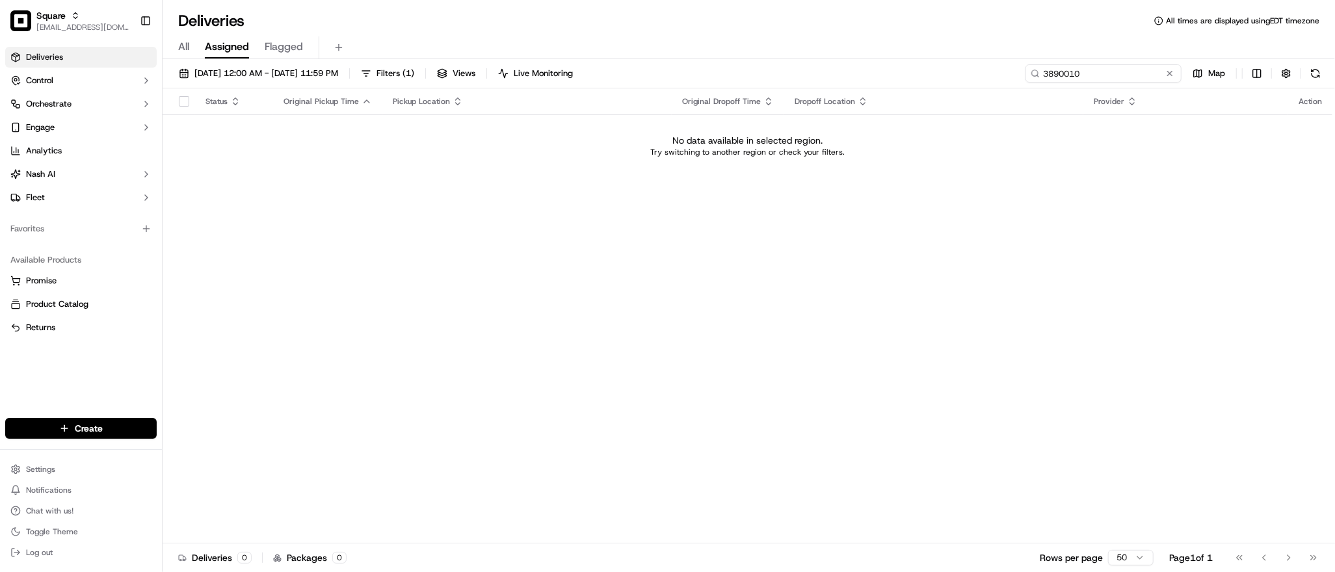
click at [1098, 80] on input "3890010" at bounding box center [1103, 73] width 156 height 18
type input "3394806"
click at [283, 77] on span "09/18/2025 12:00 AM - 09/18/2025 11:59 PM" at bounding box center [266, 74] width 144 height 12
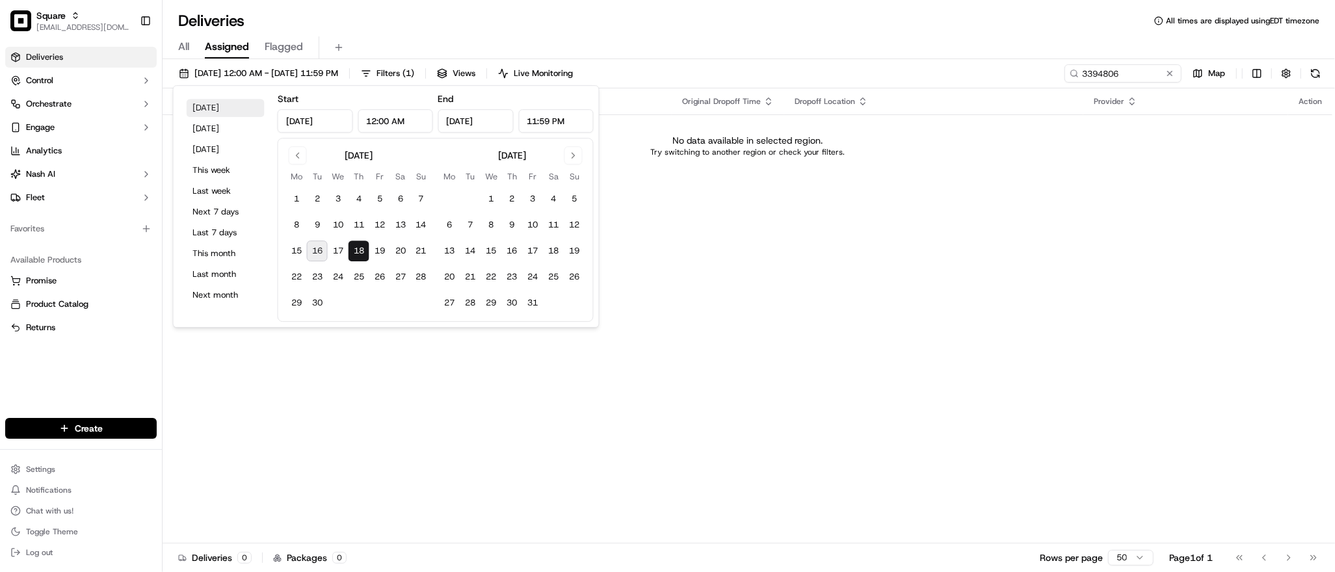
click at [222, 112] on button "Today" at bounding box center [226, 108] width 78 height 18
type input "Sep 16, 2025"
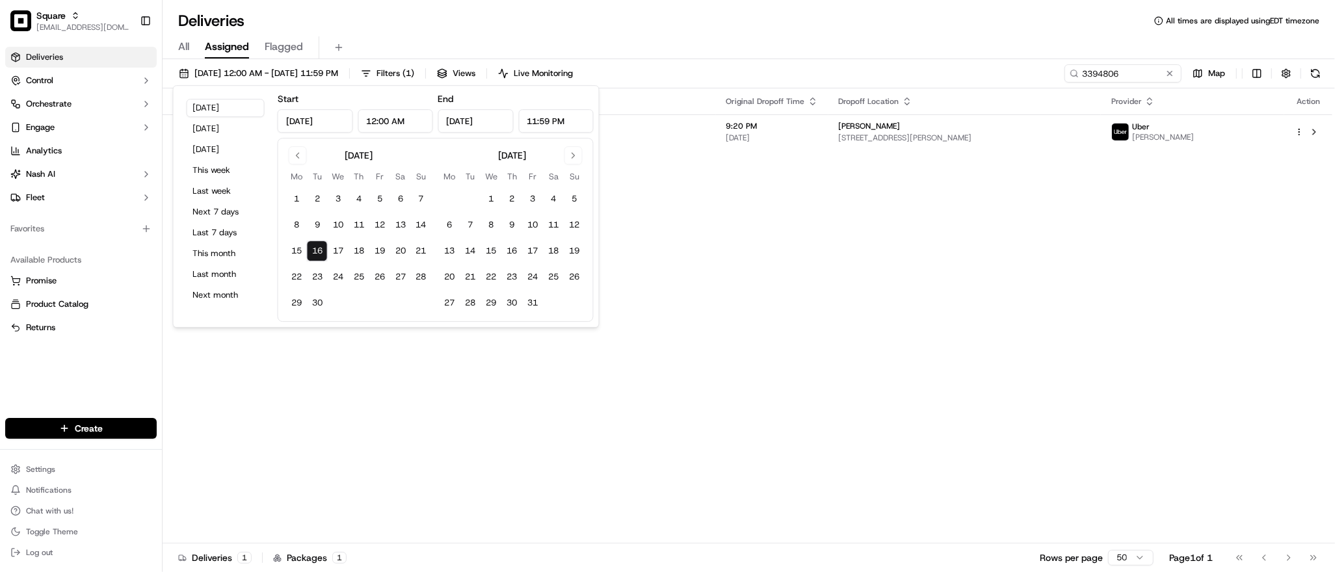
click at [802, 391] on div "Status Original Pickup Time Pickup Location Original Dropoff Time Dropoff Locat…" at bounding box center [748, 315] width 1170 height 455
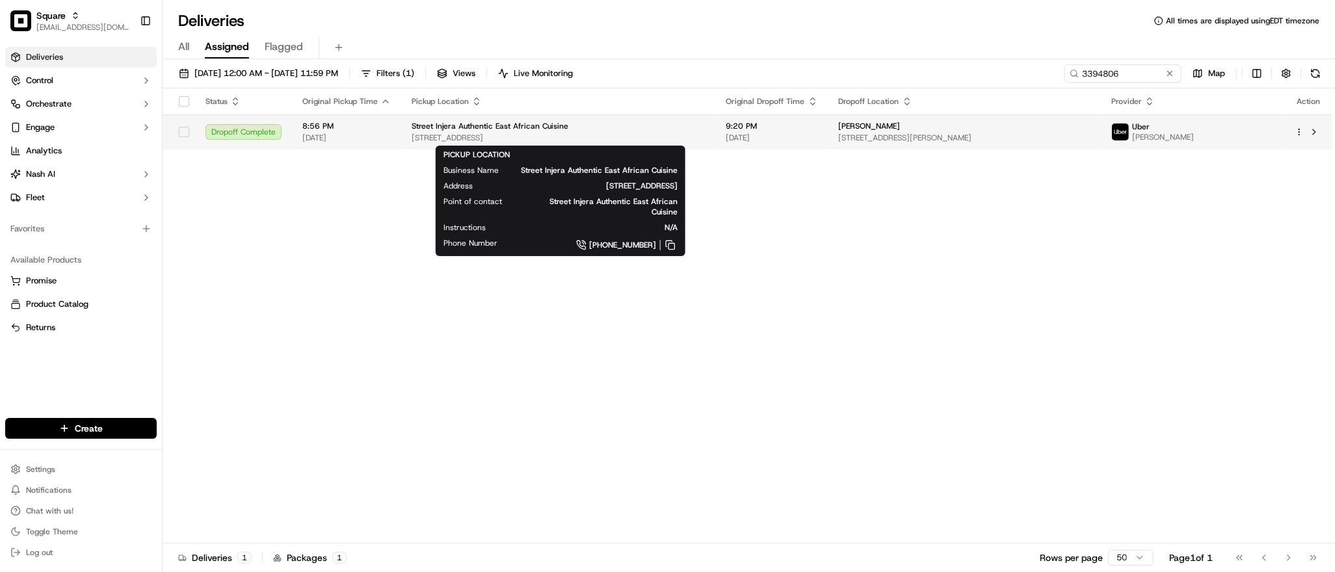
click at [622, 127] on div "Street Injera Authentic East African Cuisine" at bounding box center [559, 126] width 294 height 10
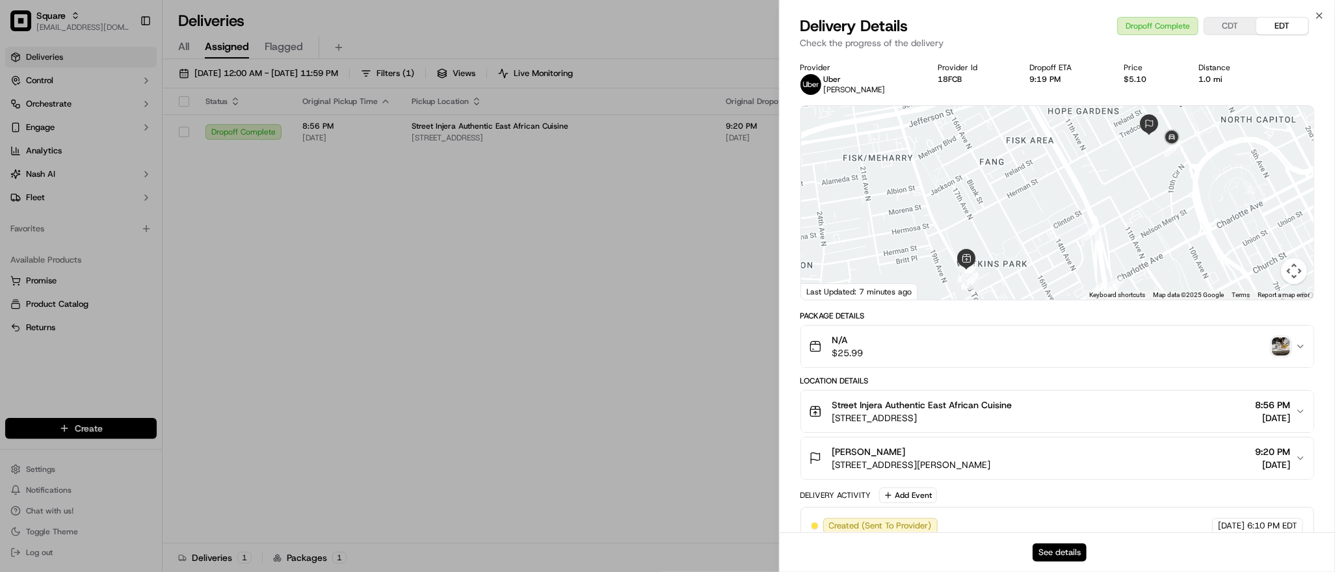
click at [1074, 549] on button "See details" at bounding box center [1059, 553] width 54 height 18
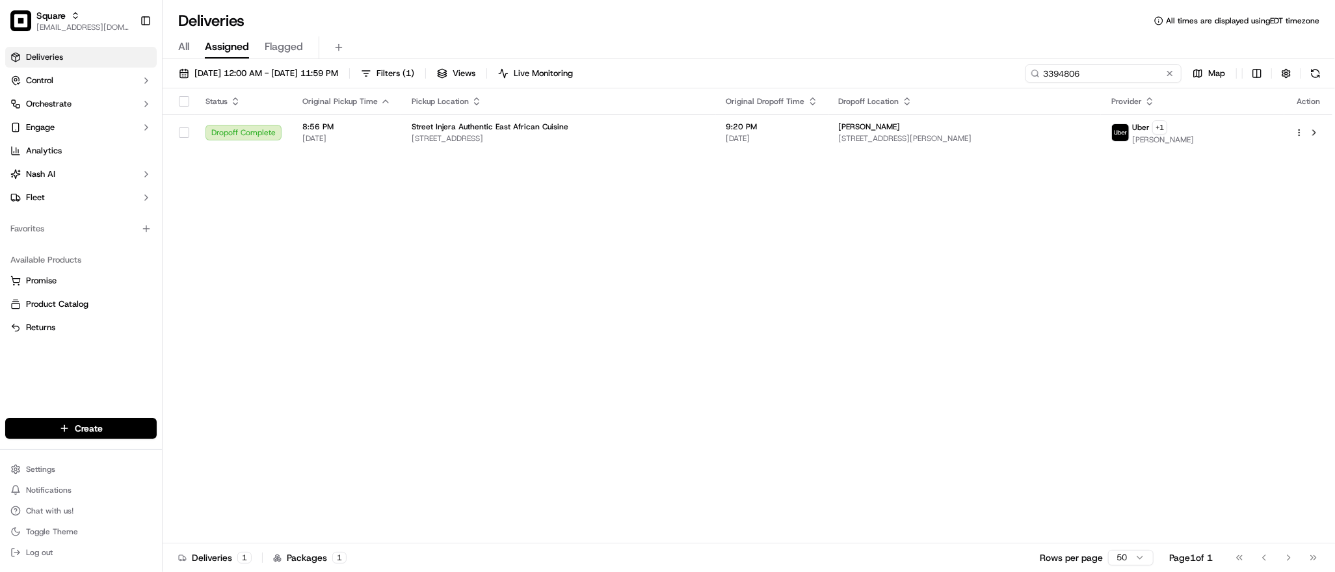
click at [1122, 76] on input "3394806" at bounding box center [1103, 73] width 156 height 18
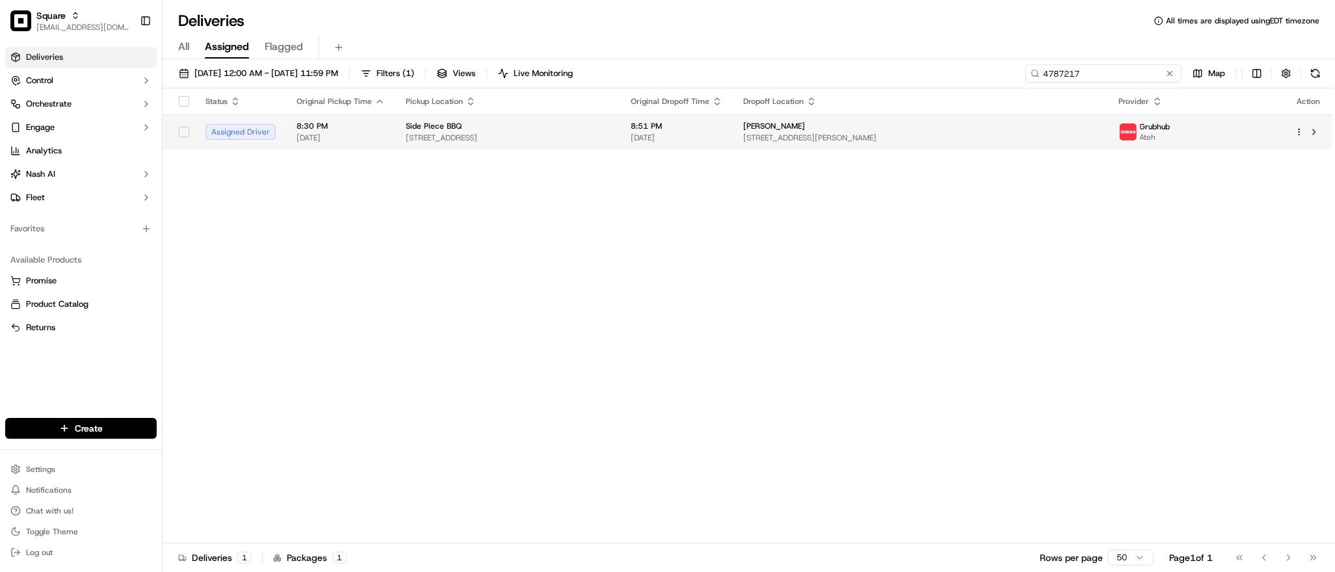
type input "4787217"
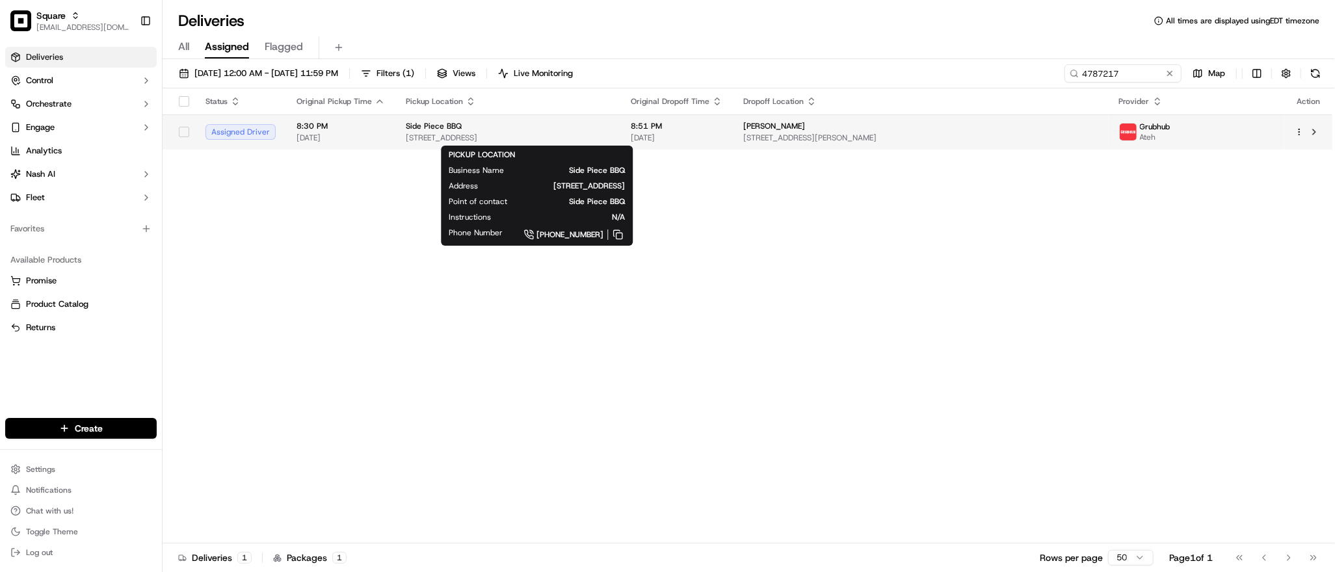
click at [610, 135] on span "[STREET_ADDRESS]" at bounding box center [508, 138] width 204 height 10
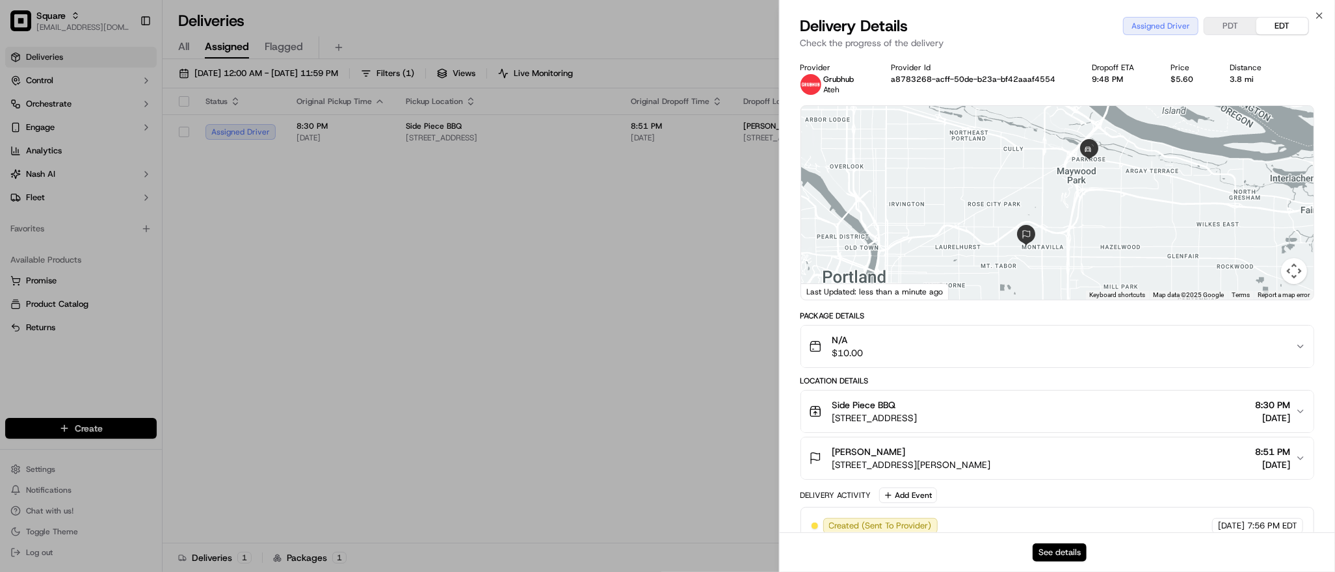
click at [1055, 558] on button "See details" at bounding box center [1059, 553] width 54 height 18
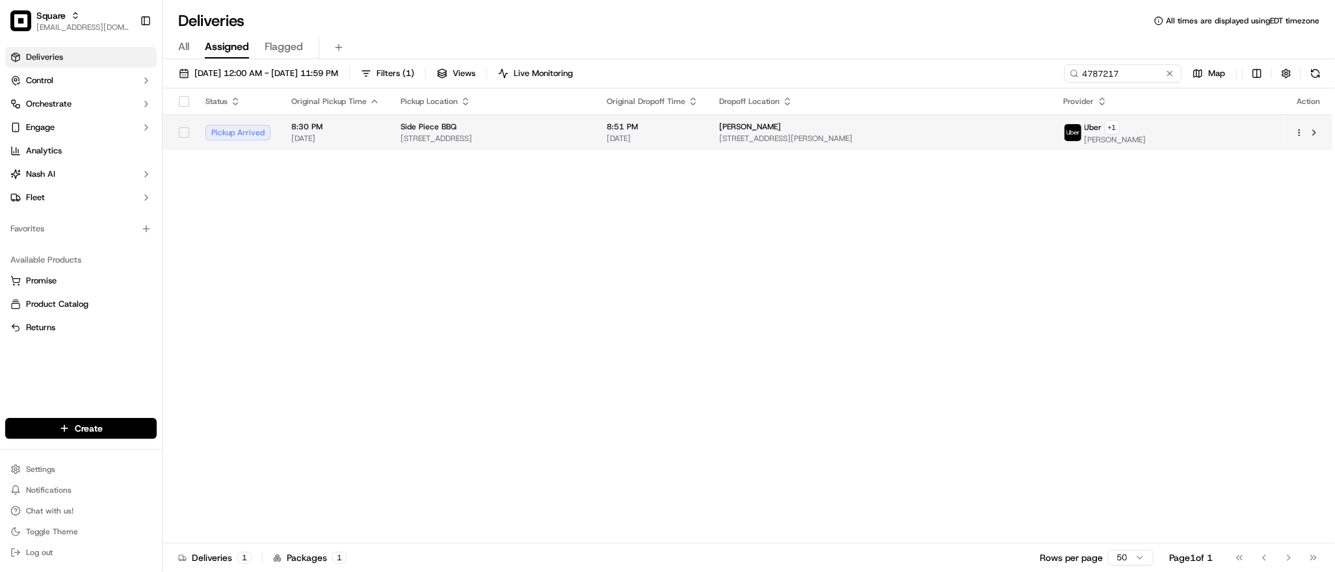
click at [586, 135] on span "[STREET_ADDRESS]" at bounding box center [492, 138] width 185 height 10
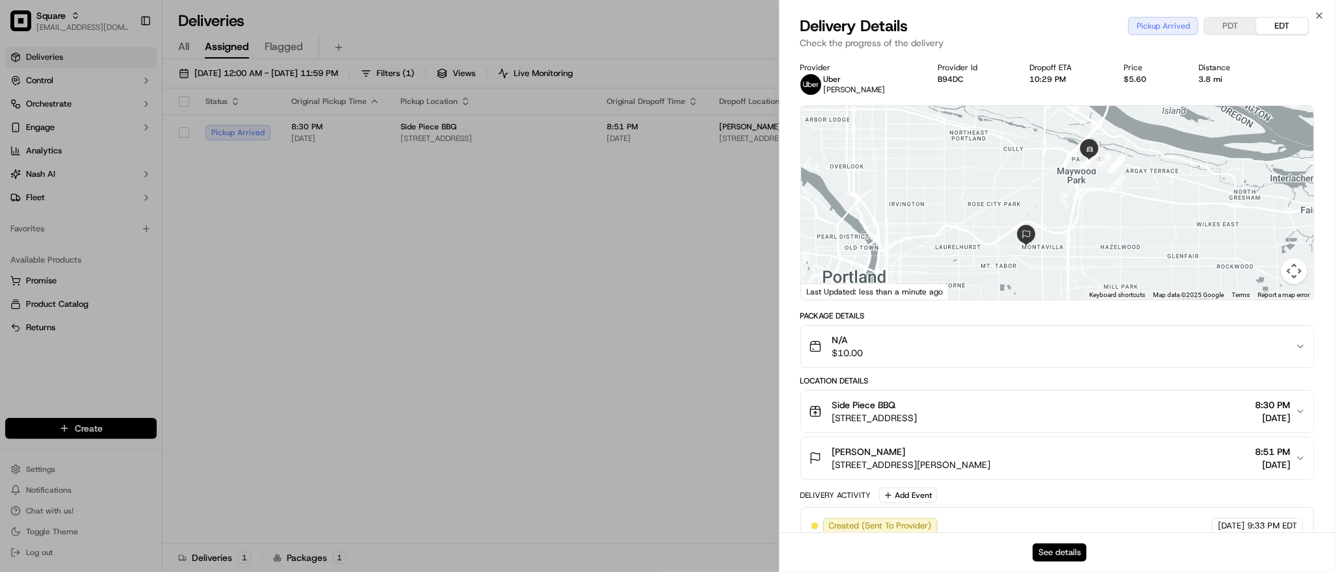
click at [1068, 552] on button "See details" at bounding box center [1059, 553] width 54 height 18
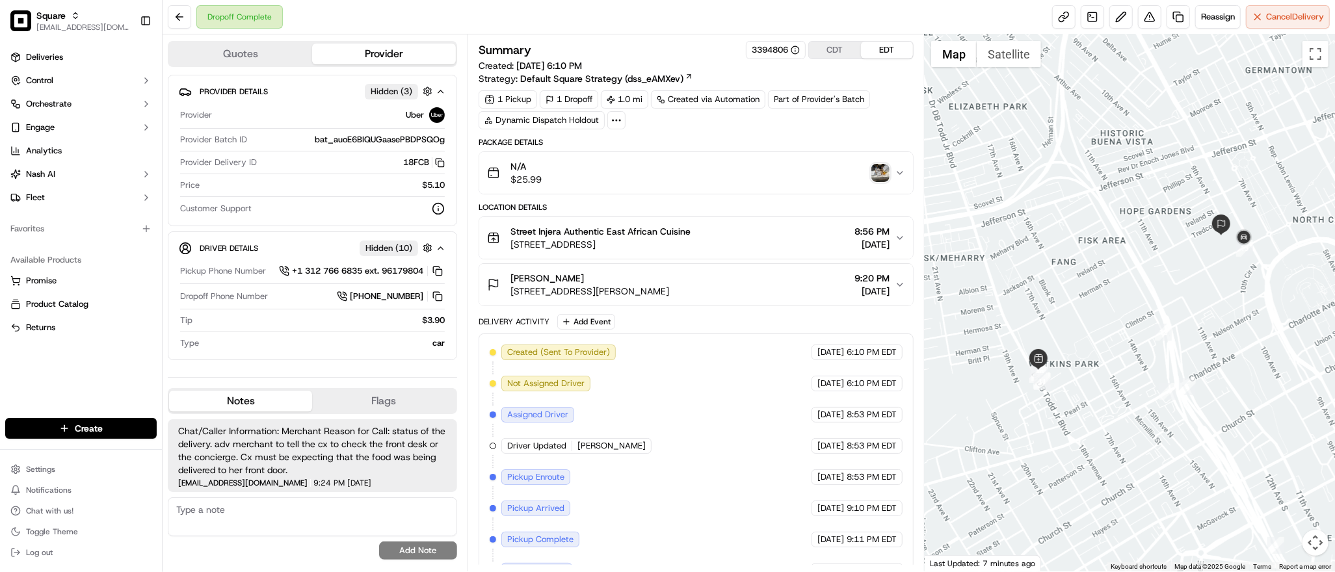
click at [880, 174] on img "button" at bounding box center [880, 173] width 18 height 18
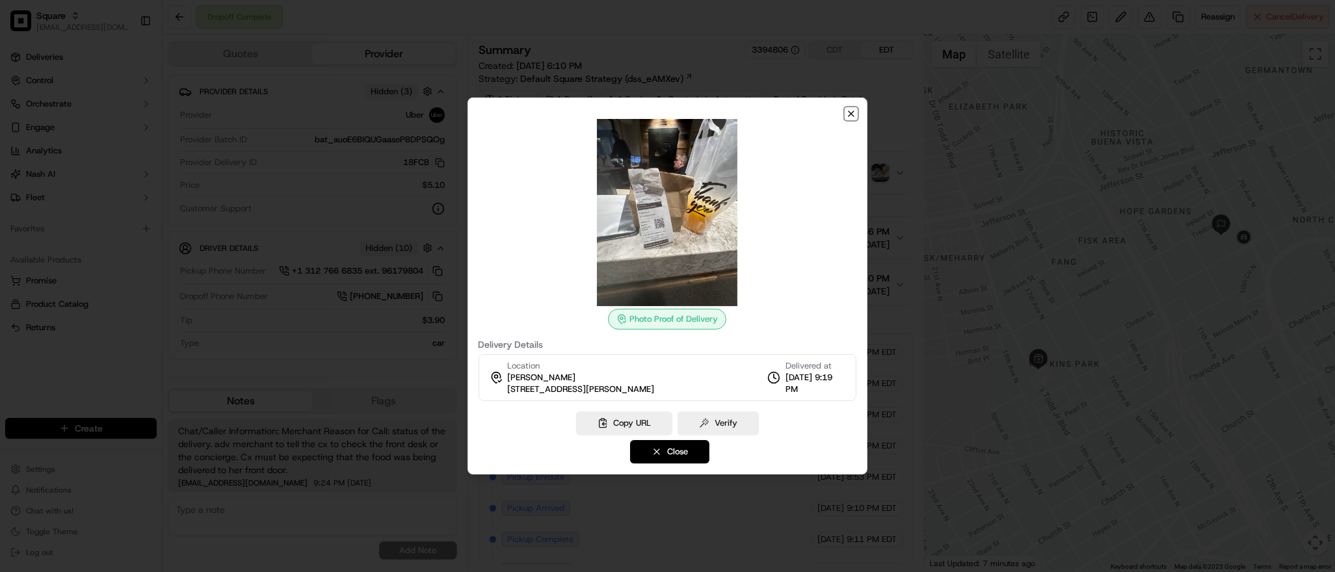
click at [848, 117] on icon "button" at bounding box center [851, 114] width 10 height 10
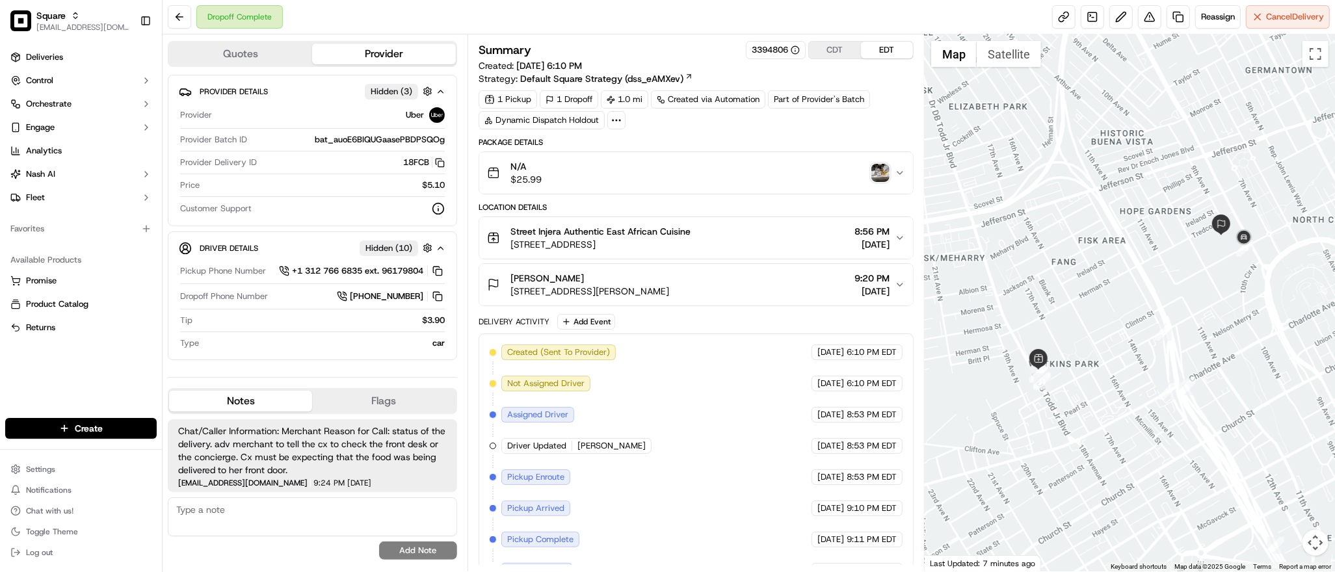
click at [369, 456] on span "Chat/Caller Information: Merchant Reason for Call: status of the delivery. adv …" at bounding box center [312, 451] width 269 height 52
click at [888, 172] on img "button" at bounding box center [880, 173] width 18 height 18
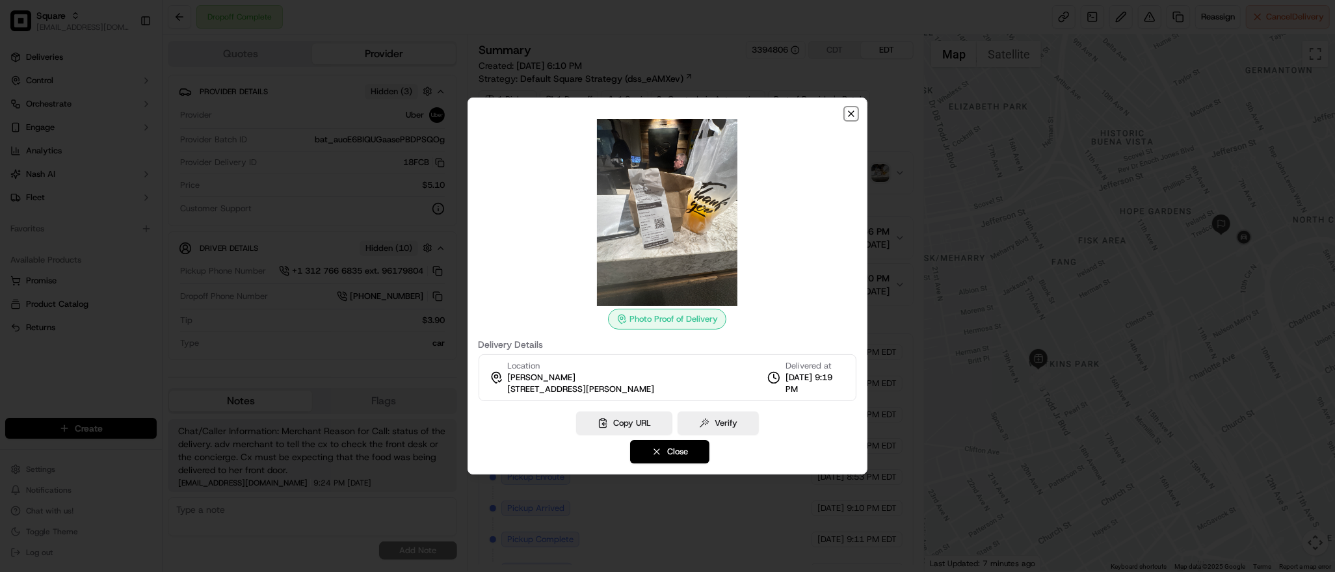
click at [854, 117] on icon "button" at bounding box center [851, 114] width 10 height 10
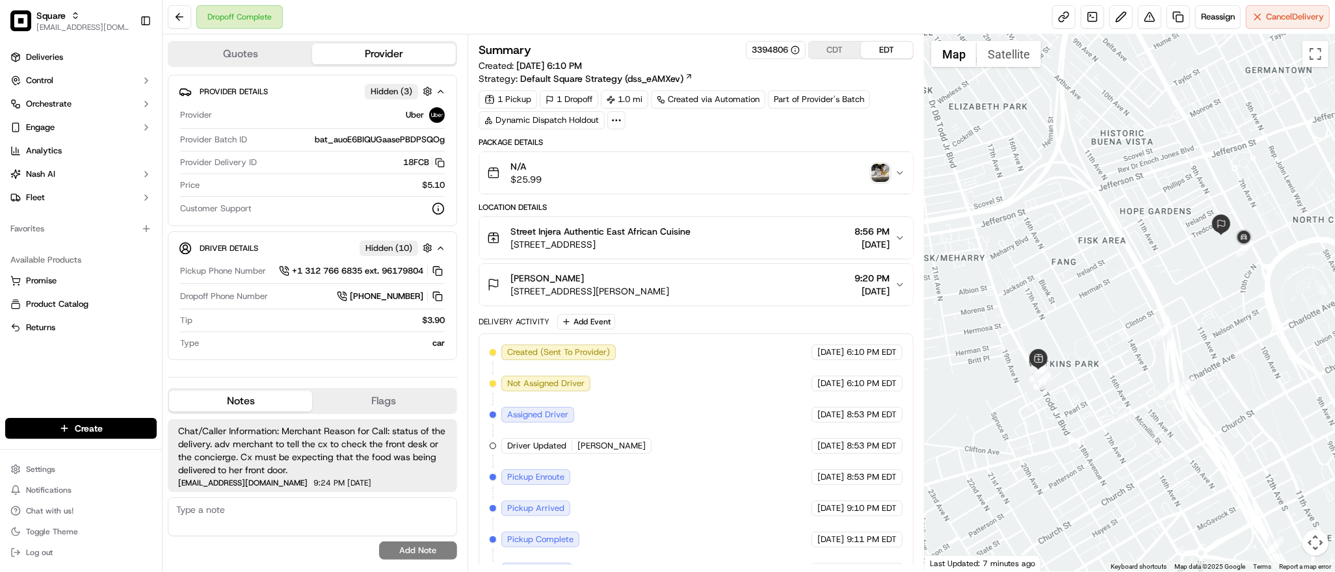
click at [879, 174] on img "button" at bounding box center [880, 173] width 18 height 18
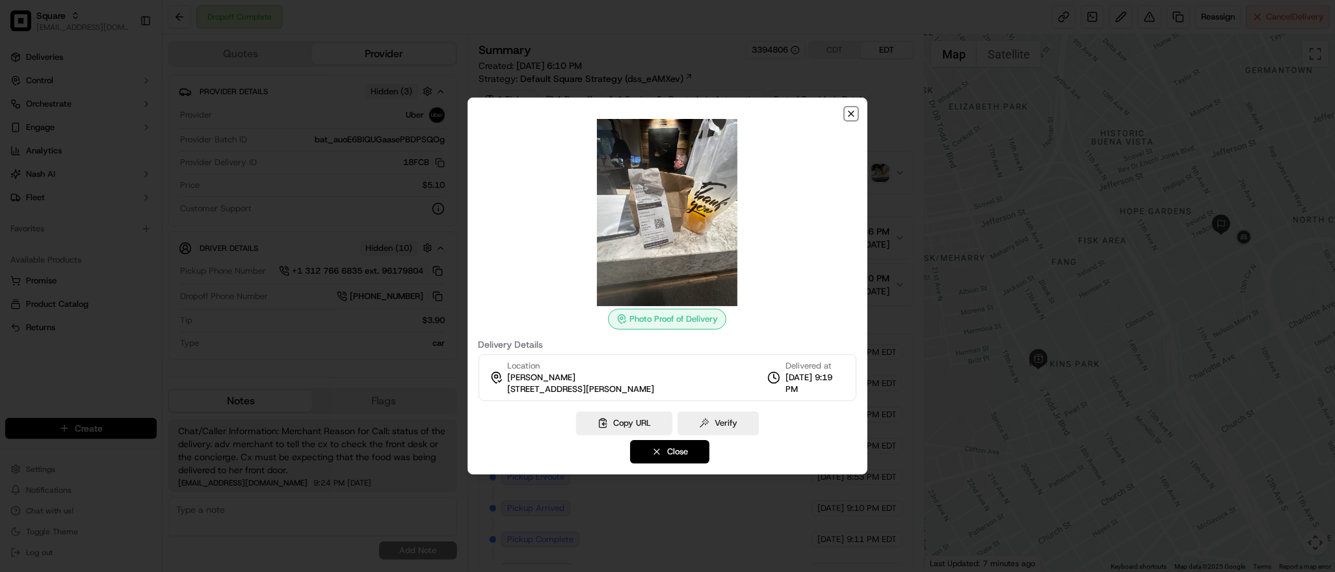
click at [851, 113] on icon "button" at bounding box center [850, 113] width 5 height 5
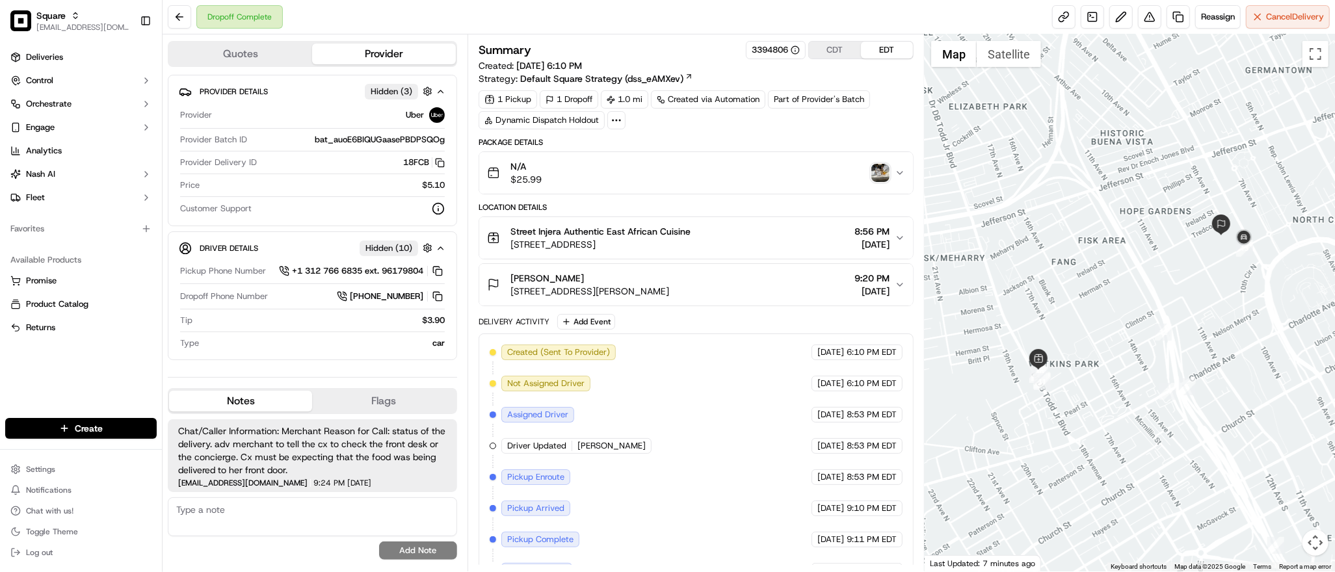
click at [898, 289] on icon "button" at bounding box center [900, 285] width 10 height 10
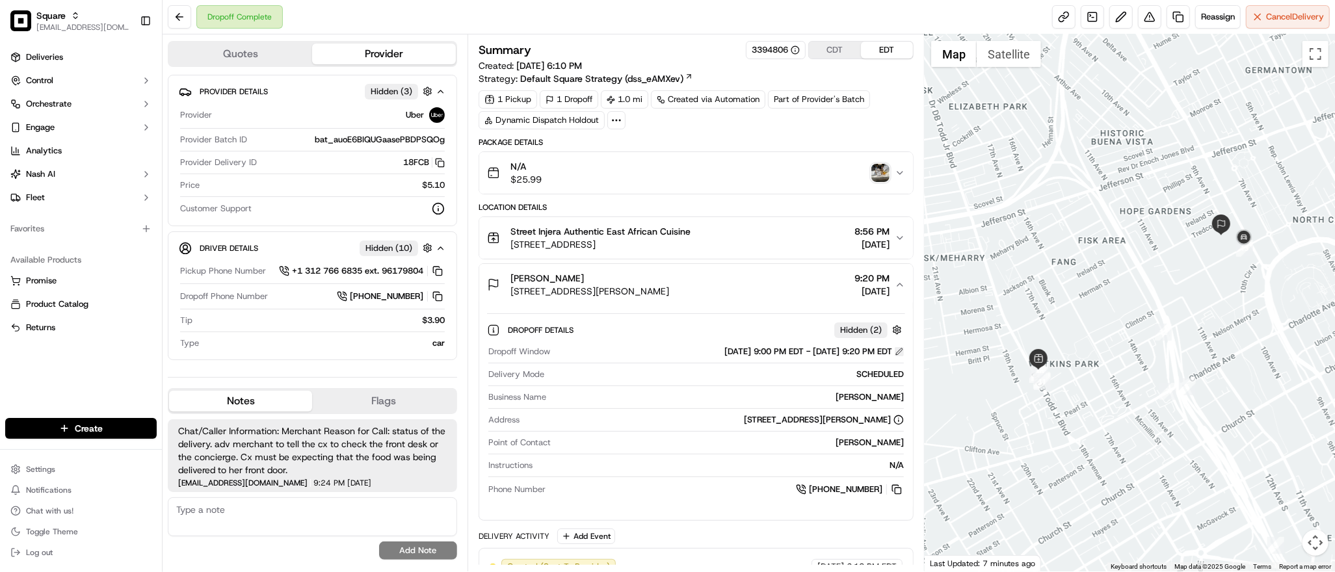
click at [895, 354] on button at bounding box center [899, 351] width 9 height 9
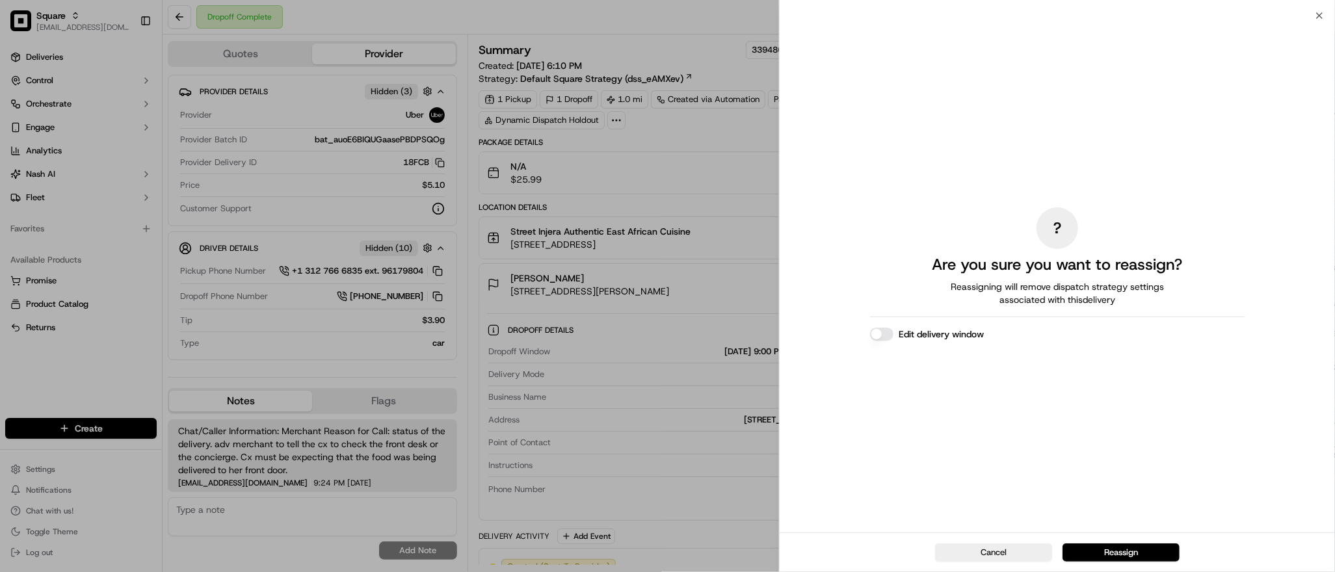
click at [879, 330] on button "Edit delivery window" at bounding box center [881, 334] width 23 height 13
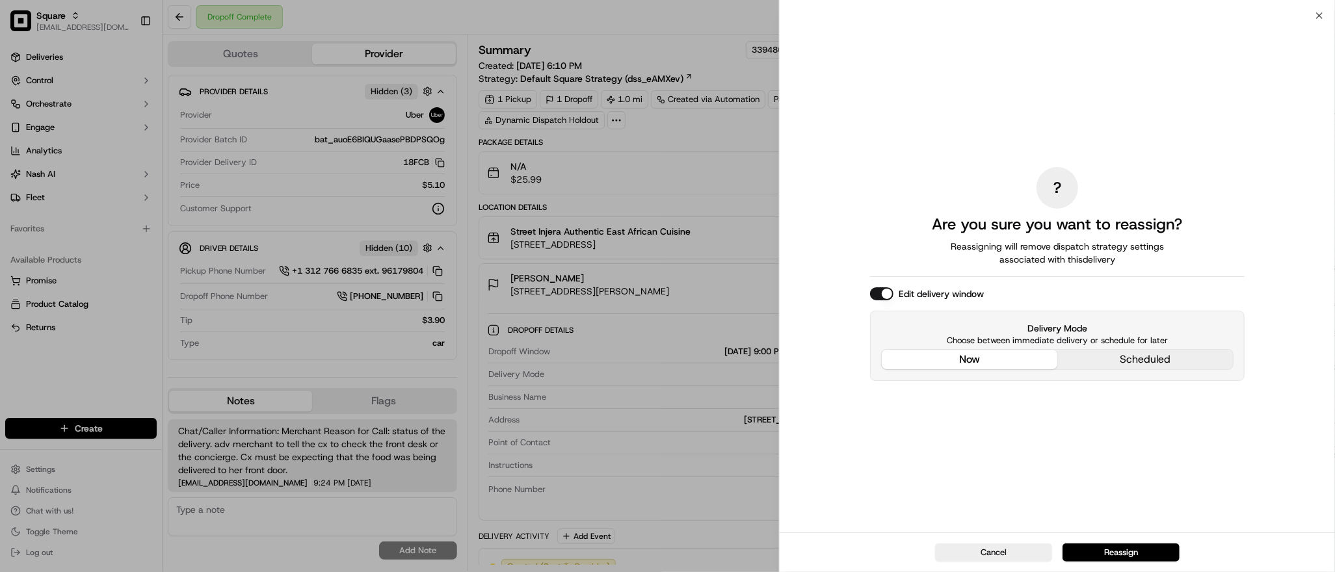
click at [943, 263] on div "? Are you sure you want to reassign? Reassigning will remove dispatch strategy …" at bounding box center [1057, 274] width 374 height 512
click at [1104, 553] on button "Reassign" at bounding box center [1120, 553] width 117 height 18
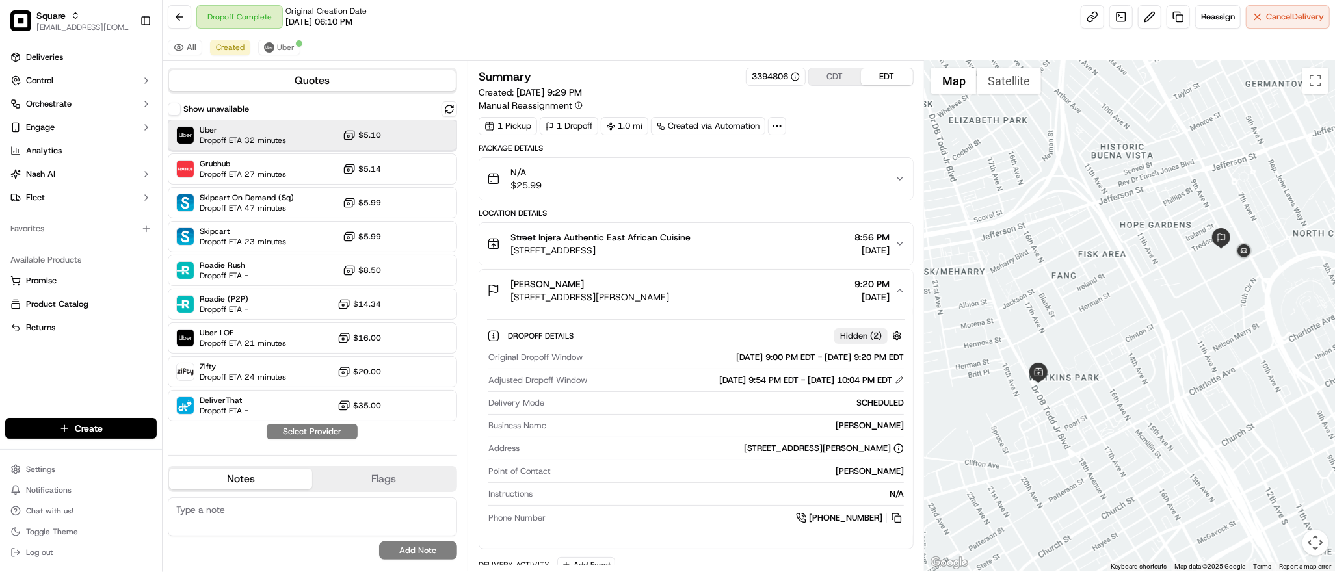
click at [287, 138] on div "Uber Dropoff ETA 32 minutes $5.10" at bounding box center [312, 135] width 289 height 31
click at [322, 432] on button "Assign Provider" at bounding box center [312, 432] width 92 height 16
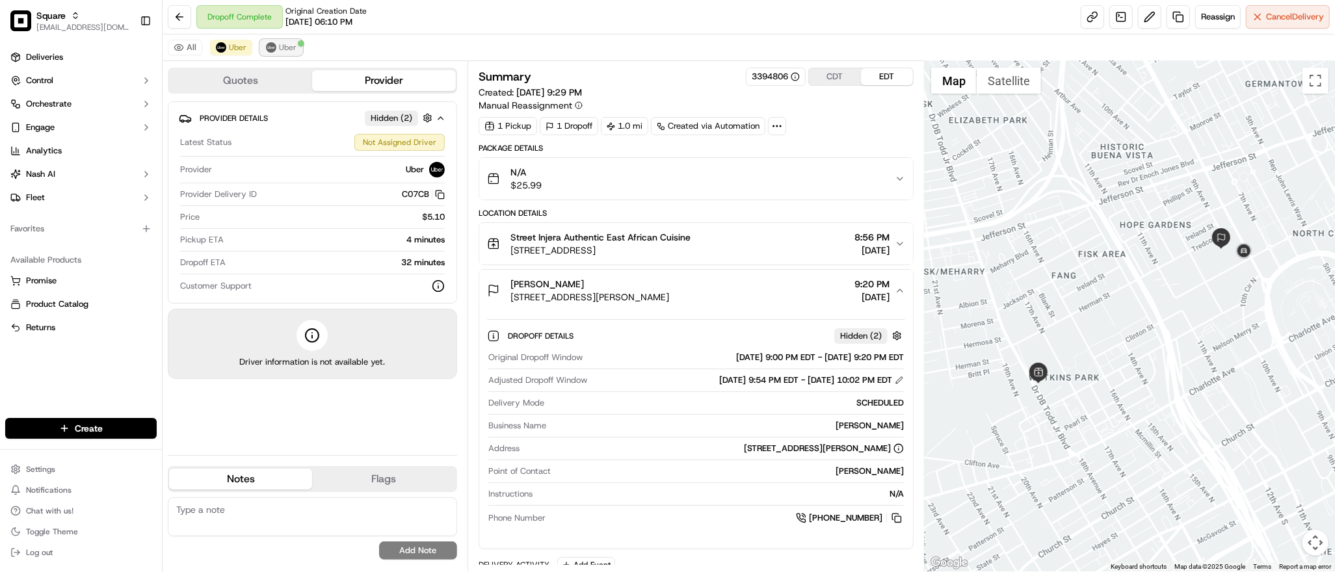
click at [290, 43] on span "Uber" at bounding box center [288, 47] width 18 height 10
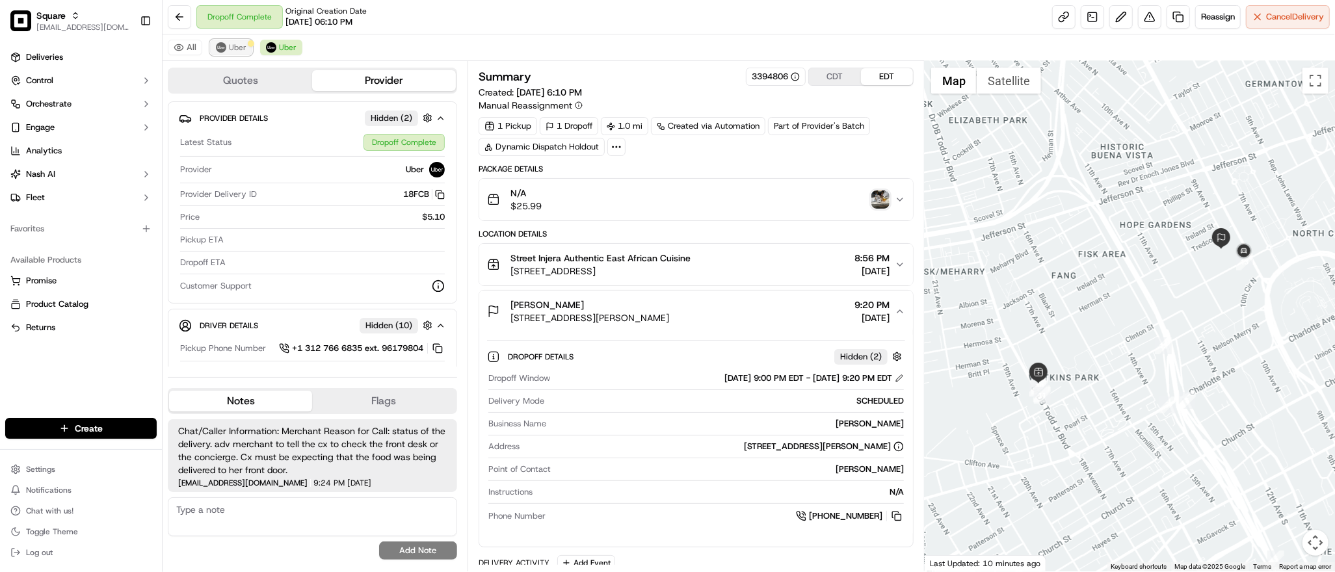
click at [225, 52] on button "Uber" at bounding box center [231, 48] width 42 height 16
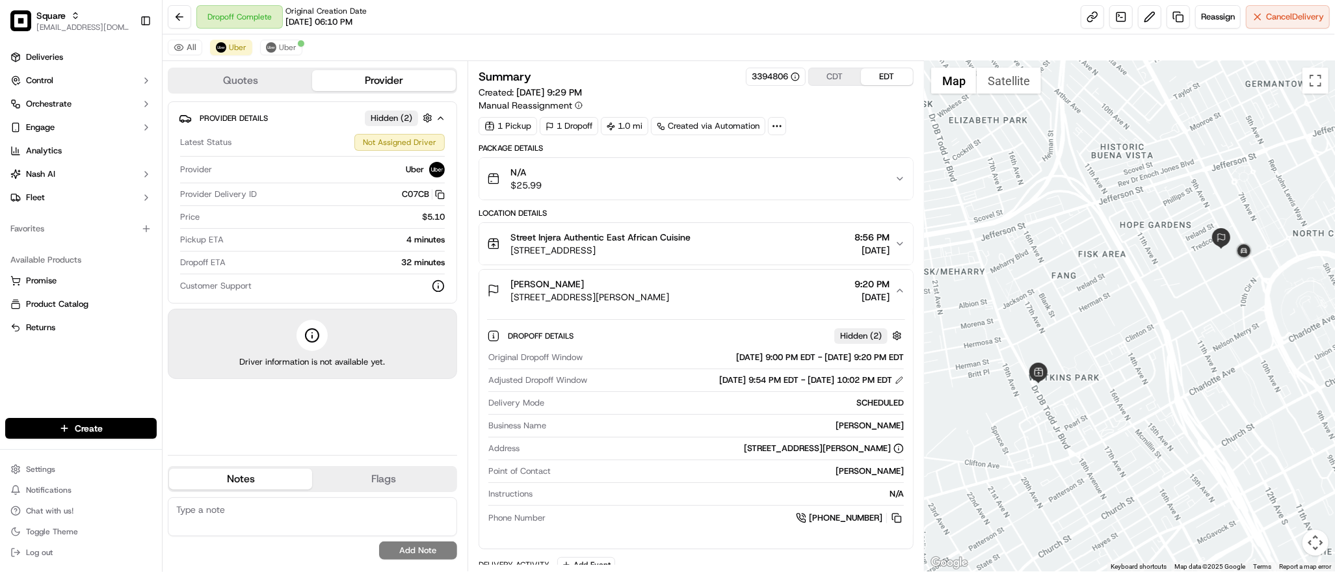
click at [895, 296] on div "Thea Roberts 800 Harrison St #800, Nashville, TN 37203, USA 9:20 PM 09/16/2025" at bounding box center [691, 291] width 408 height 26
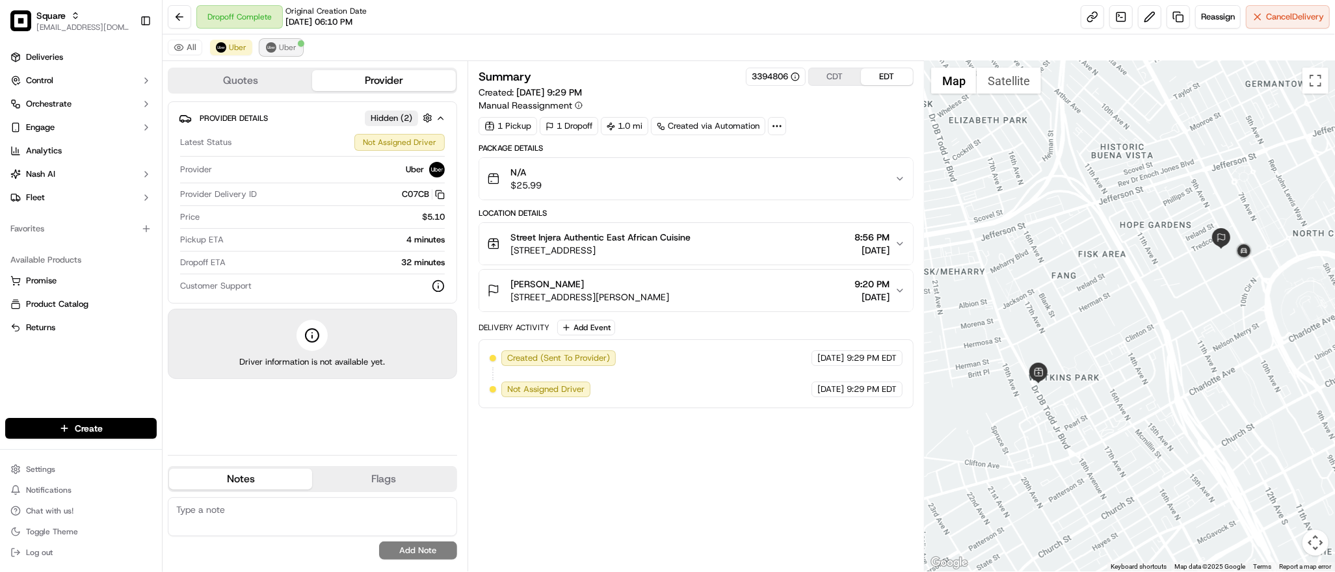
click at [283, 46] on span "Uber" at bounding box center [288, 47] width 18 height 10
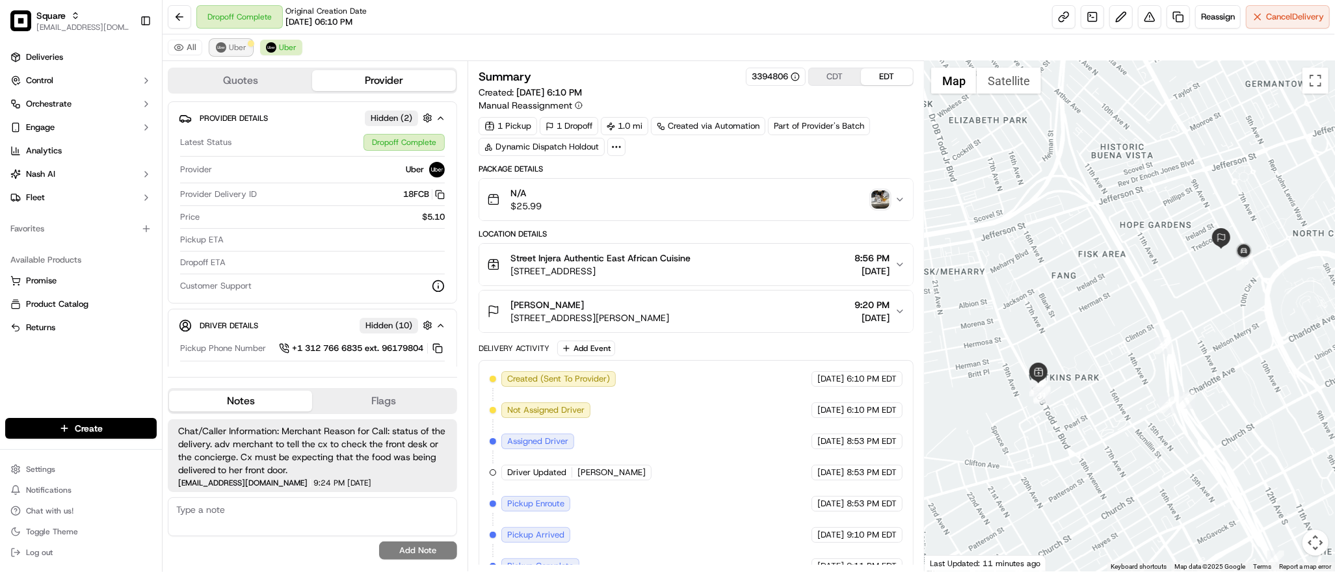
click at [232, 48] on span "Uber" at bounding box center [238, 47] width 18 height 10
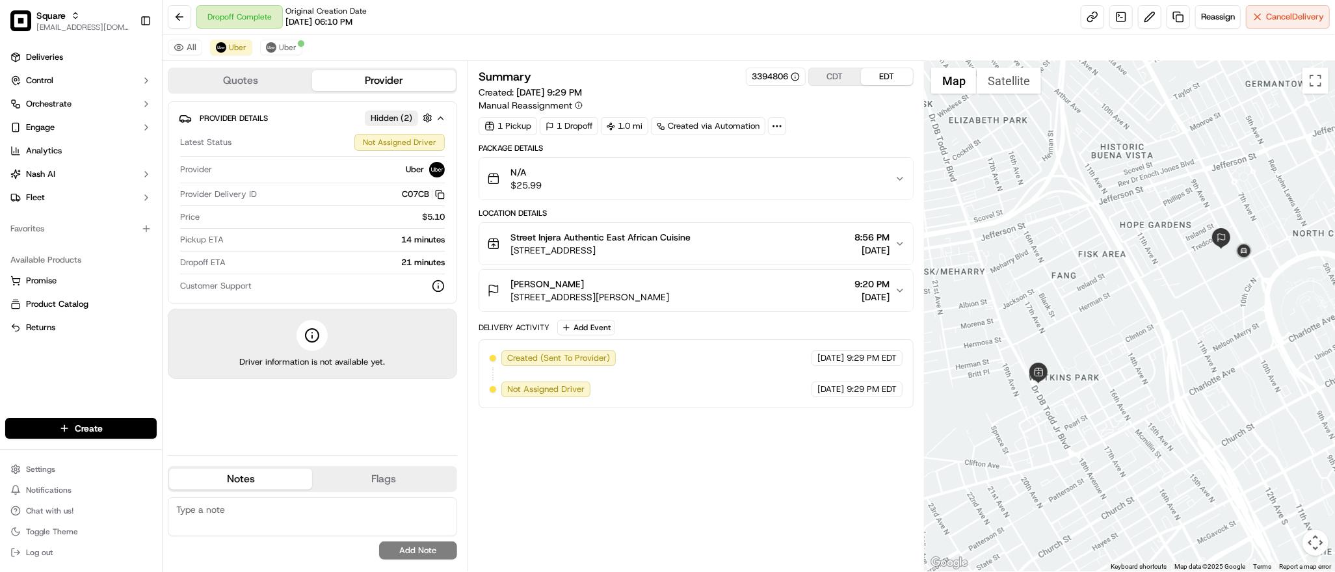
click at [674, 438] on div "Summary 3394806 CDT EDT Created: 09/16/2025 9:29 PM Manual Reassignment 1 Picku…" at bounding box center [696, 316] width 435 height 497
click at [819, 181] on div "N/A $25.99" at bounding box center [691, 179] width 408 height 26
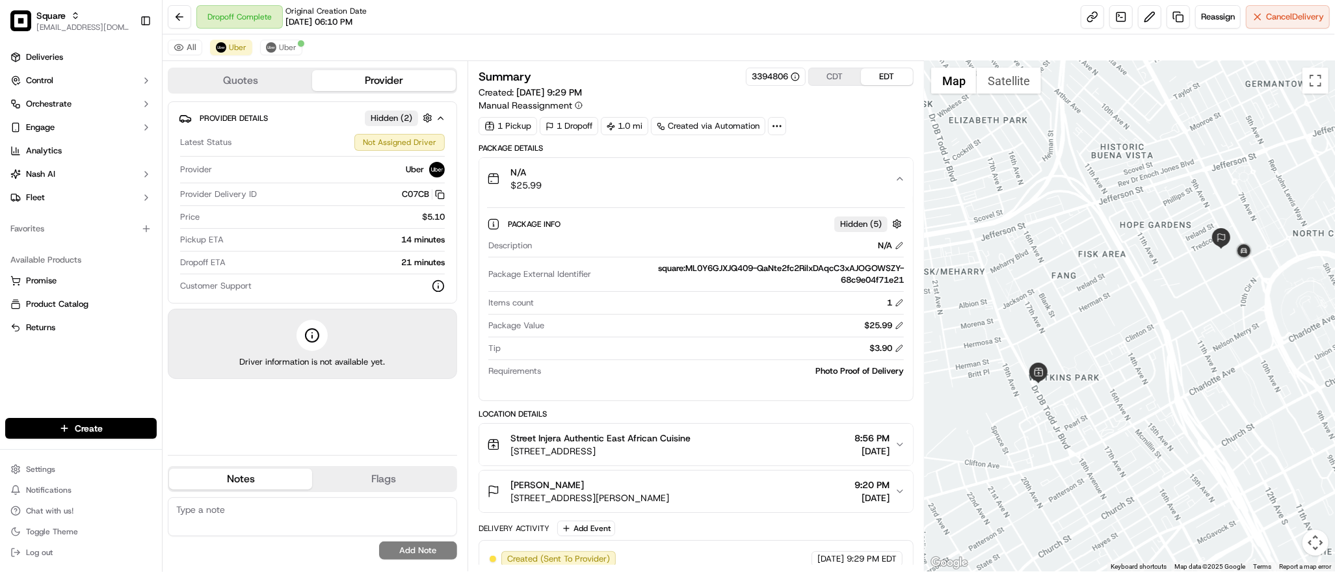
click at [819, 181] on div "N/A $25.99" at bounding box center [691, 179] width 408 height 26
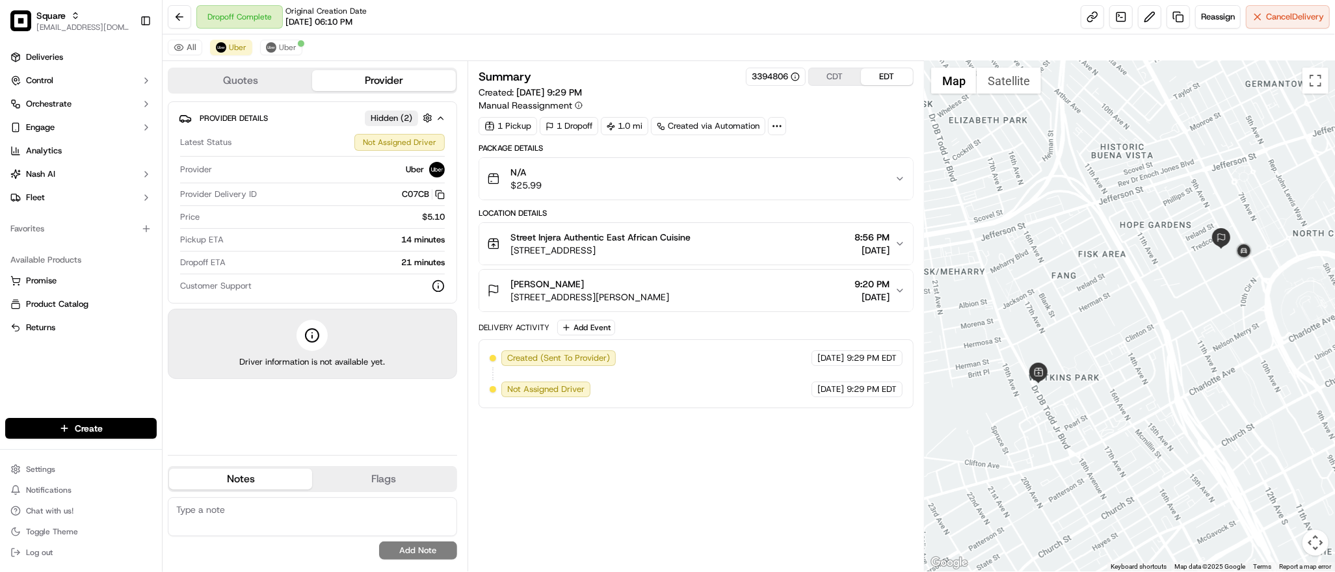
click at [772, 400] on div "Created (Sent To Provider) Uber 09/16/2025 9:29 PM EDT Not Assigned Driver Uber…" at bounding box center [696, 373] width 435 height 69
click at [287, 51] on span "Uber" at bounding box center [288, 47] width 18 height 10
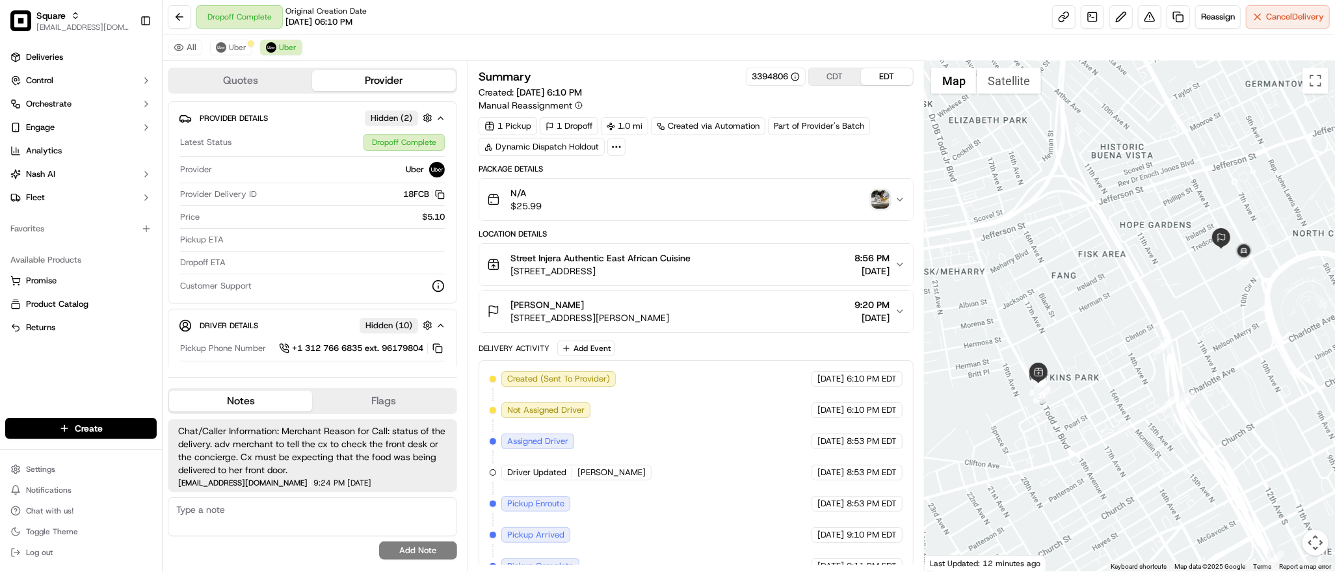
click at [1066, 94] on div at bounding box center [1130, 316] width 410 height 510
click at [1165, 157] on div at bounding box center [1130, 316] width 410 height 510
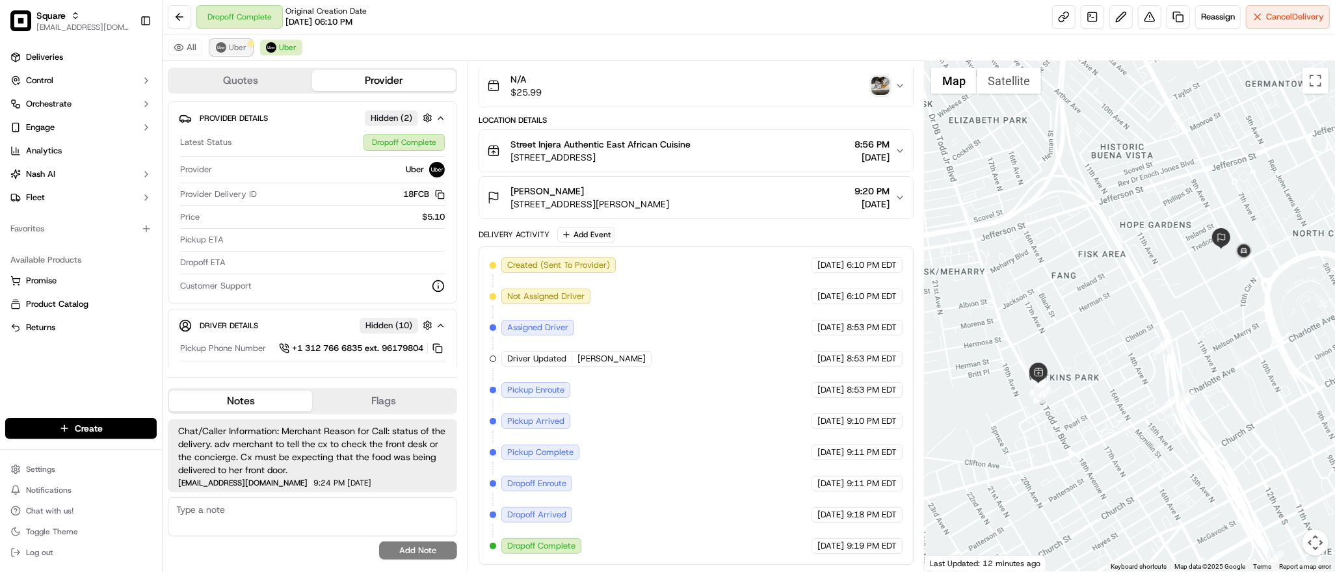
click at [241, 49] on span "Uber" at bounding box center [238, 47] width 18 height 10
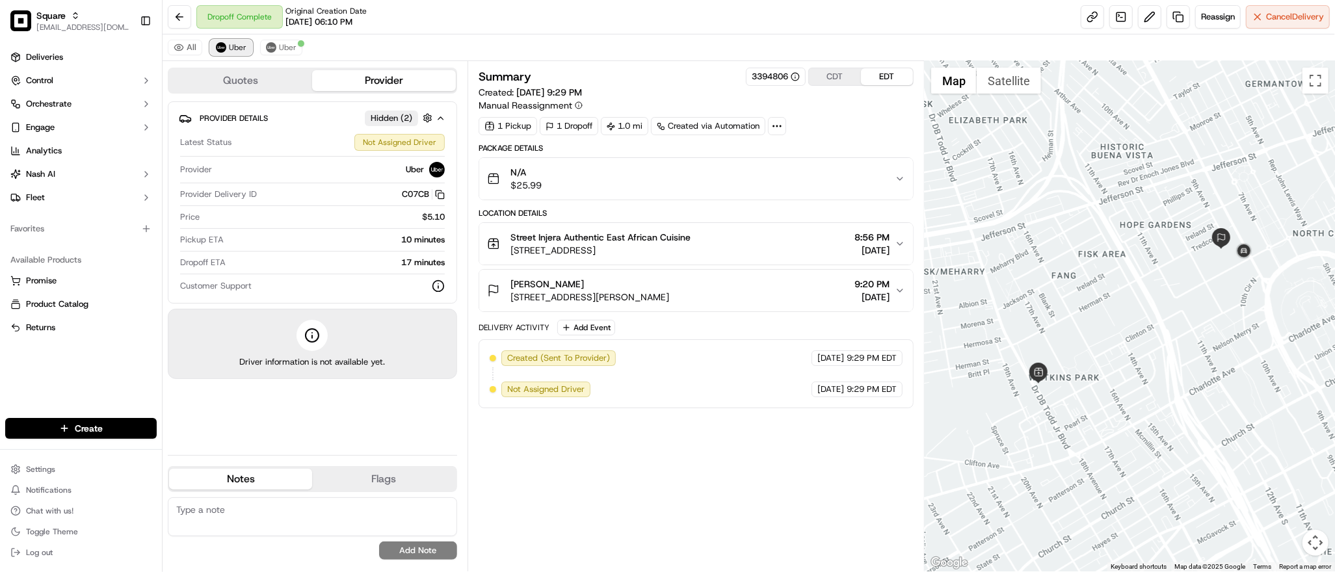
scroll to position [0, 0]
click at [290, 52] on span "Uber" at bounding box center [288, 47] width 18 height 10
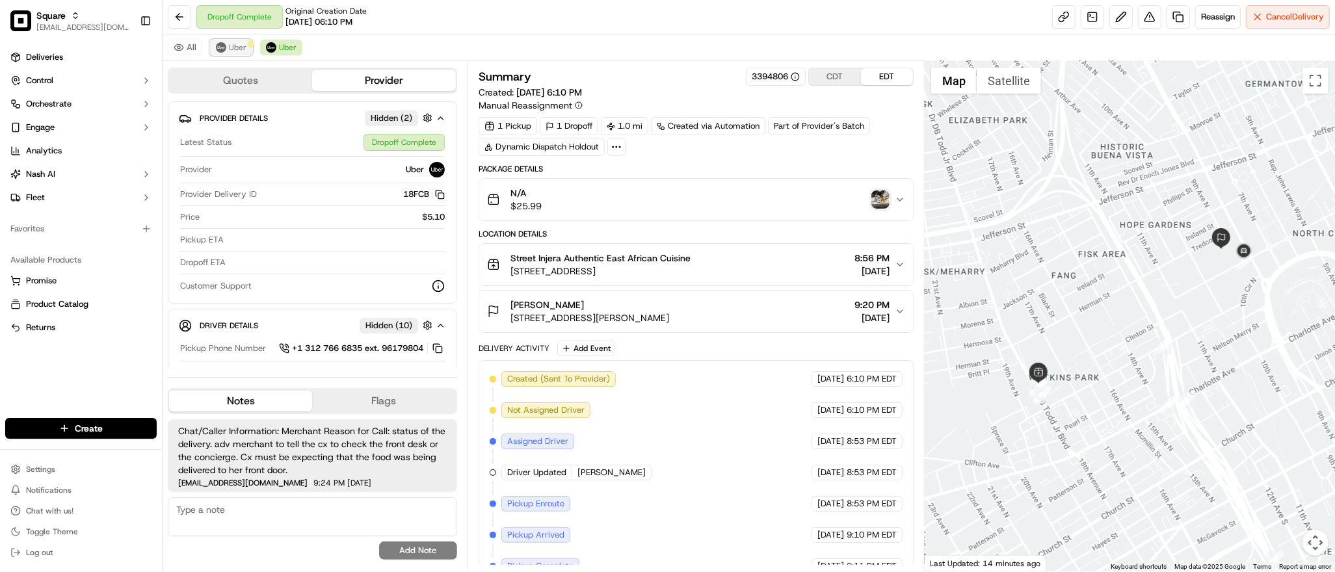
click at [235, 47] on span "Uber" at bounding box center [238, 47] width 18 height 10
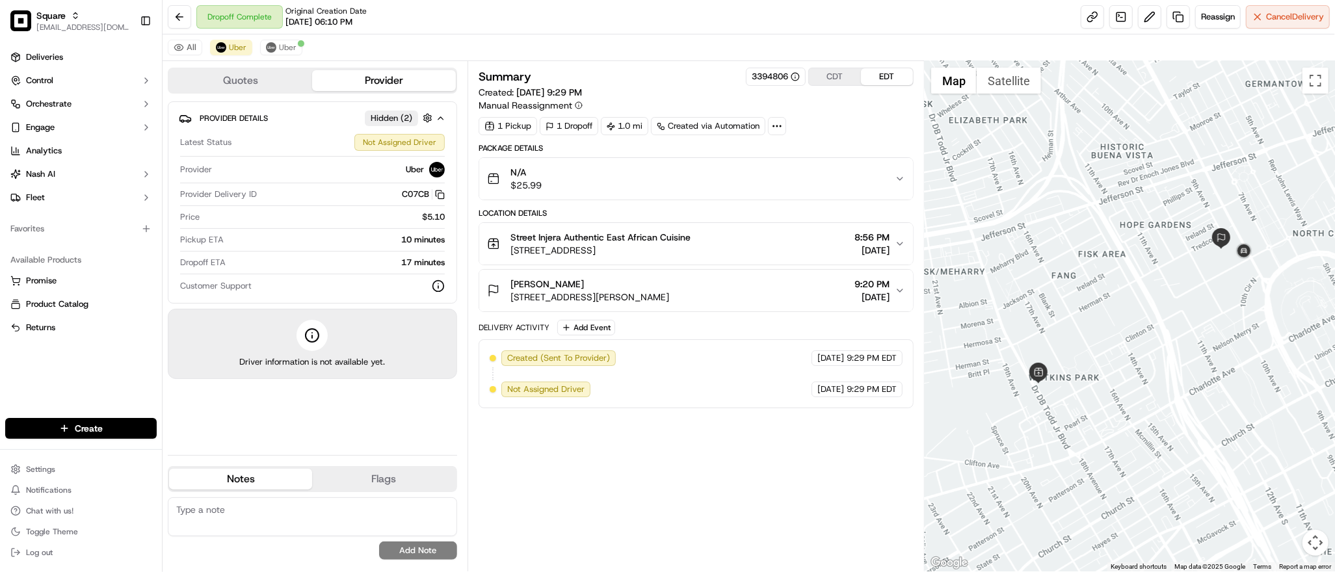
click at [661, 518] on div "Summary 3394806 CDT EDT Created: 09/16/2025 9:29 PM Manual Reassignment 1 Picku…" at bounding box center [696, 316] width 435 height 497
click at [631, 397] on div "Created (Sent To Provider) Uber 09/16/2025 9:29 PM EDT Not Assigned Driver Uber…" at bounding box center [696, 373] width 413 height 47
click at [271, 506] on textarea at bounding box center [312, 516] width 289 height 39
paste textarea "**Caller Information: Merchant **Reason for Call: cx receive a wrong order that…"
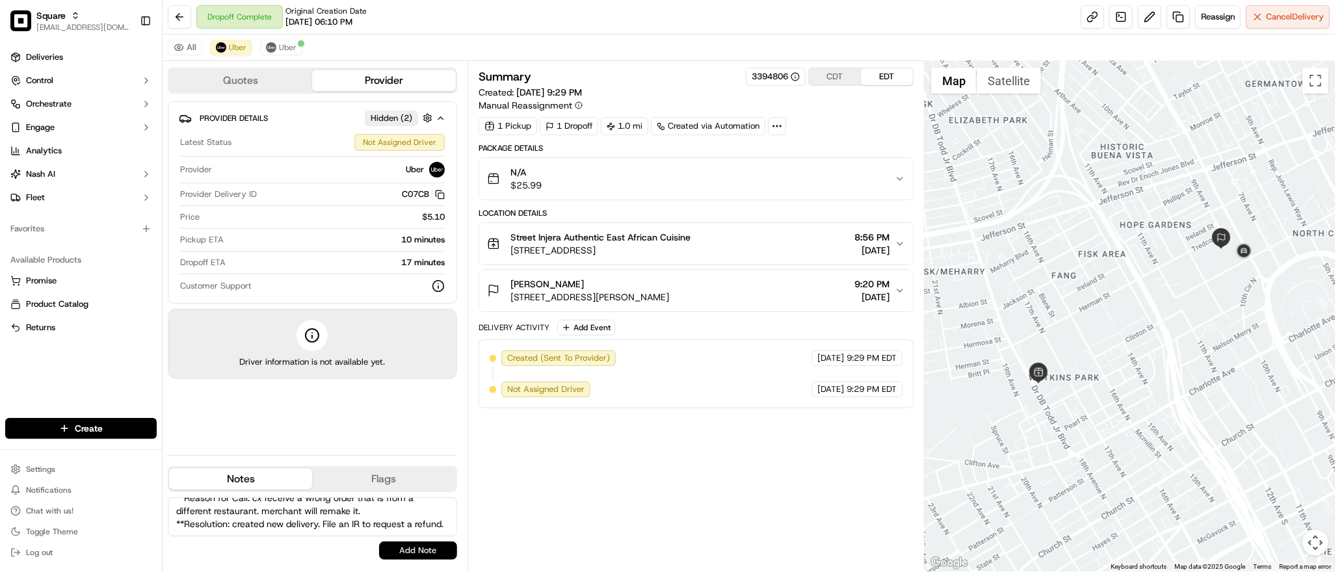
type textarea "**Caller Information: Merchant **Reason for Call: cx receive a wrong order that…"
click at [413, 550] on button "Add Note" at bounding box center [418, 551] width 78 height 18
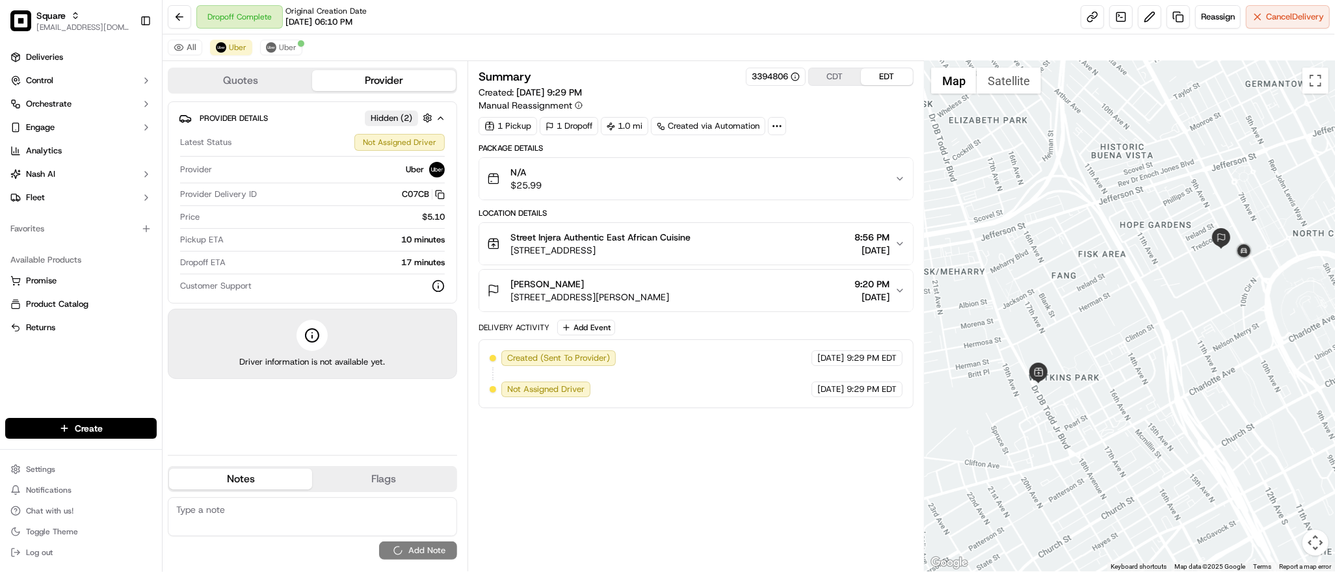
scroll to position [0, 0]
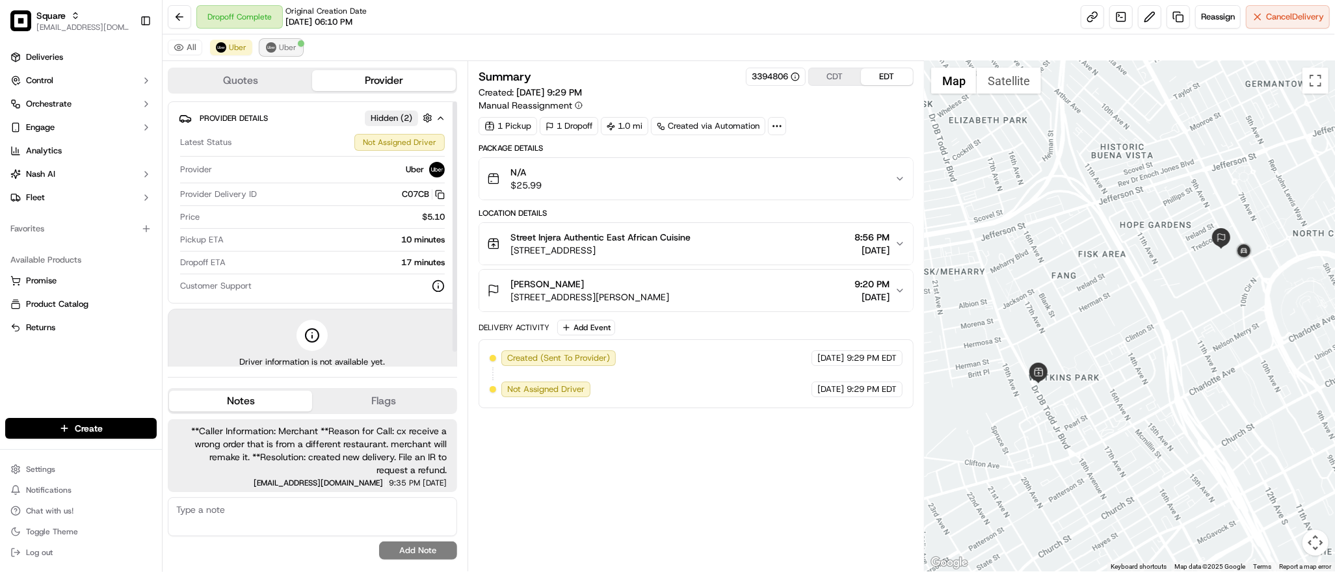
click at [269, 44] on img at bounding box center [271, 47] width 10 height 10
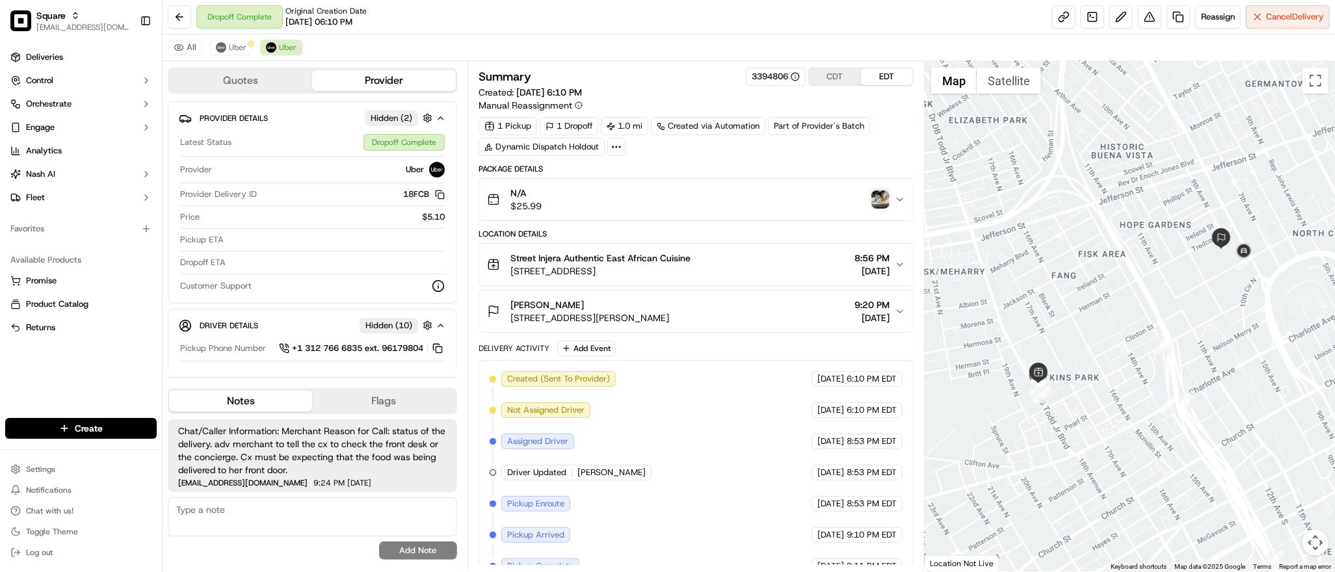
click at [306, 517] on textarea at bounding box center [312, 516] width 289 height 39
paste textarea "**Caller Information: Merchant **Reason for Call: cx receive a wrong order that…"
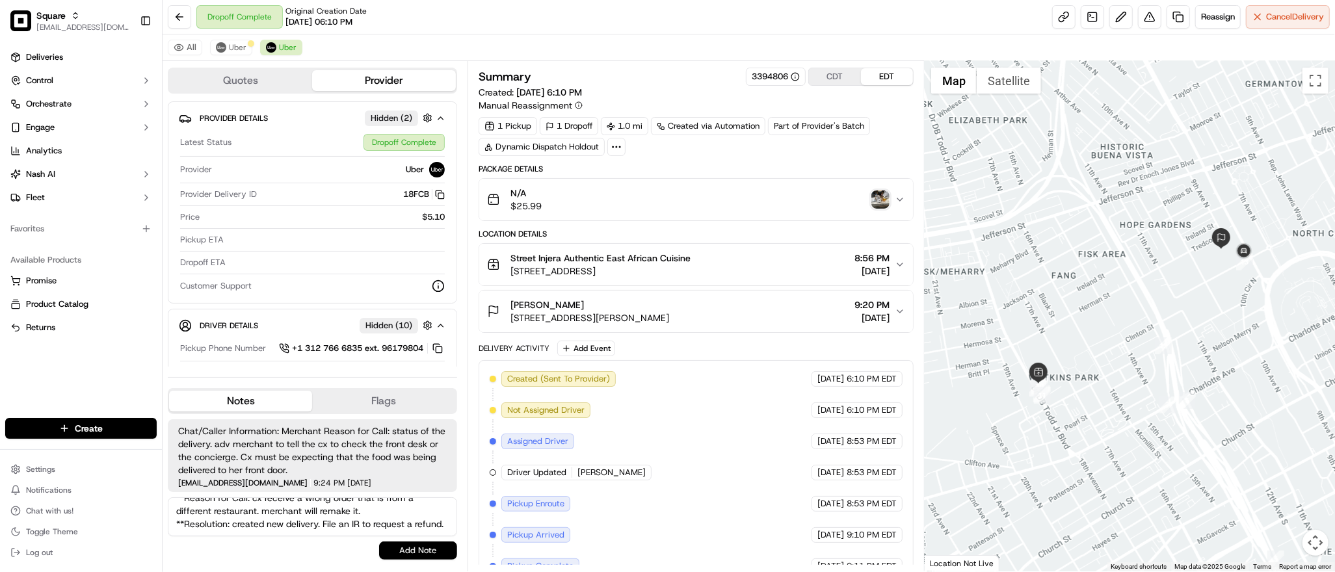
type textarea "**Caller Information: Merchant **Reason for Call: cx receive a wrong order that…"
click at [419, 545] on button "Add Note" at bounding box center [418, 551] width 78 height 18
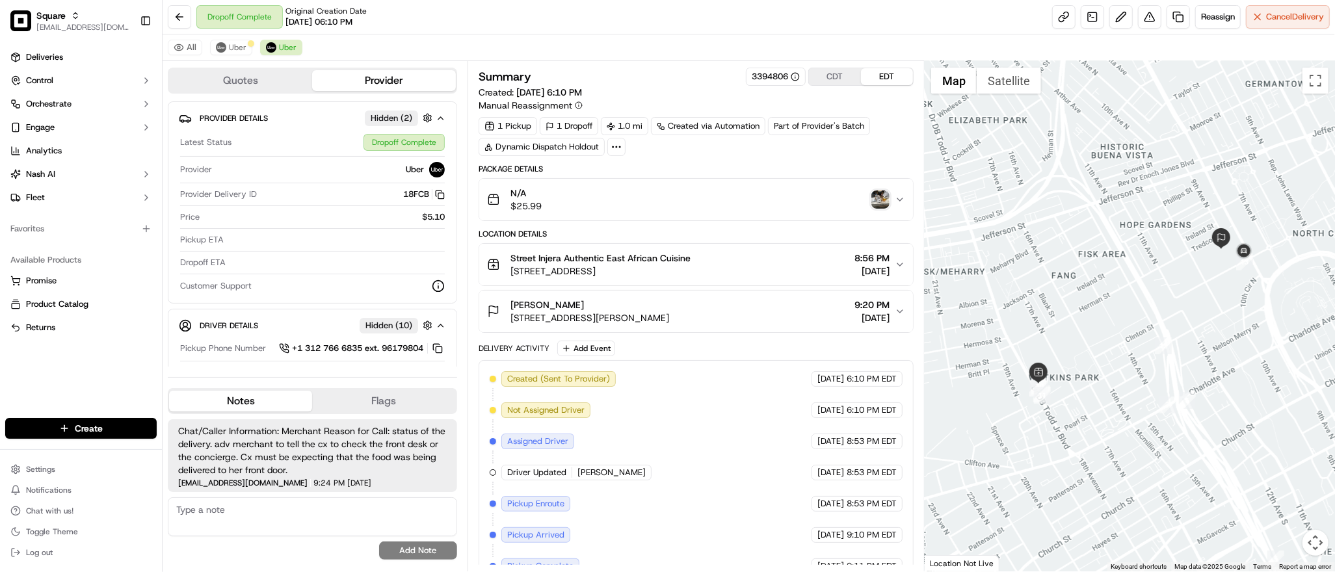
scroll to position [16, 0]
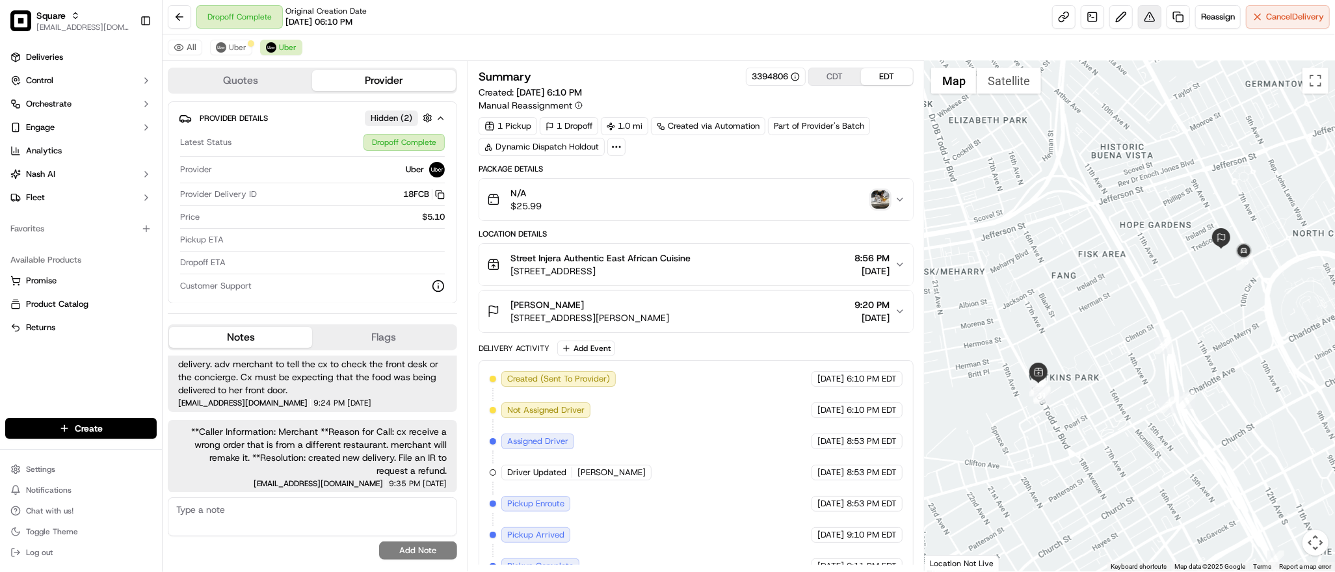
click at [1140, 17] on button at bounding box center [1149, 16] width 23 height 23
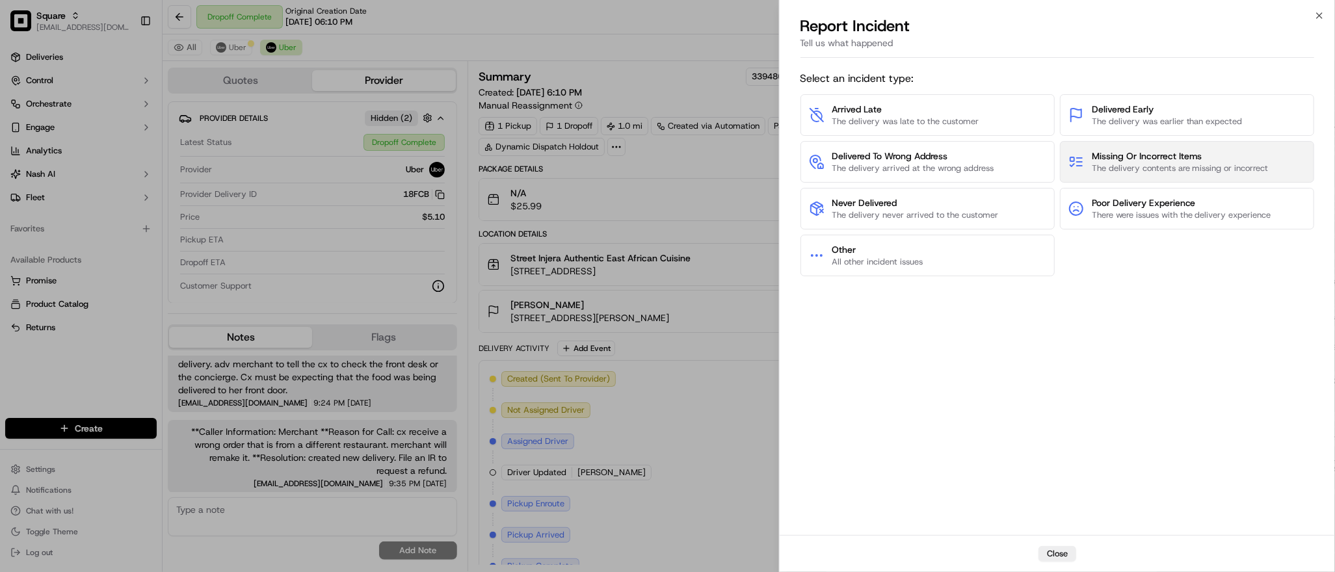
click at [1108, 157] on span "Missing Or Incorrect Items" at bounding box center [1180, 156] width 177 height 13
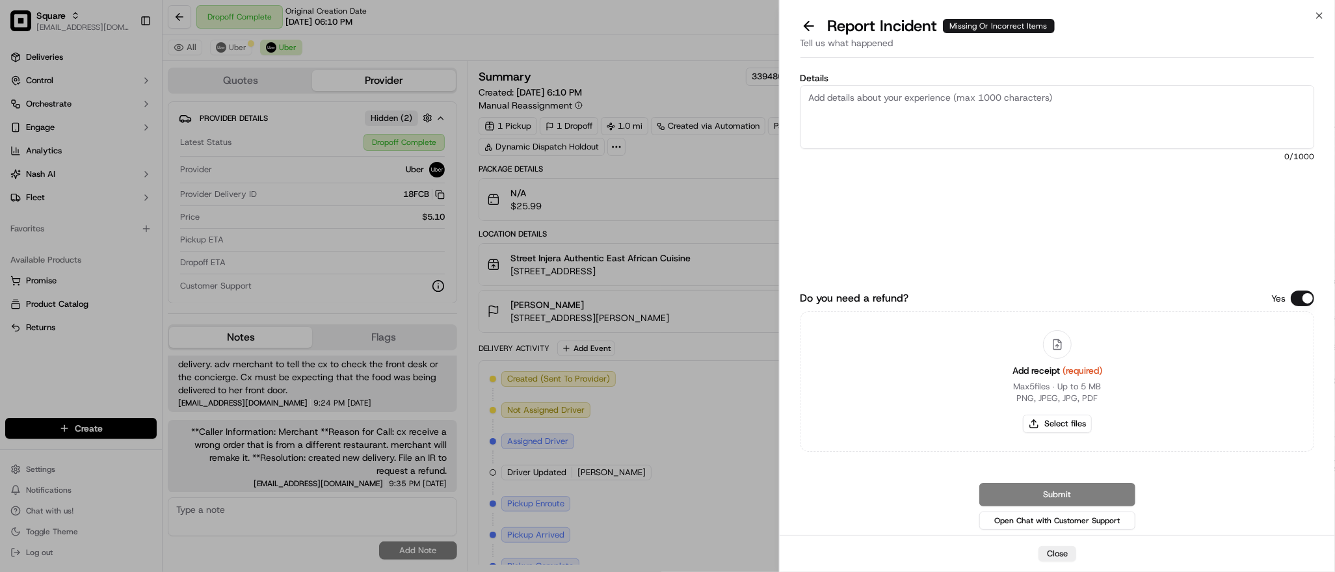
click at [1303, 303] on button "Do you need a refund?" at bounding box center [1302, 299] width 23 height 16
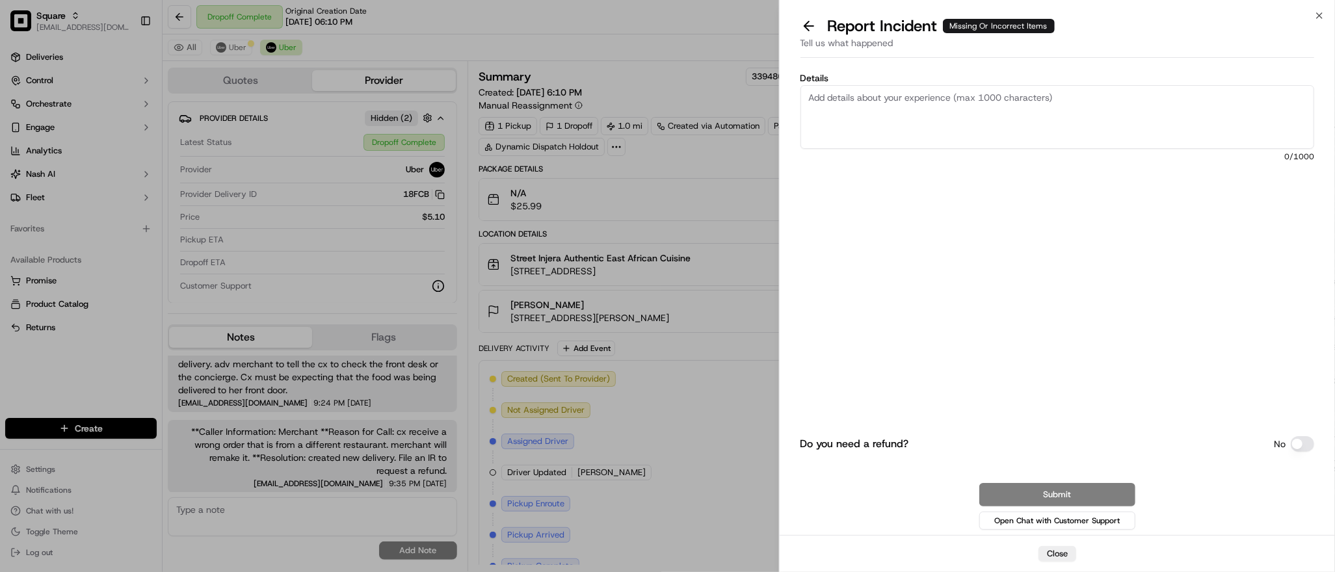
click at [997, 122] on textarea "Details" at bounding box center [1057, 117] width 514 height 64
paste textarea "cx receive a wrong order that is from a different restaurant. merchant will rem…"
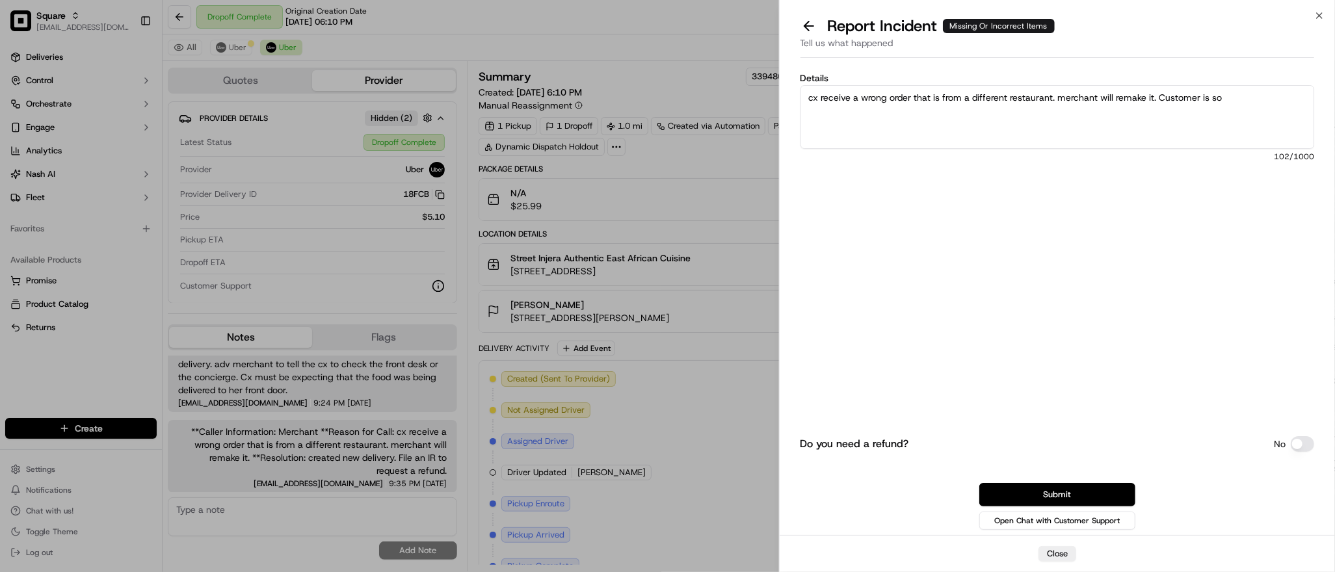
click at [812, 95] on textarea "cx receive a wrong order that is from a different restaurant. merchant will rem…" at bounding box center [1057, 117] width 514 height 64
click at [1104, 101] on textarea "Customer receive a wrong order that is from a different restaurant. merchant wi…" at bounding box center [1057, 117] width 514 height 64
drag, startPoint x: 1153, startPoint y: 94, endPoint x: 1243, endPoint y: 103, distance: 90.2
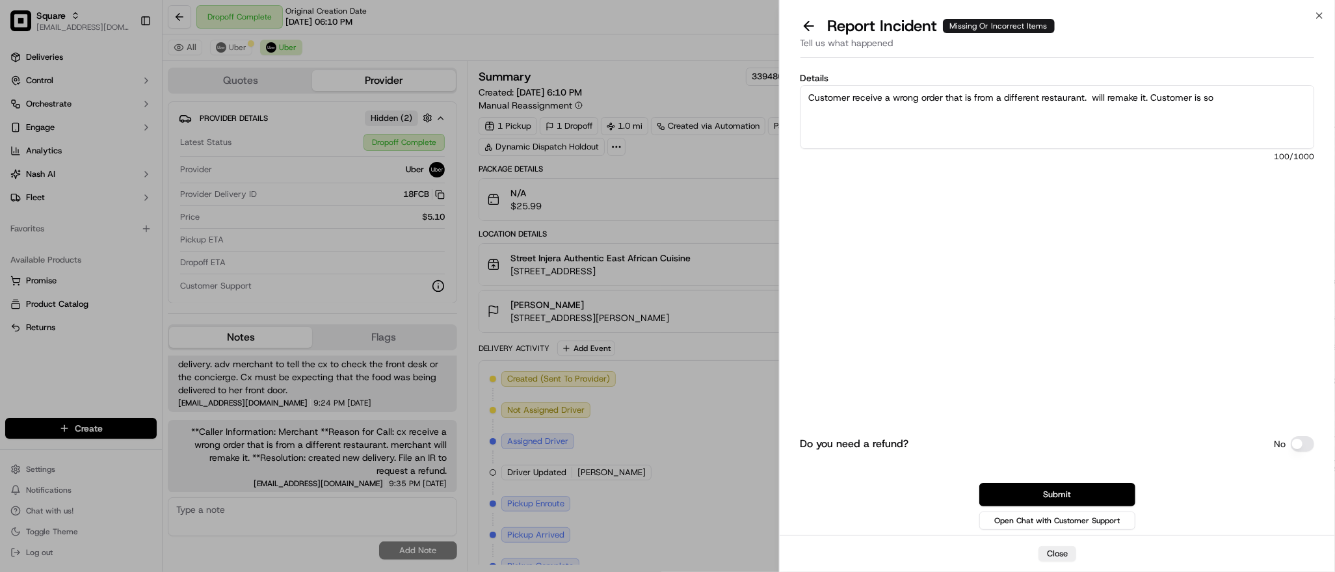
click at [1243, 103] on textarea "Customer receive a wrong order that is from a different restaurant. will remake…" at bounding box center [1057, 117] width 514 height 64
click at [1090, 97] on textarea "Customer receive a wrong order that is from a different restaurant. will remake…" at bounding box center [1057, 117] width 514 height 64
paste textarea "Customer is so"
click at [1291, 98] on textarea "Customer receive a wrong order that is from a different restaurant. Customer is…" at bounding box center [1057, 117] width 514 height 64
type textarea "Customer receive a wrong order that is from a different restaurant. Customer is…"
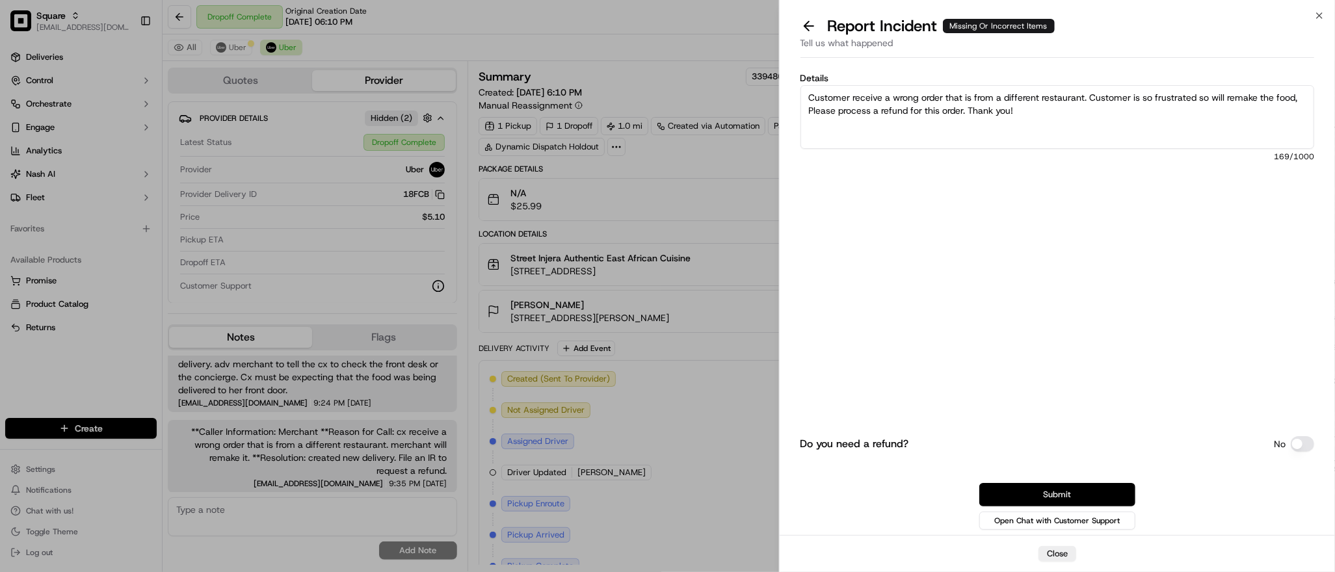
click at [1053, 494] on button "Submit" at bounding box center [1057, 494] width 156 height 23
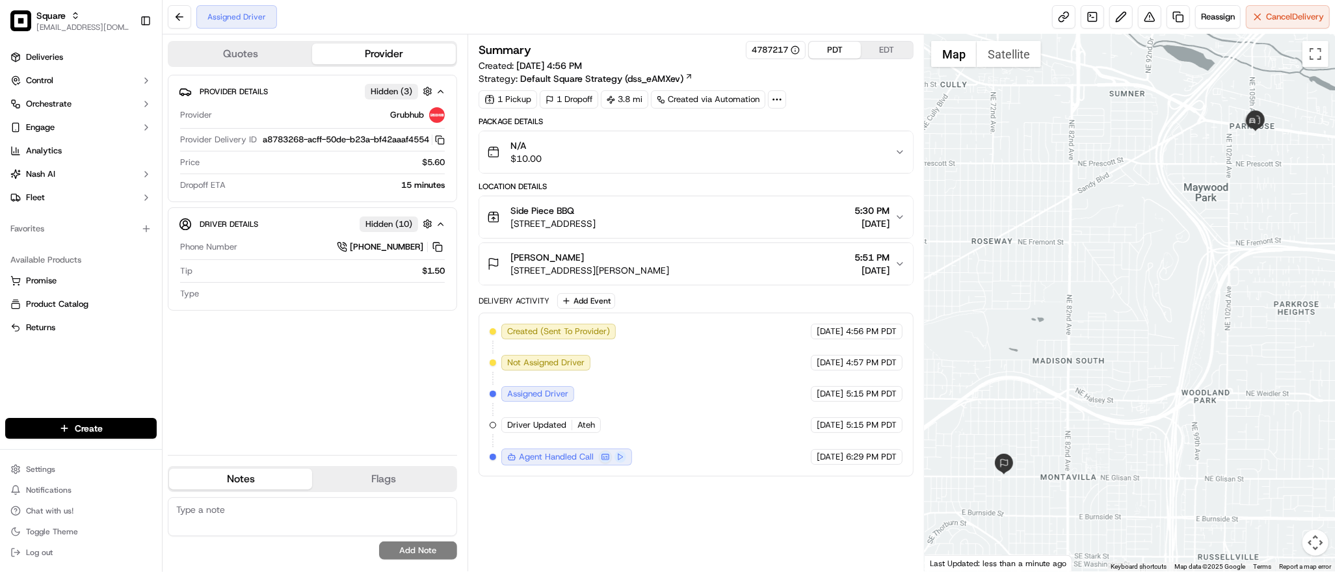
click at [843, 49] on button "PDT" at bounding box center [835, 50] width 52 height 17
click at [872, 55] on button "EDT" at bounding box center [887, 50] width 52 height 17
click at [838, 55] on button "PDT" at bounding box center [835, 50] width 52 height 17
click at [770, 268] on div "Melvin Benyella 7305 NE Glisan St, Portland, OR 97213, USA 5:51 PM 09/16/2025" at bounding box center [691, 264] width 408 height 26
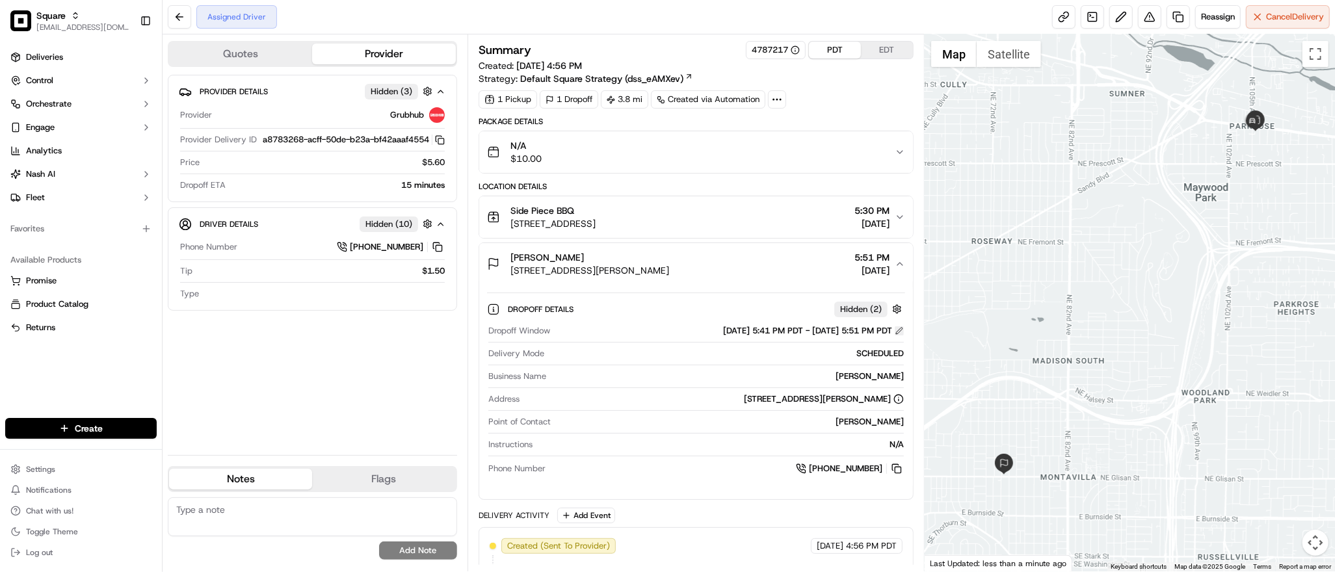
click at [897, 330] on button at bounding box center [899, 330] width 9 height 9
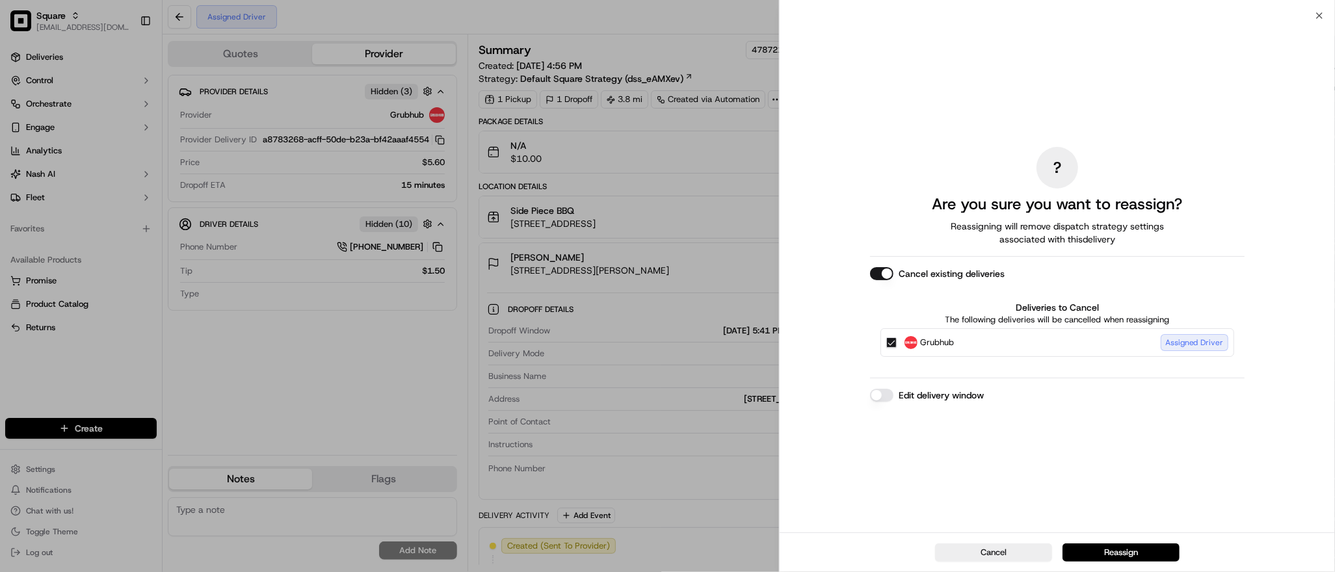
click at [881, 399] on button "Edit delivery window" at bounding box center [881, 395] width 23 height 13
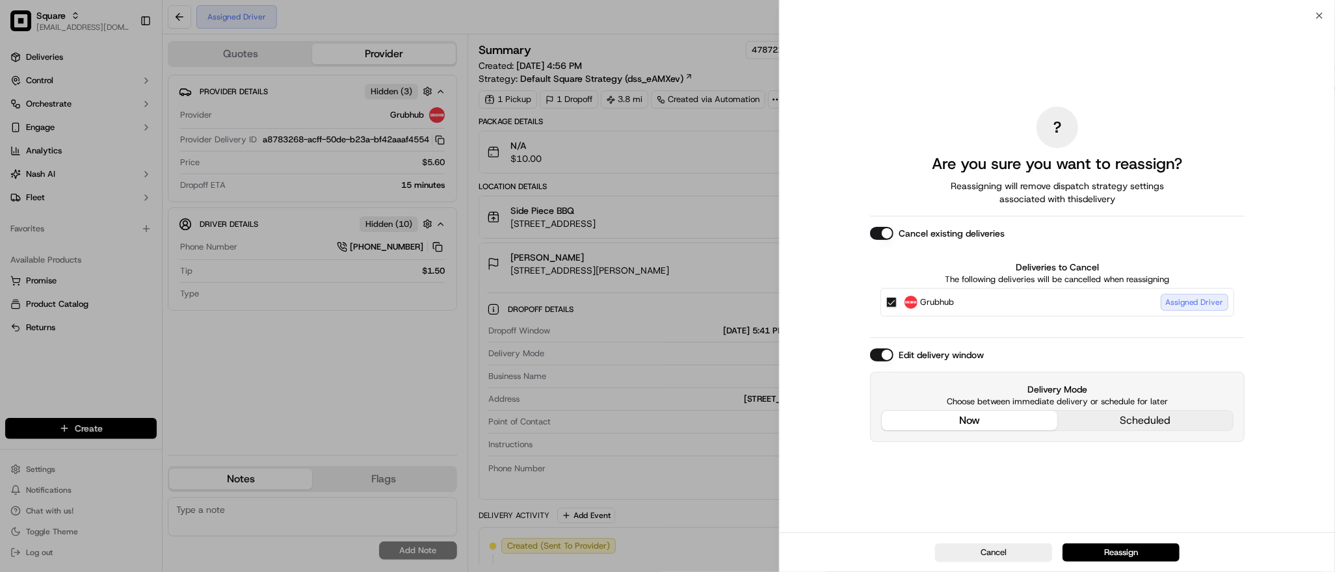
click at [967, 326] on div "? Are you sure you want to reassign? Reassigning will remove dispatch strategy …" at bounding box center [1057, 274] width 374 height 512
click at [1115, 554] on button "Reassign" at bounding box center [1120, 553] width 117 height 18
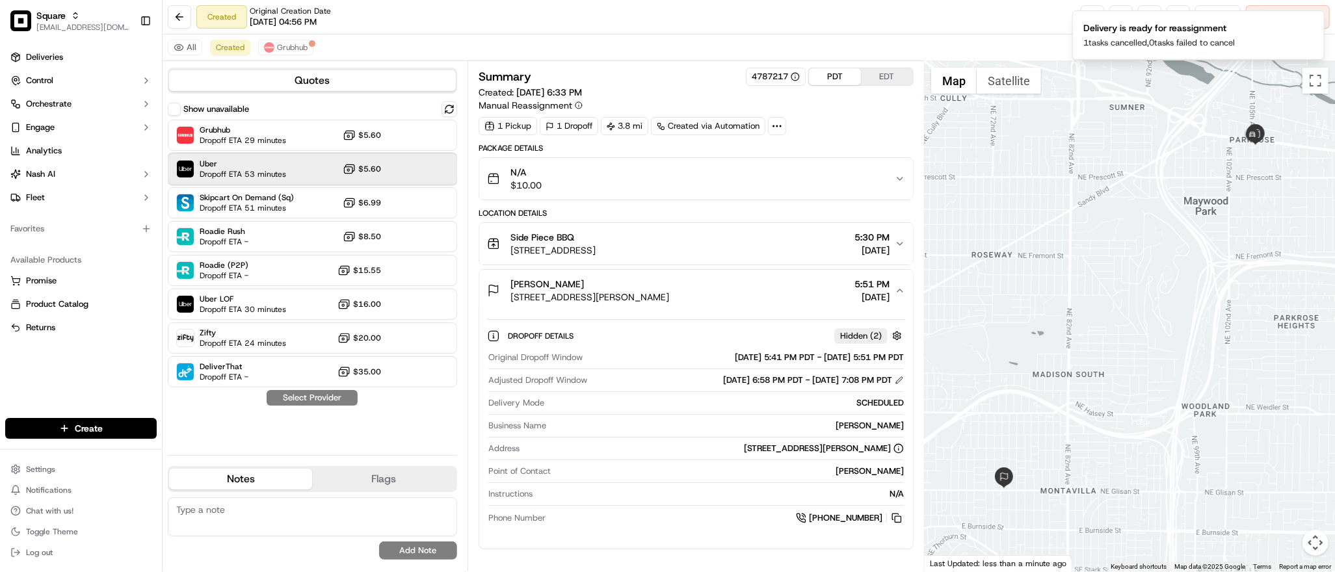
click at [265, 174] on span "Dropoff ETA 53 minutes" at bounding box center [243, 174] width 86 height 10
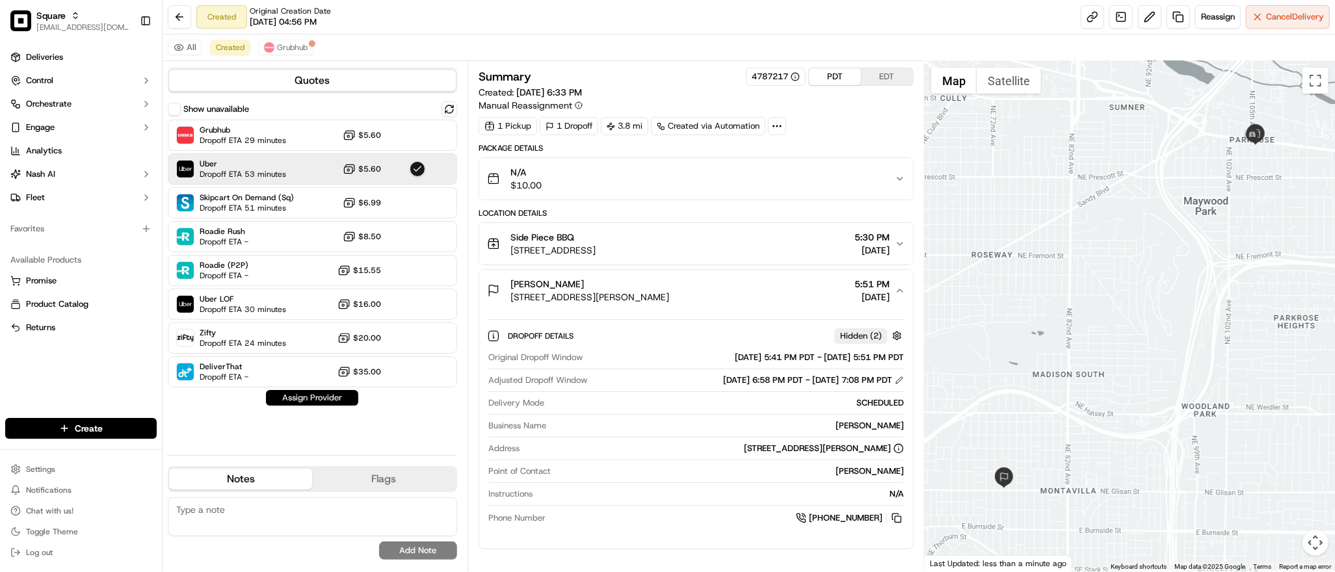
click at [319, 395] on button "Assign Provider" at bounding box center [312, 398] width 92 height 16
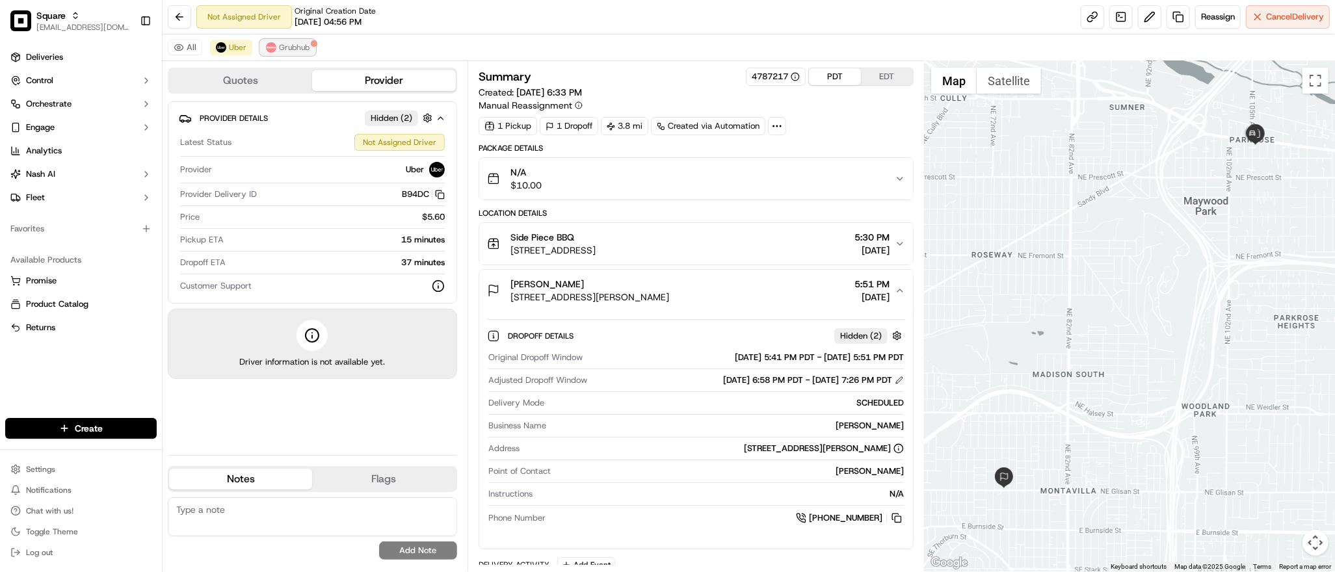
click at [304, 48] on span "Grubhub" at bounding box center [294, 47] width 31 height 10
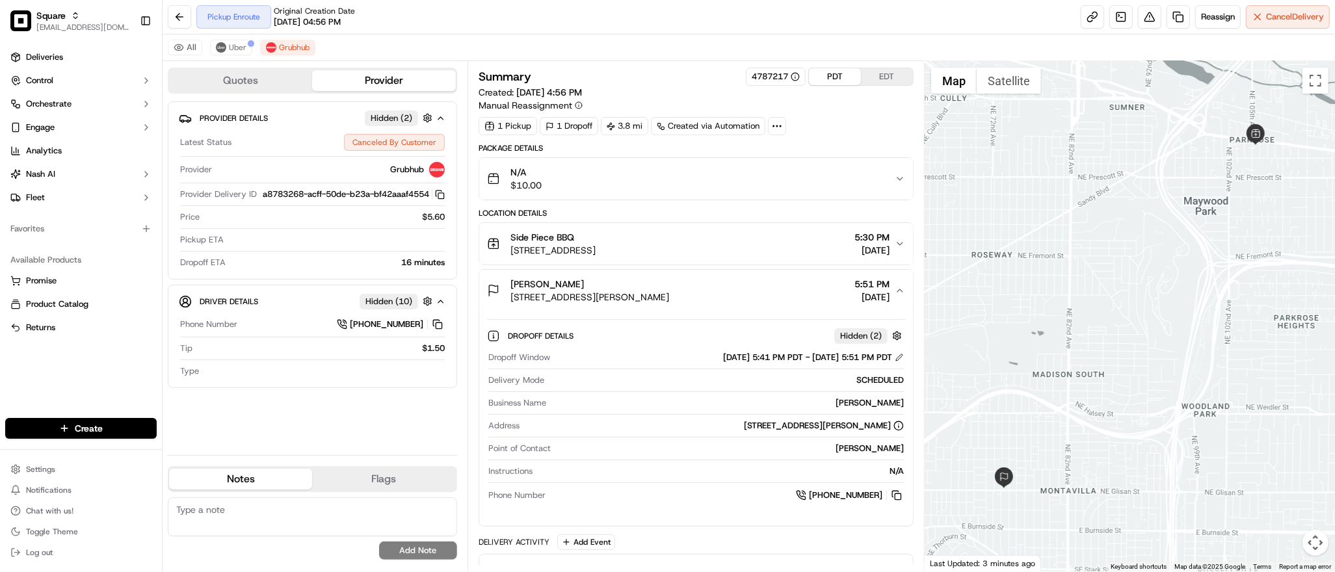
click at [276, 511] on textarea at bounding box center [312, 516] width 289 height 39
click at [228, 53] on button "Uber" at bounding box center [231, 48] width 42 height 16
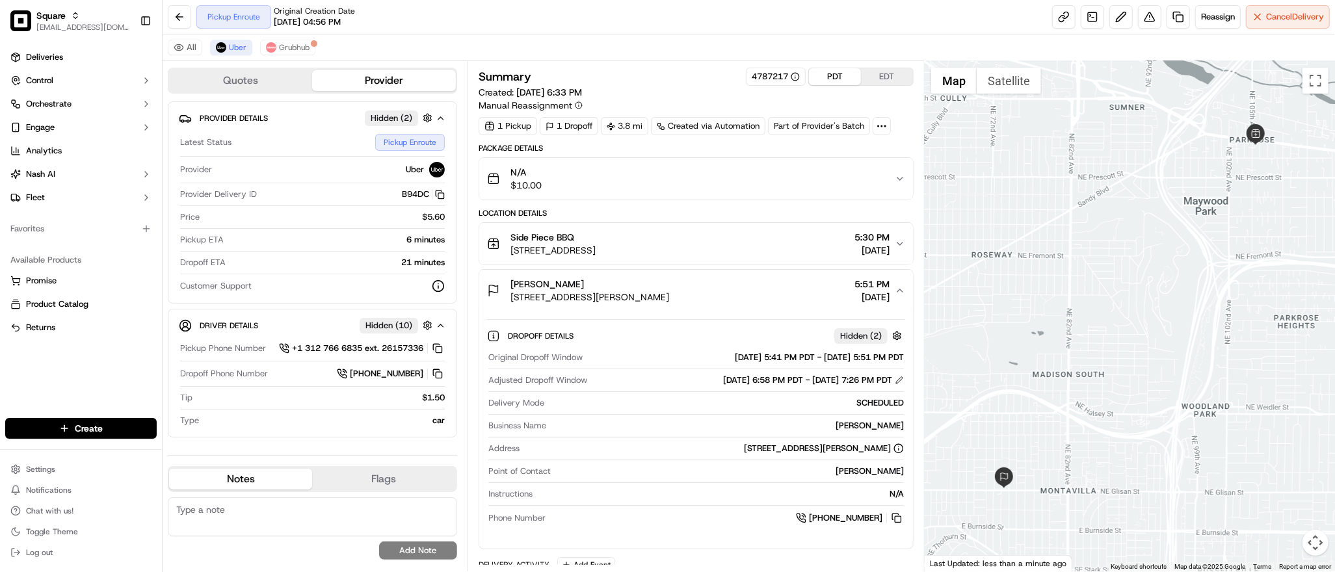
click at [226, 519] on textarea at bounding box center [312, 516] width 289 height 39
paste textarea "Caller Information: Merchant Reason for Call: Delivery is past the DO time, and…"
type textarea "Caller Information: Merchant Reason for Call: Delivery is past the DO time, and…"
click at [417, 545] on button "Add Note" at bounding box center [418, 551] width 78 height 18
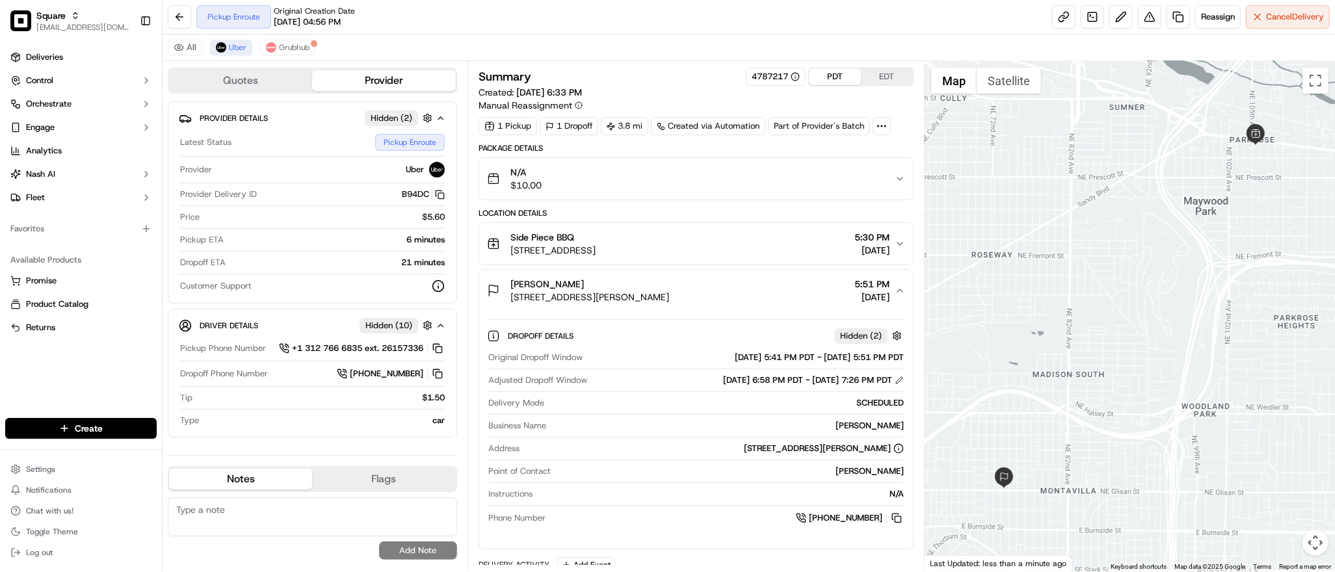
scroll to position [0, 0]
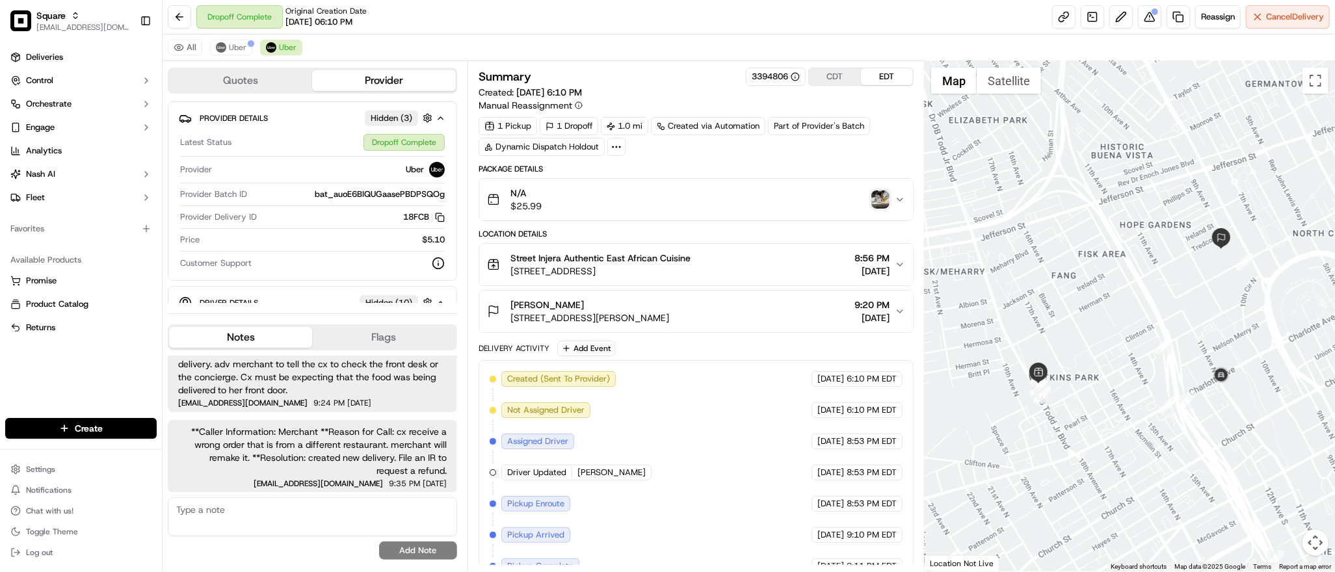
click at [1103, 150] on div at bounding box center [1130, 316] width 410 height 510
click at [229, 45] on span "Uber" at bounding box center [238, 47] width 18 height 10
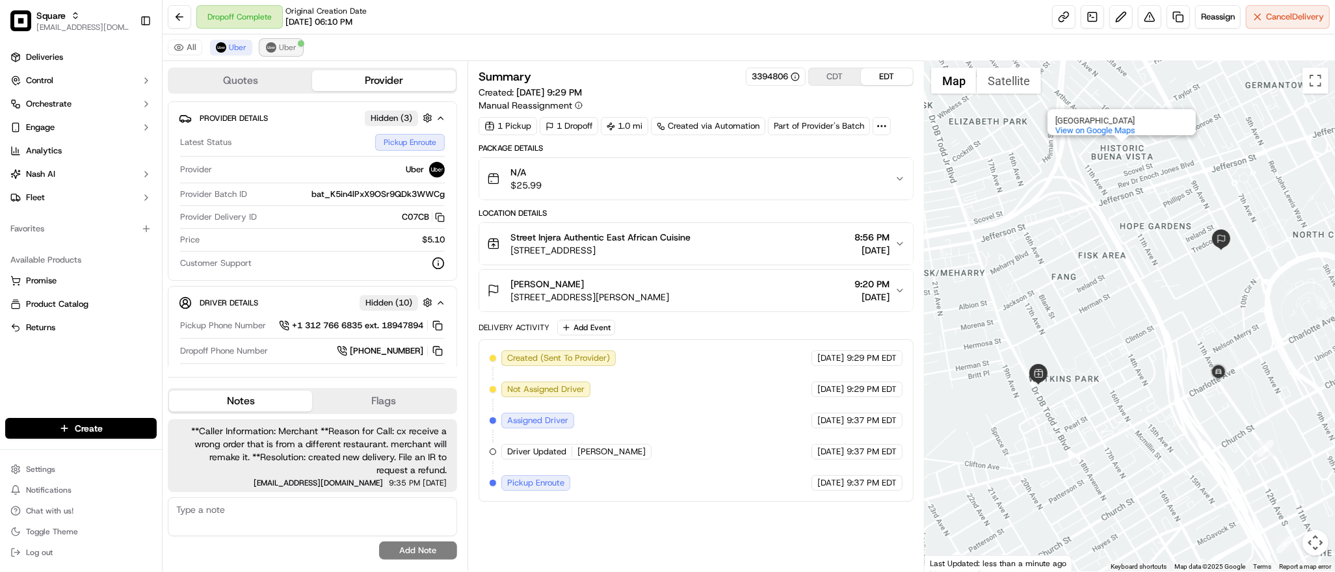
click at [274, 40] on button "Uber" at bounding box center [281, 48] width 42 height 16
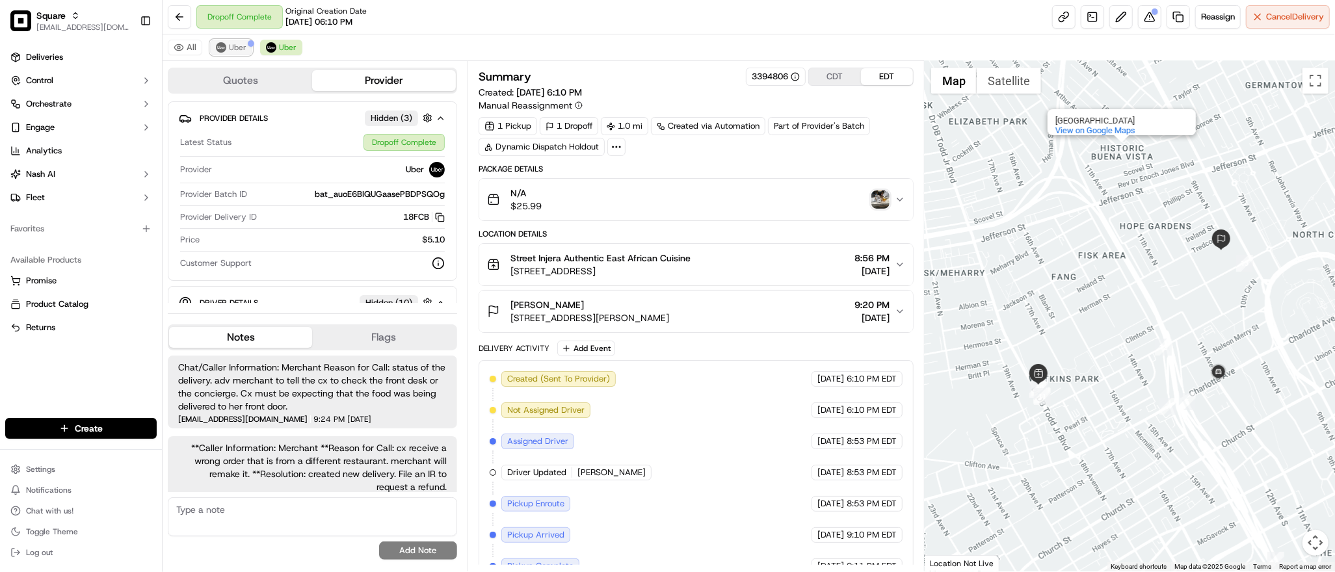
click at [235, 51] on span "Uber" at bounding box center [238, 47] width 18 height 10
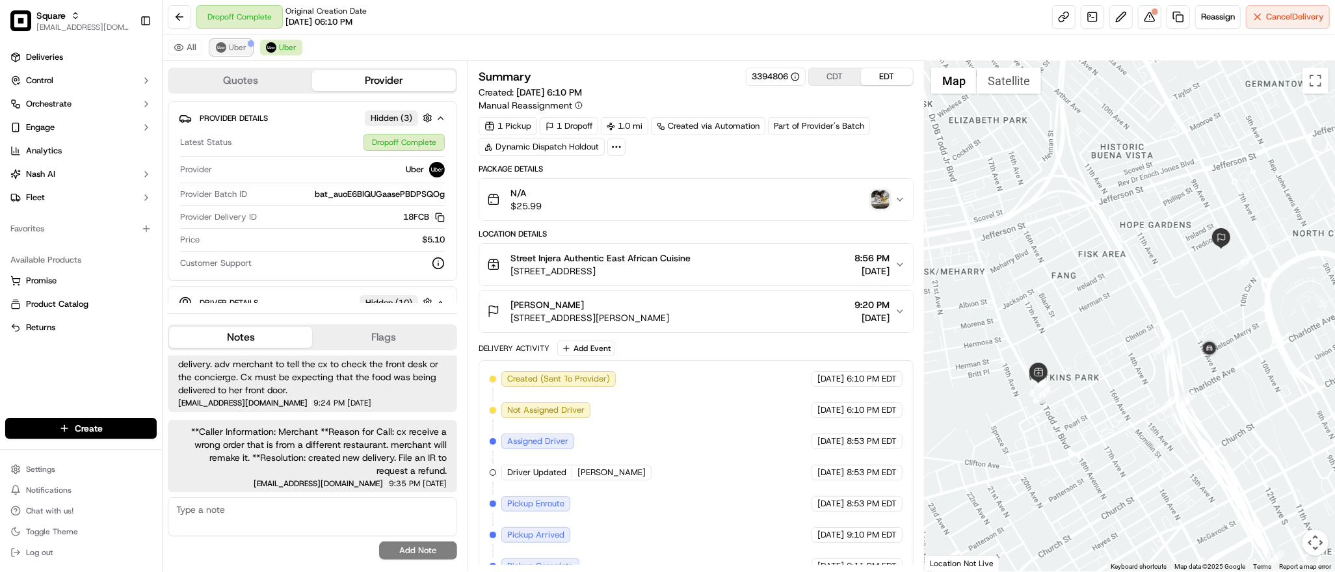
click at [235, 46] on span "Uber" at bounding box center [238, 47] width 18 height 10
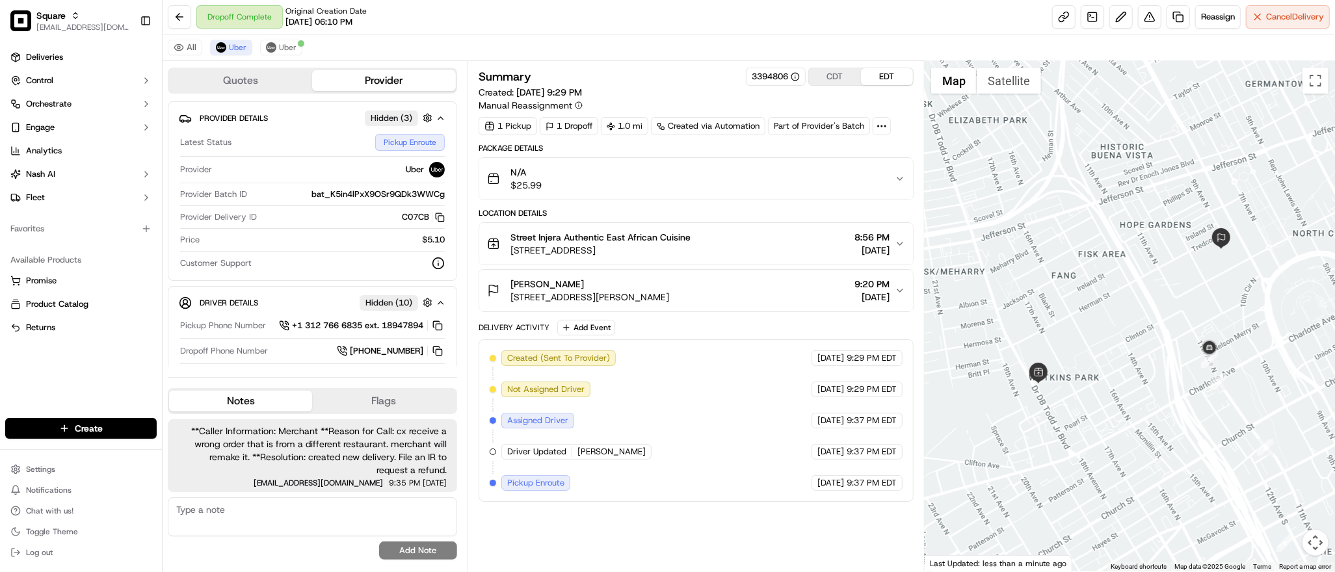
click at [1205, 304] on div at bounding box center [1130, 316] width 410 height 510
click at [1183, 316] on div at bounding box center [1130, 316] width 410 height 510
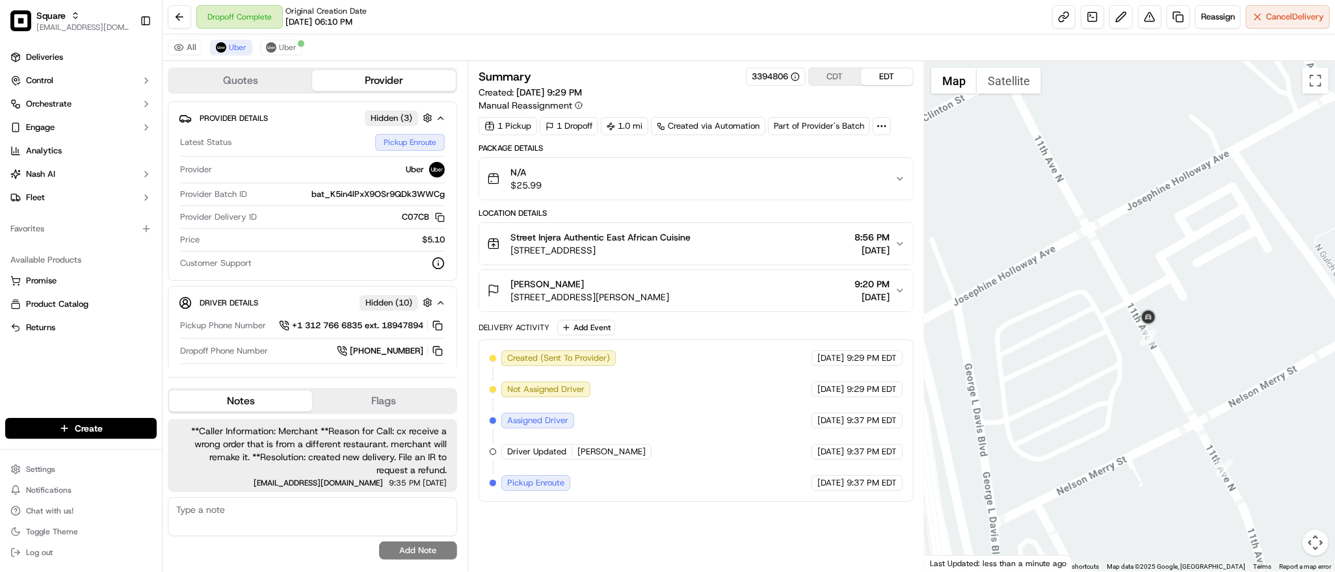
drag, startPoint x: 1239, startPoint y: 398, endPoint x: 1033, endPoint y: 163, distance: 311.9
click at [1033, 163] on div at bounding box center [1130, 316] width 410 height 510
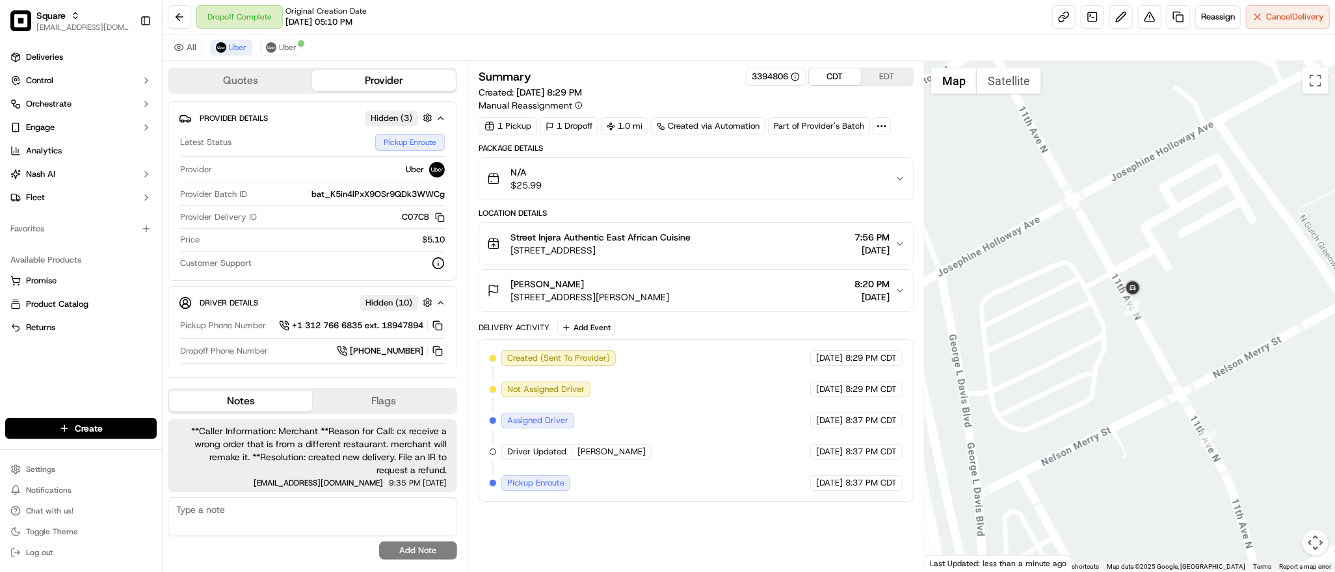
click at [837, 75] on button "CDT" at bounding box center [835, 76] width 52 height 17
click at [876, 66] on div "Summary 3394806 CDT EDT Created: [DATE] 8:29 PM Manual Reassignment 1 Pickup 1 …" at bounding box center [695, 316] width 457 height 510
click at [882, 80] on button "EDT" at bounding box center [887, 76] width 52 height 17
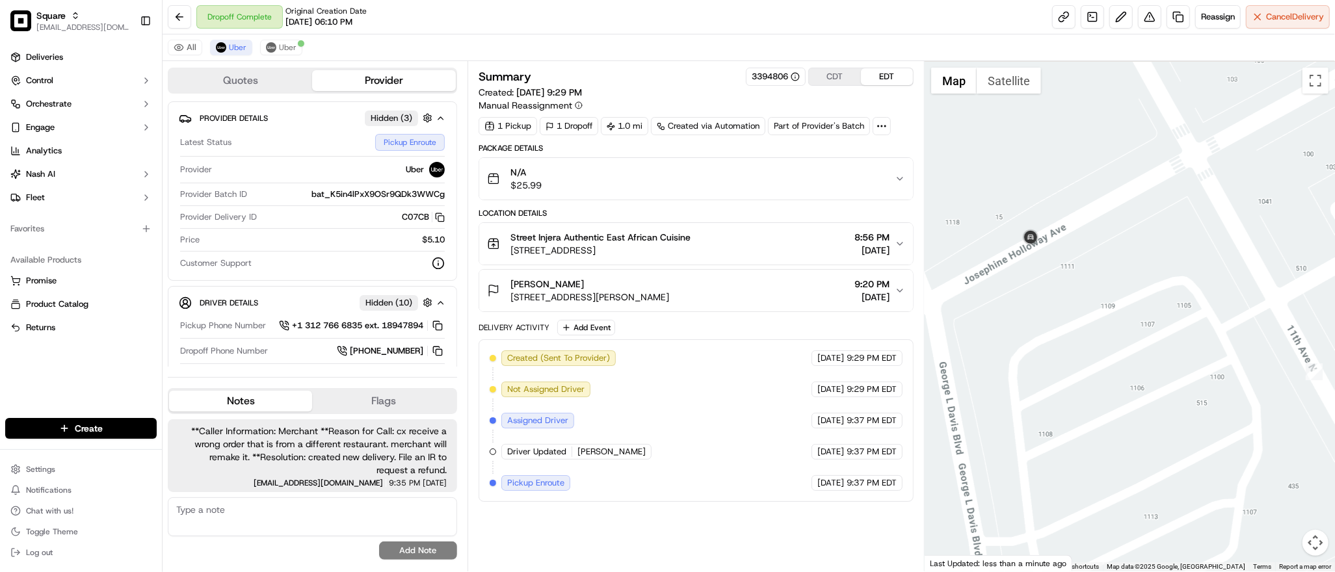
drag, startPoint x: 1116, startPoint y: 235, endPoint x: 993, endPoint y: 261, distance: 126.2
click at [993, 261] on div at bounding box center [1130, 316] width 410 height 510
click at [287, 43] on span "Uber" at bounding box center [288, 47] width 18 height 10
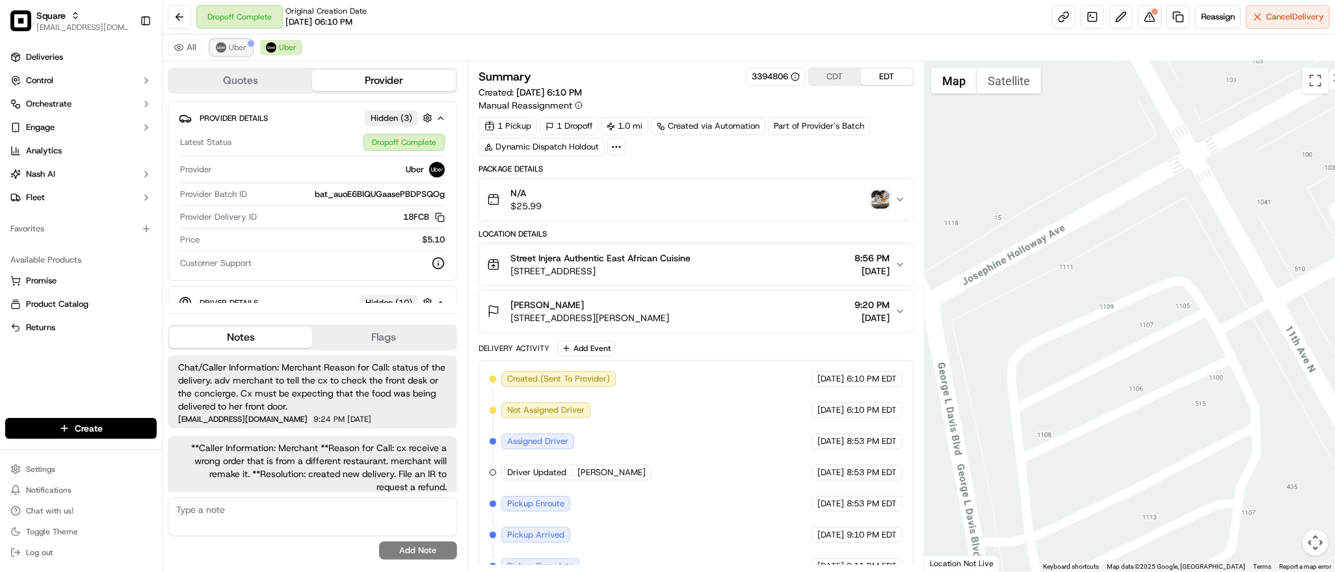
click at [235, 47] on span "Uber" at bounding box center [238, 47] width 18 height 10
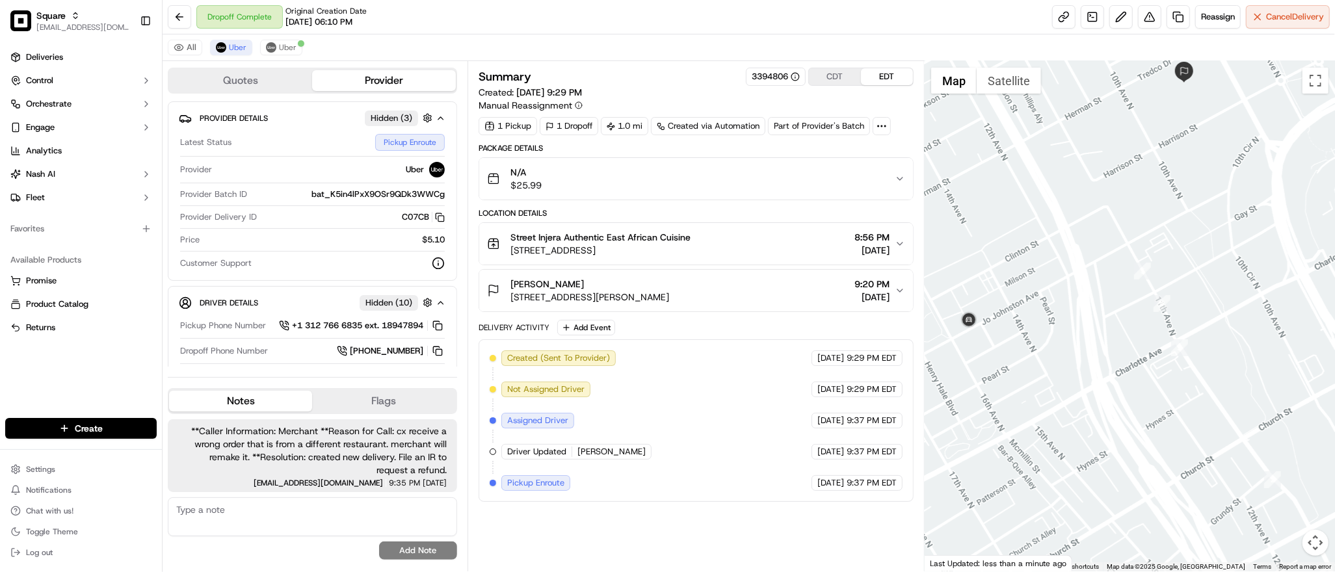
click at [1138, 224] on div at bounding box center [1130, 316] width 410 height 510
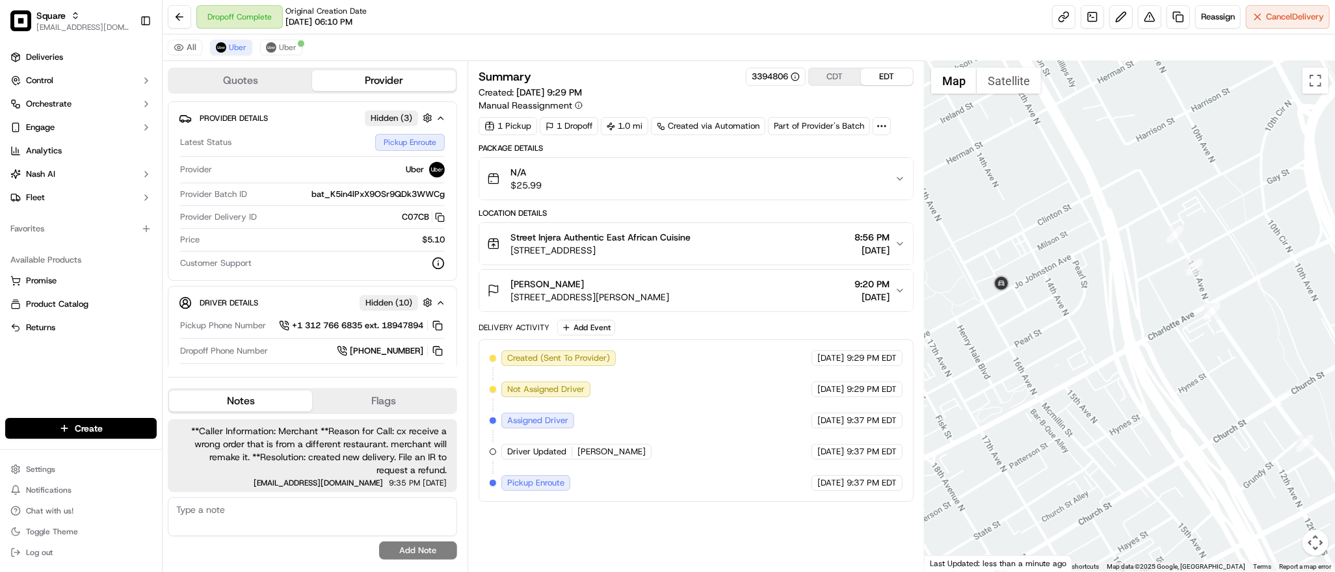
drag, startPoint x: 1138, startPoint y: 224, endPoint x: 1160, endPoint y: 209, distance: 25.8
click at [1160, 209] on div at bounding box center [1130, 316] width 410 height 510
click at [287, 40] on button "Uber" at bounding box center [281, 48] width 42 height 16
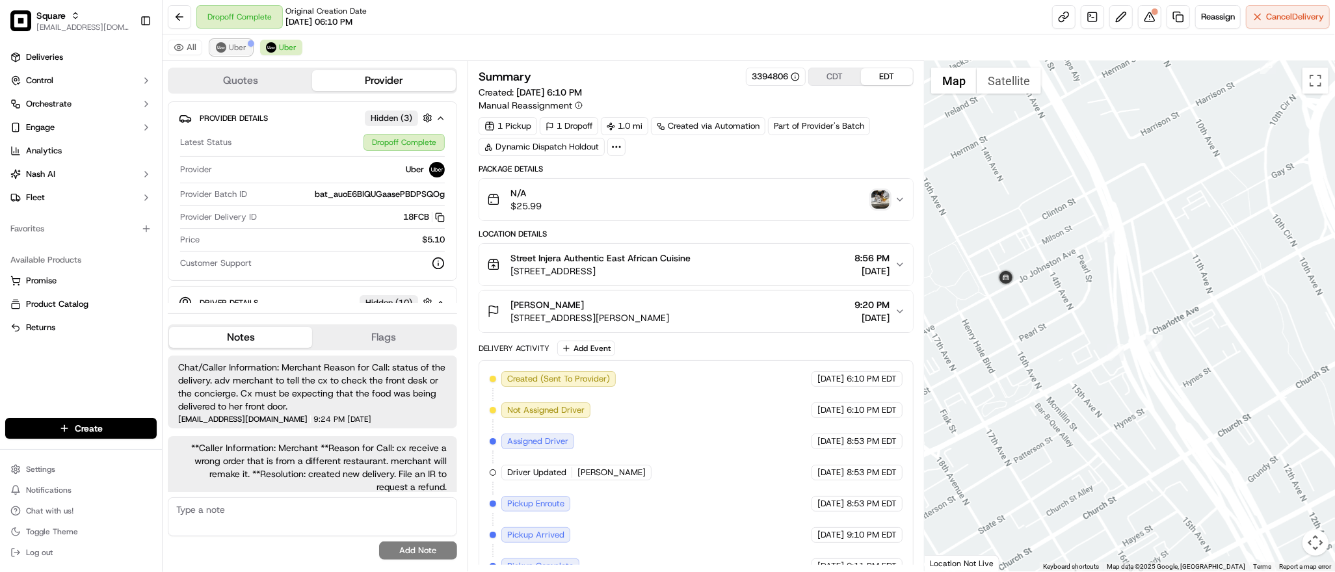
click at [235, 45] on span "Uber" at bounding box center [238, 47] width 18 height 10
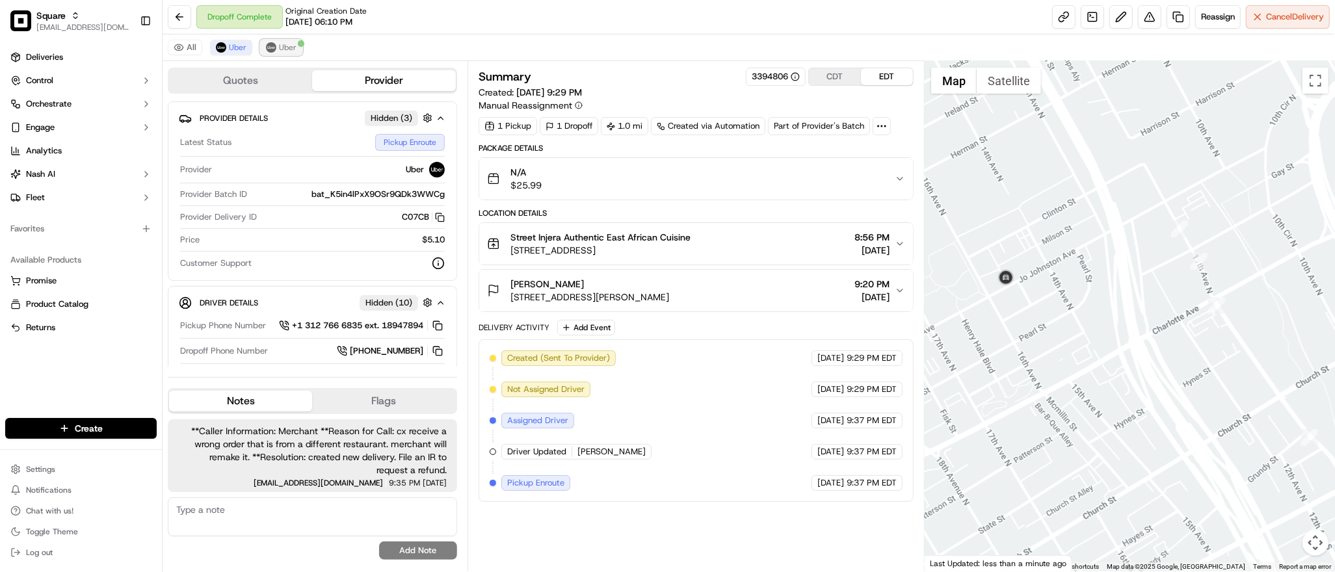
click at [283, 48] on span "Uber" at bounding box center [288, 47] width 18 height 10
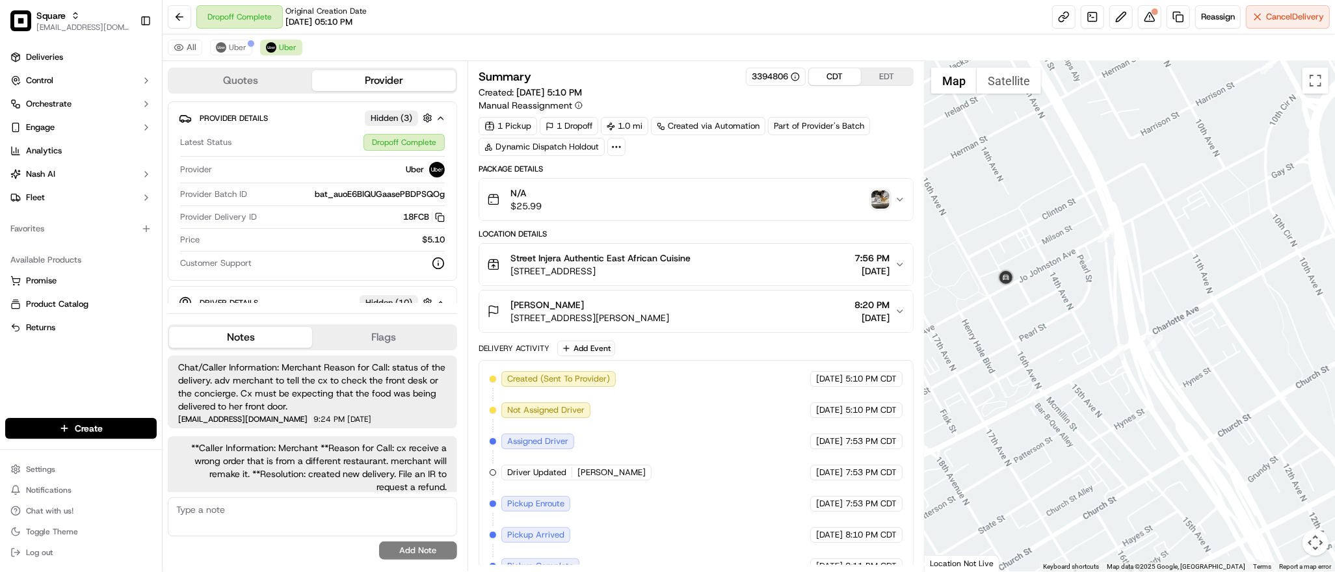
click at [835, 73] on button "CDT" at bounding box center [835, 76] width 52 height 17
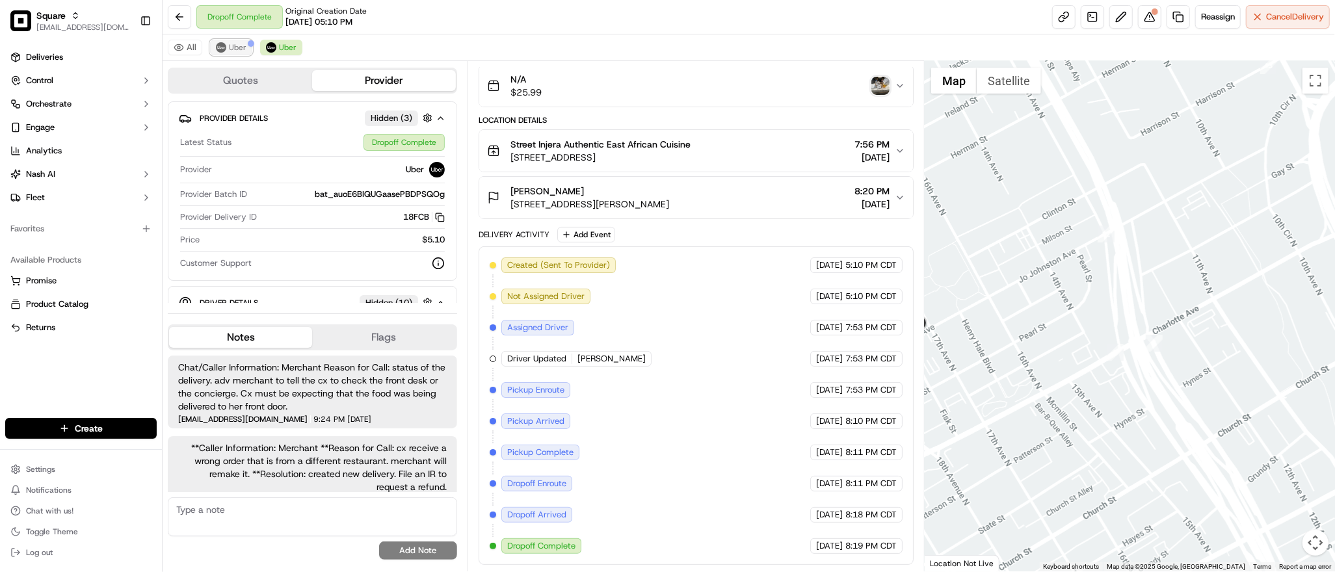
click at [235, 51] on span "Uber" at bounding box center [238, 47] width 18 height 10
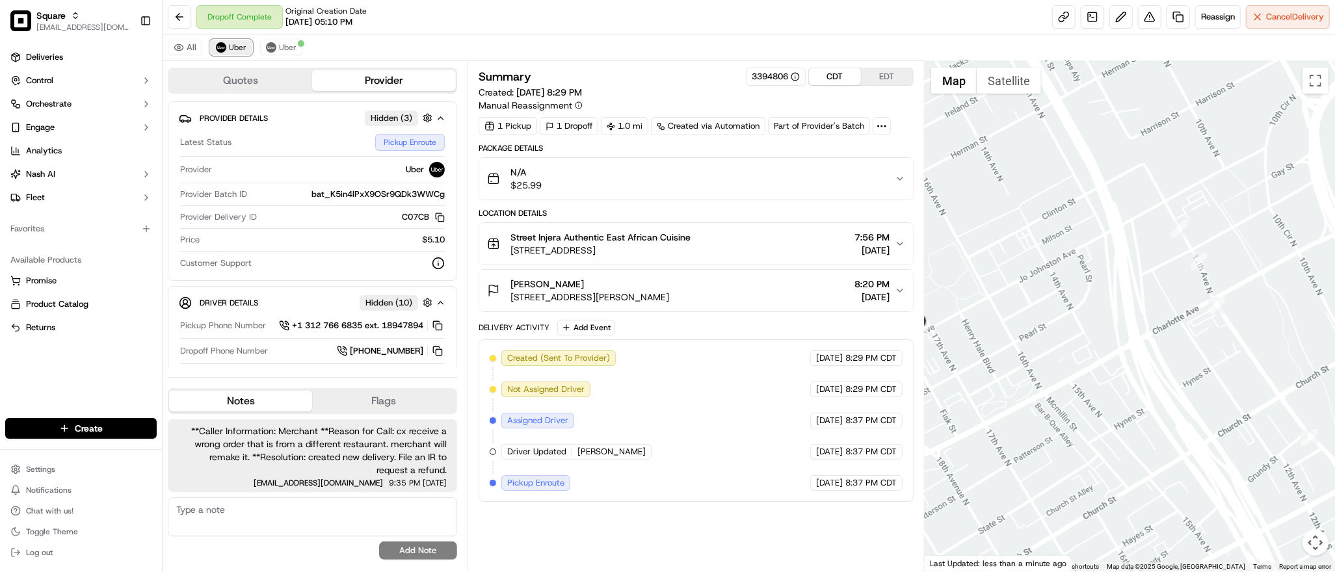
scroll to position [0, 0]
click at [828, 75] on button "CDT" at bounding box center [835, 76] width 52 height 17
click at [683, 432] on div "Created (Sent To Provider) Uber 09/16/2025 8:29 PM CDT Not Assigned Driver Uber…" at bounding box center [696, 420] width 413 height 140
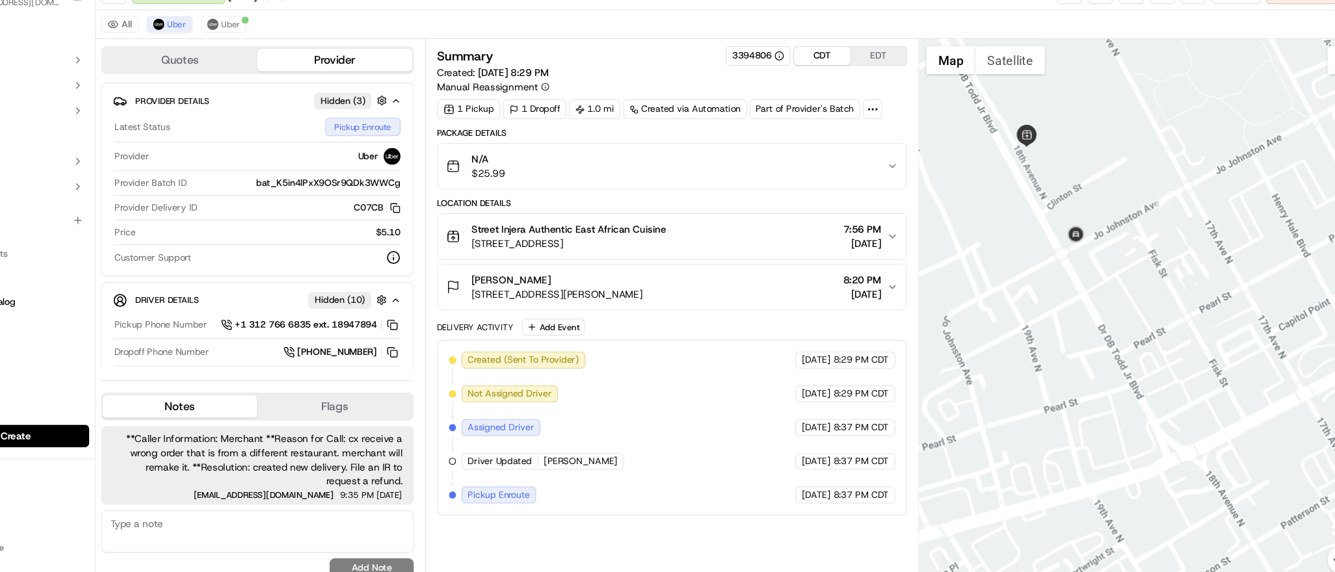
drag, startPoint x: 993, startPoint y: 350, endPoint x: 1102, endPoint y: 178, distance: 203.1
click at [1102, 178] on div at bounding box center [1130, 316] width 410 height 510
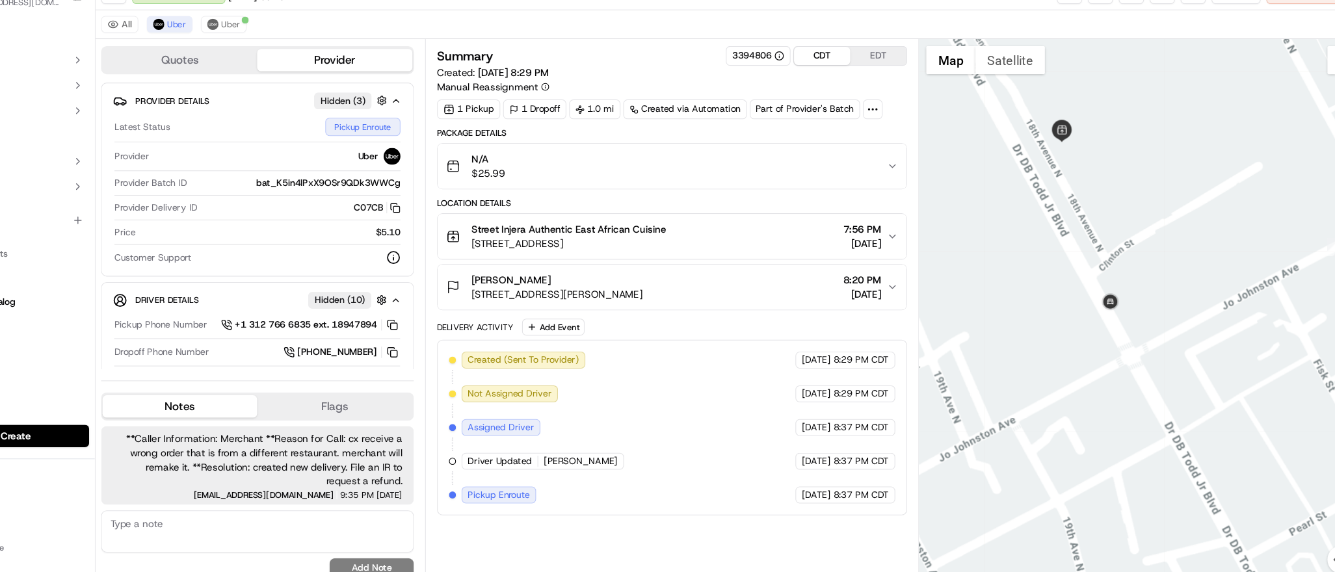
drag, startPoint x: 980, startPoint y: 230, endPoint x: 1084, endPoint y: 317, distance: 135.7
click at [1084, 317] on div at bounding box center [1130, 316] width 410 height 510
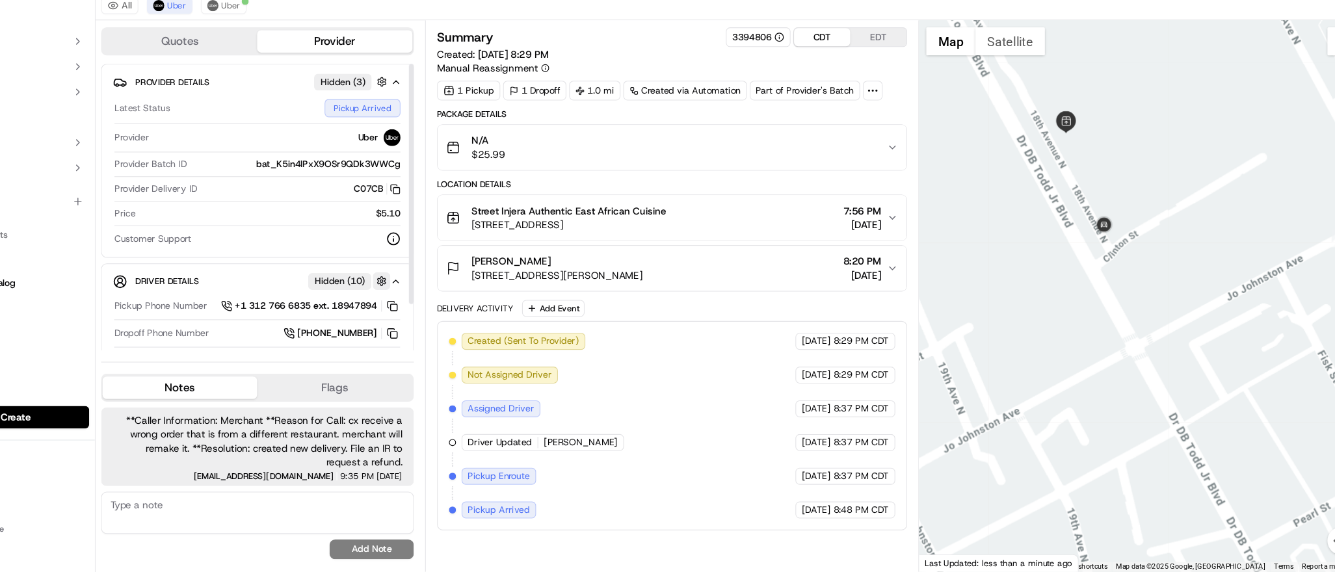
click at [427, 303] on button "button" at bounding box center [427, 303] width 16 height 16
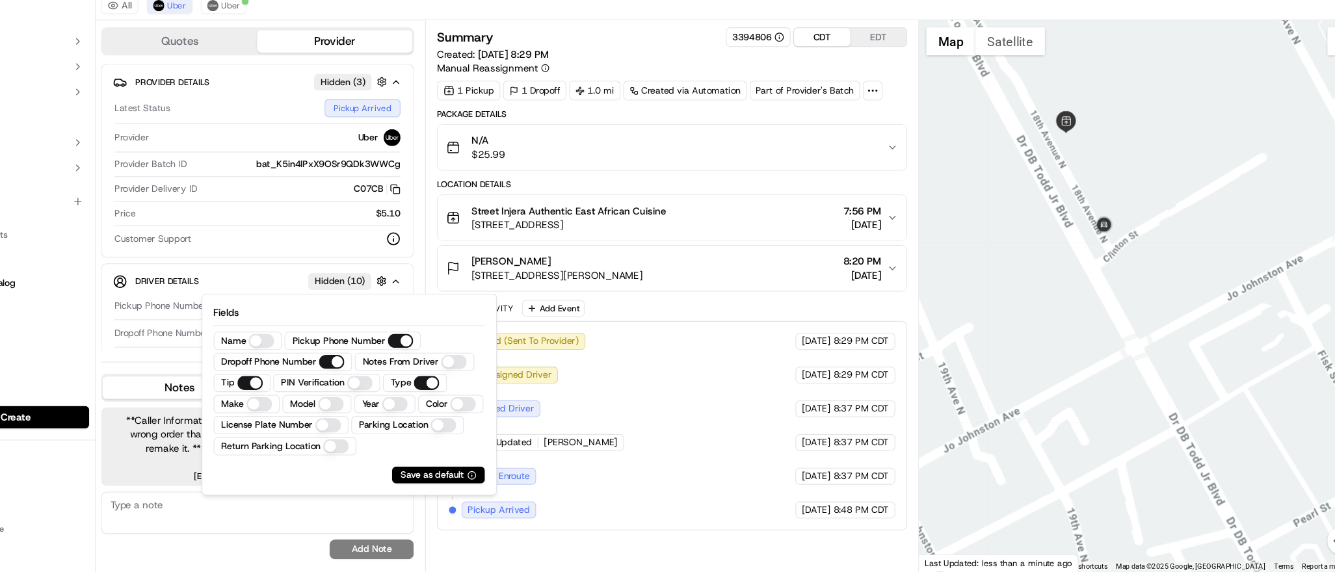
click at [374, 415] on button "Model" at bounding box center [380, 416] width 23 height 13
click at [312, 416] on button "Make" at bounding box center [316, 416] width 23 height 13
click at [493, 423] on button "Color" at bounding box center [504, 416] width 23 height 13
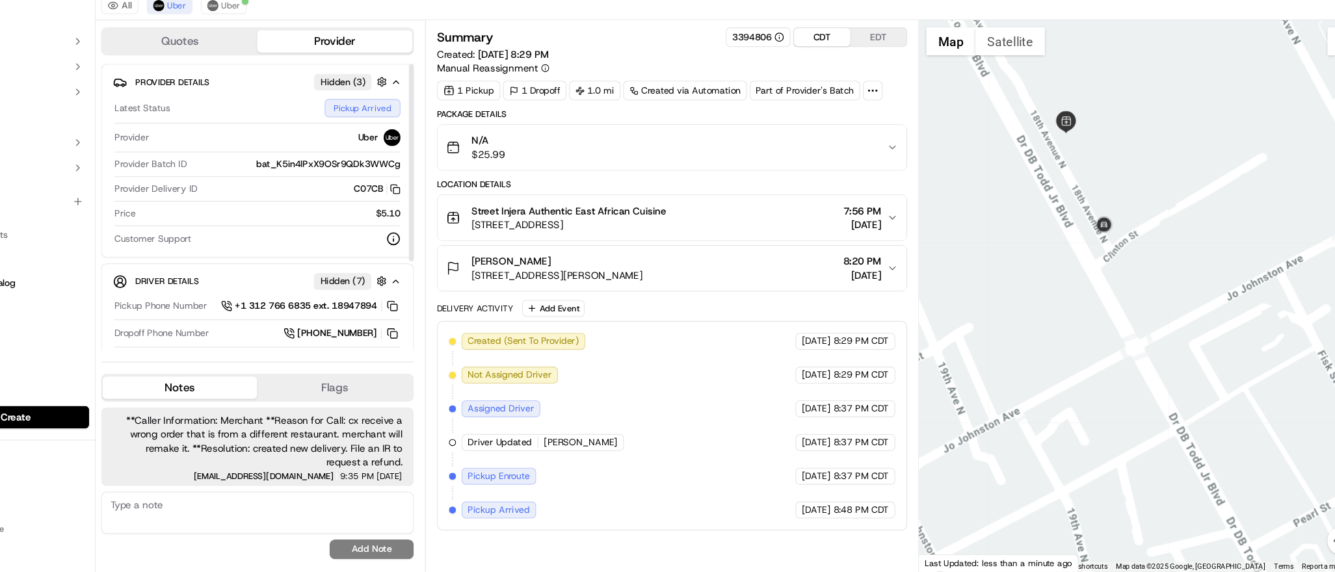
click at [174, 349] on div "Driver Details Hidden ( 7 ) Pickup Phone Number +1 312 766 6835 ext. 18947894 D…" at bounding box center [312, 384] width 289 height 197
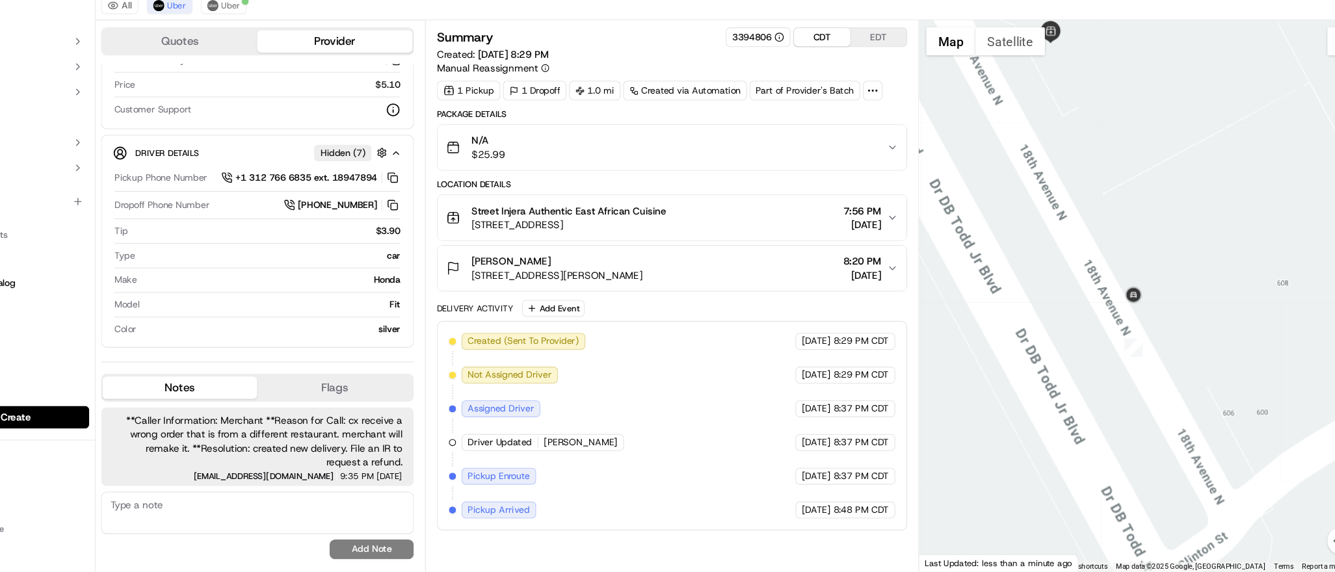
drag, startPoint x: 1073, startPoint y: 223, endPoint x: 1116, endPoint y: 460, distance: 241.0
click at [1116, 460] on div at bounding box center [1130, 316] width 410 height 510
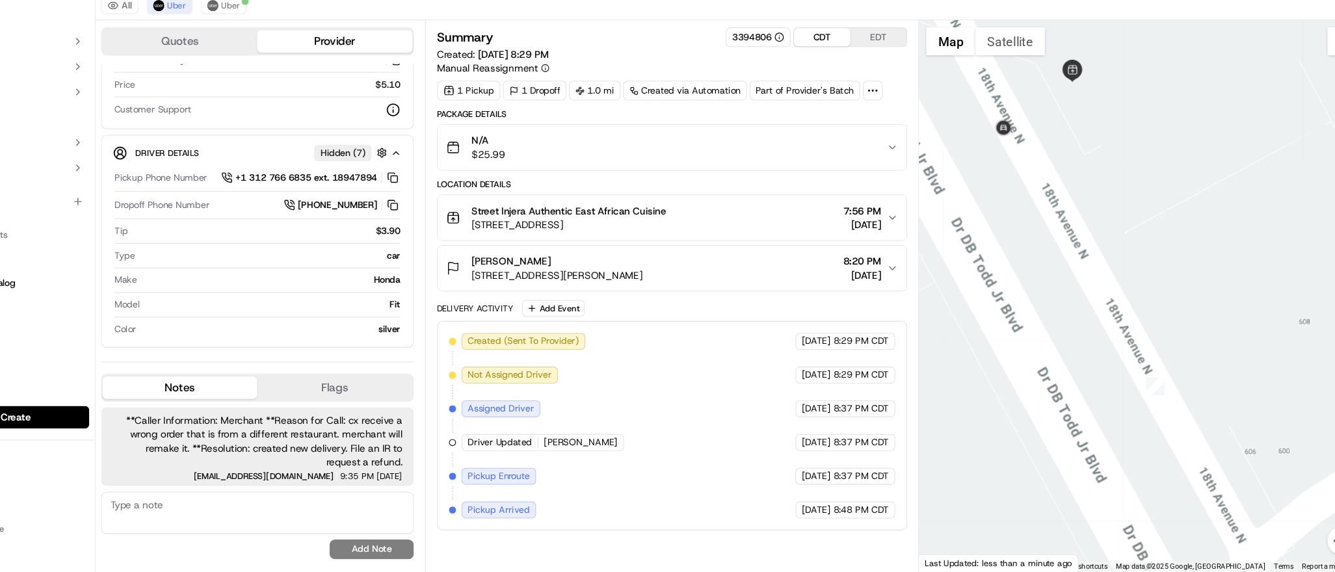
click at [1021, 250] on div at bounding box center [1130, 316] width 410 height 510
click at [428, 183] on button "button" at bounding box center [427, 184] width 16 height 16
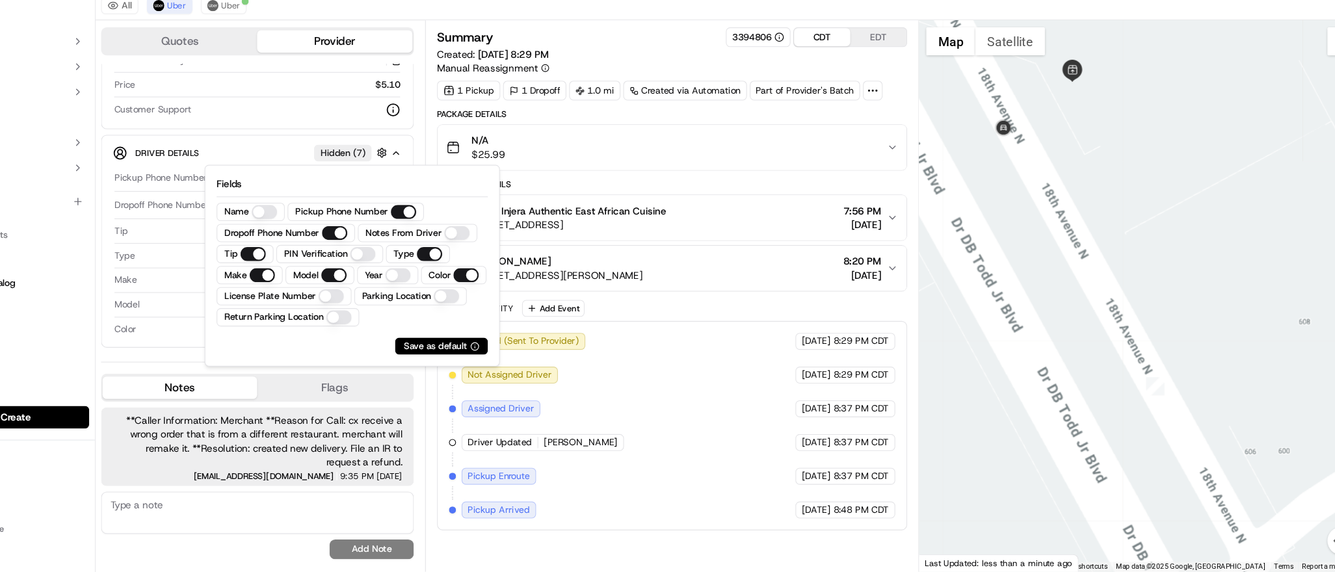
click at [392, 320] on Number "License Plate Number" at bounding box center [380, 316] width 23 height 13
click at [255, 343] on div "silver" at bounding box center [324, 347] width 239 height 12
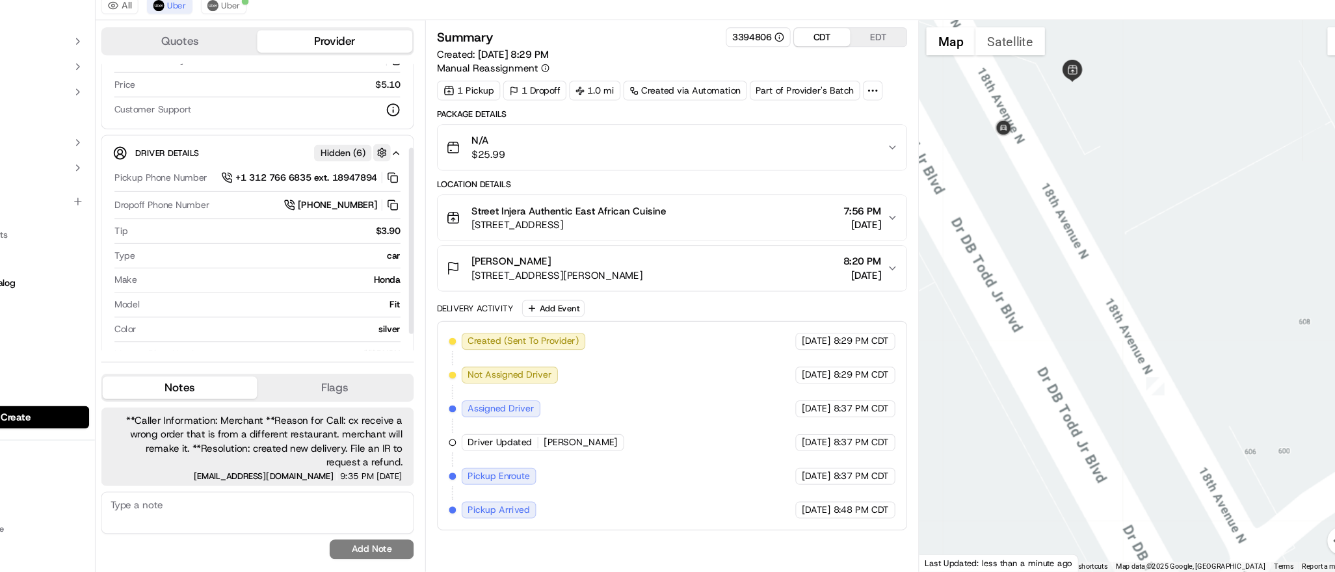
click at [428, 179] on button "button" at bounding box center [427, 184] width 16 height 16
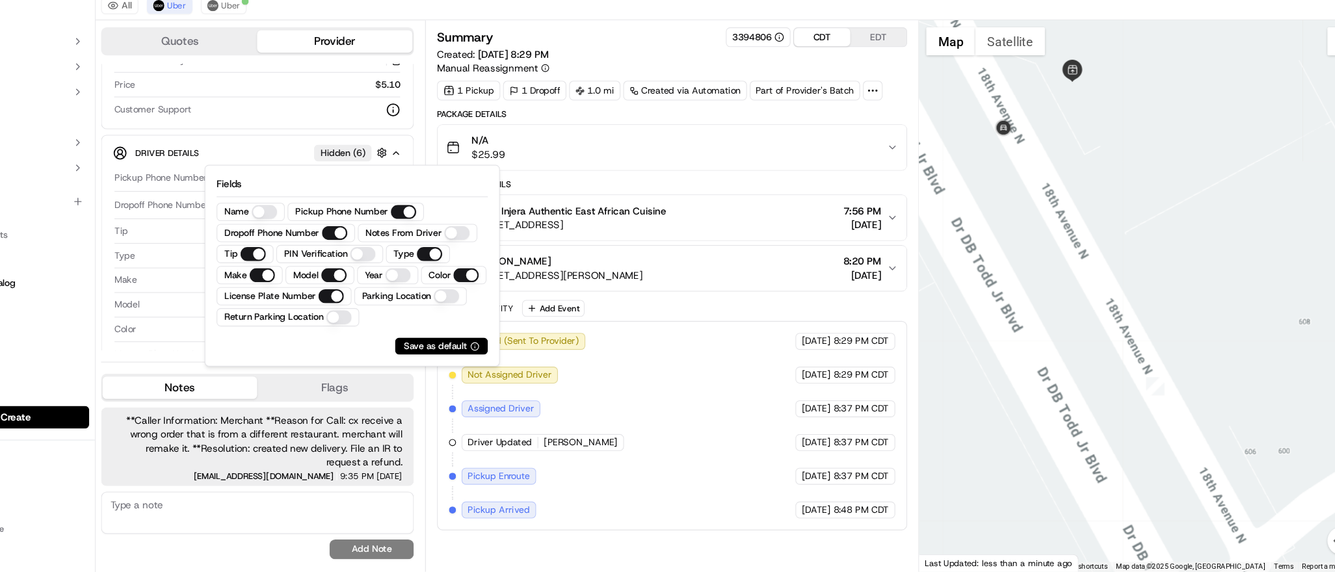
click at [442, 301] on button "Year" at bounding box center [441, 297] width 23 height 13
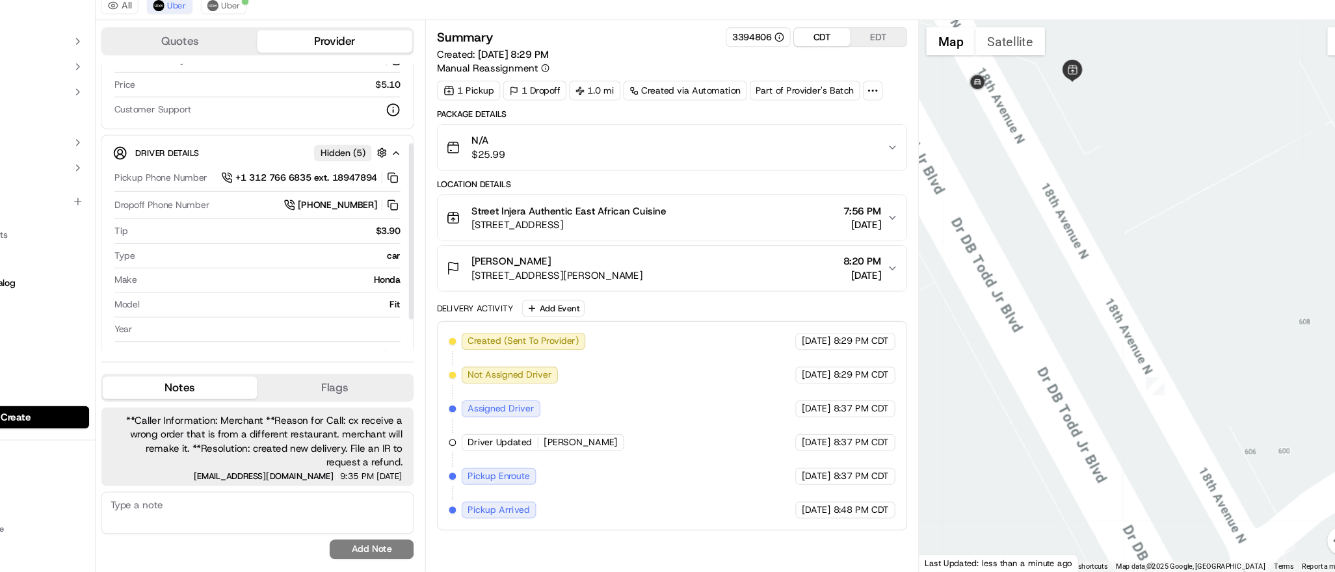
click at [249, 312] on div "Make Honda" at bounding box center [312, 305] width 265 height 18
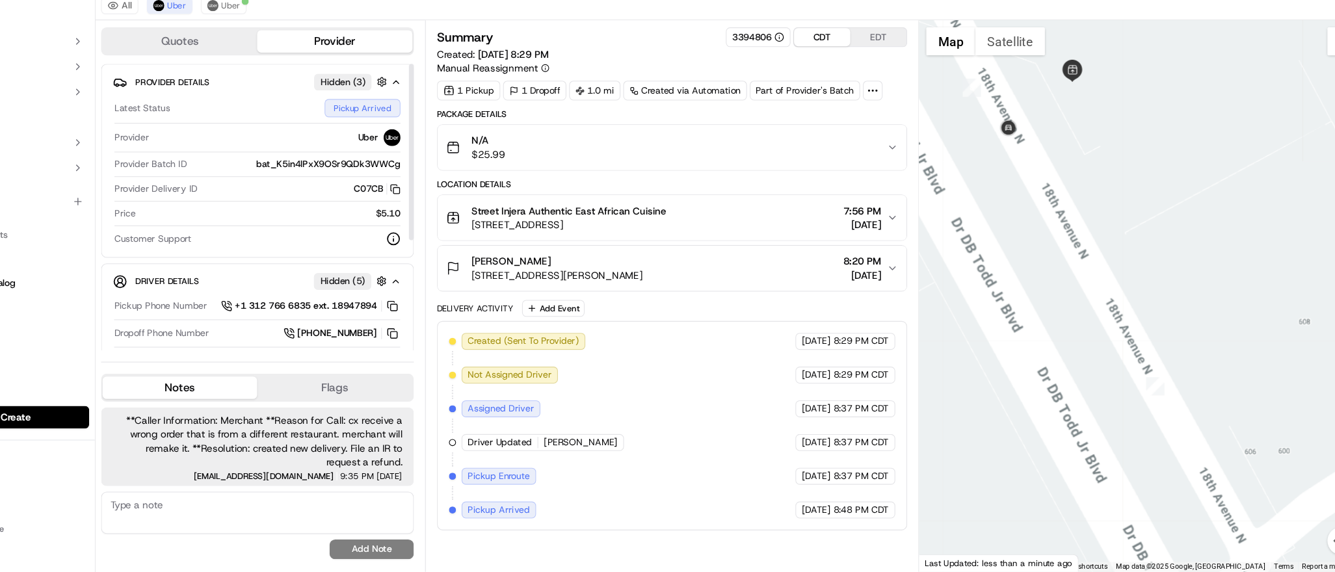
scroll to position [164, 0]
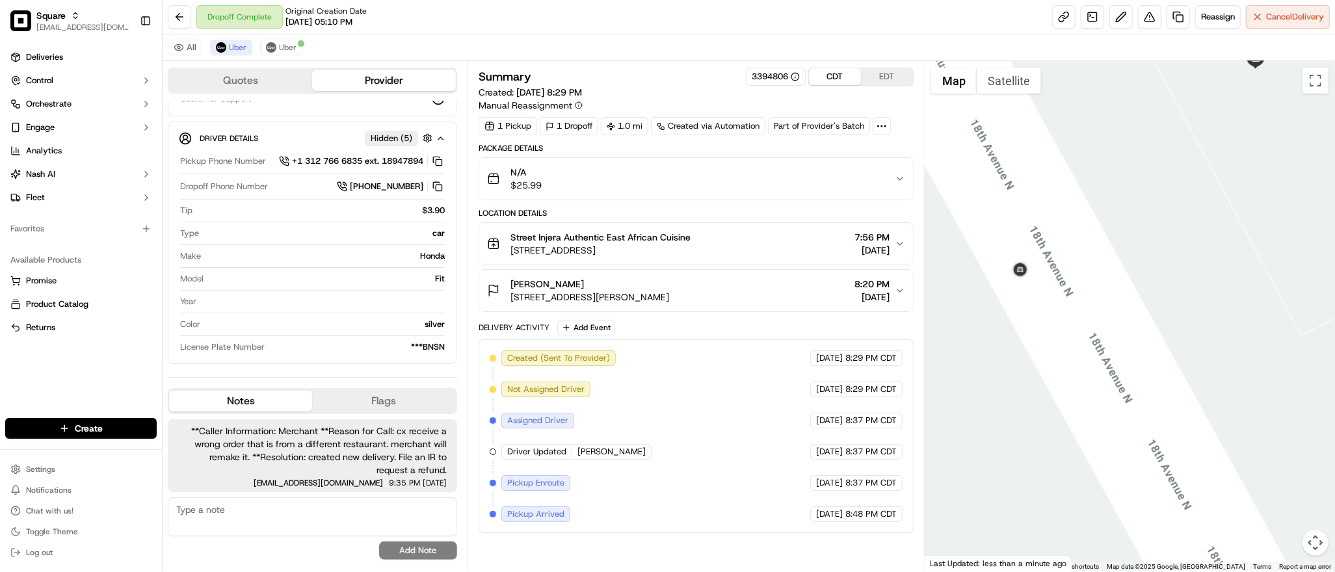
drag, startPoint x: 1079, startPoint y: 132, endPoint x: 1144, endPoint y: 325, distance: 203.7
click at [1144, 325] on div at bounding box center [1130, 316] width 410 height 510
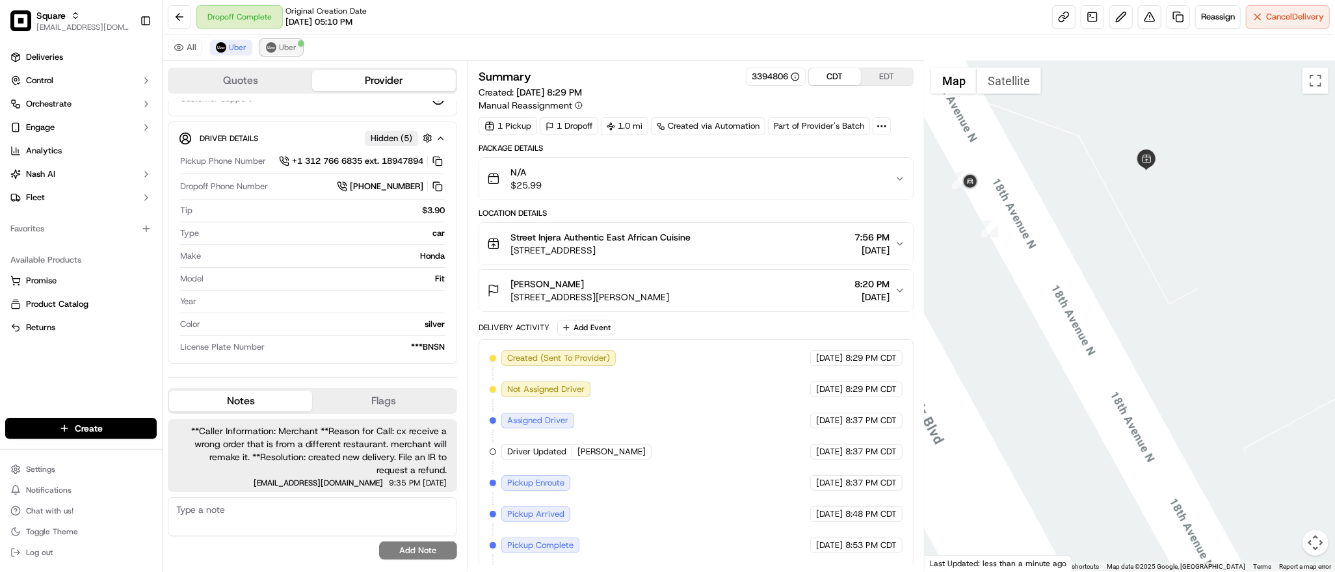
click at [287, 45] on span "Uber" at bounding box center [288, 47] width 18 height 10
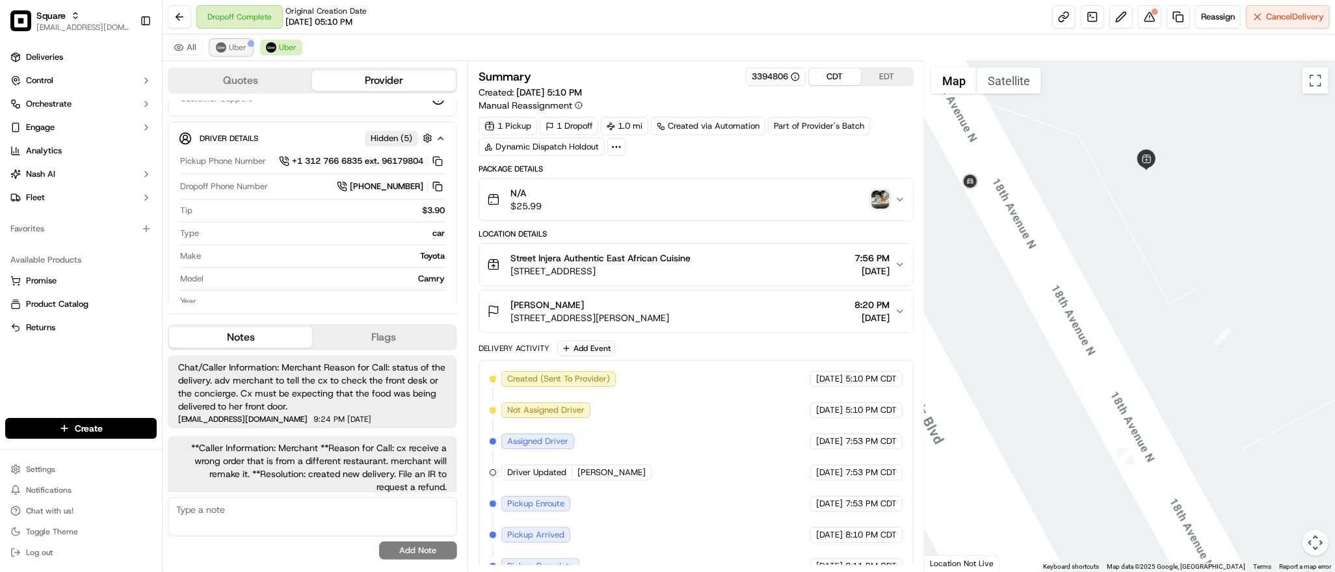
click at [232, 51] on span "Uber" at bounding box center [238, 47] width 18 height 10
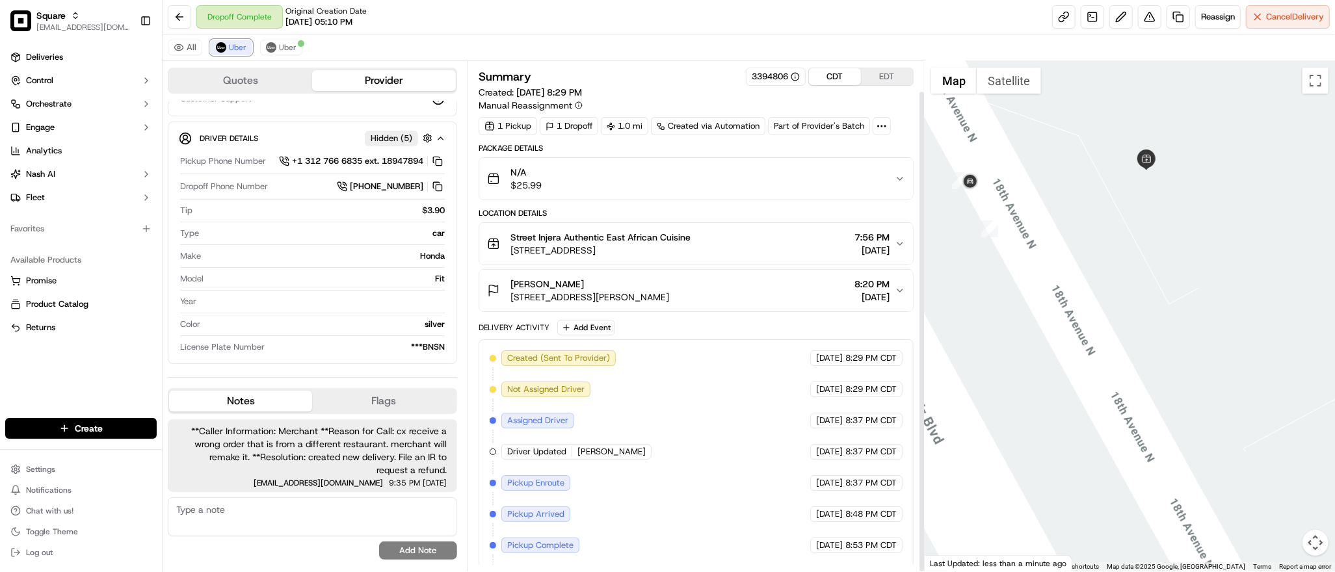
scroll to position [32, 0]
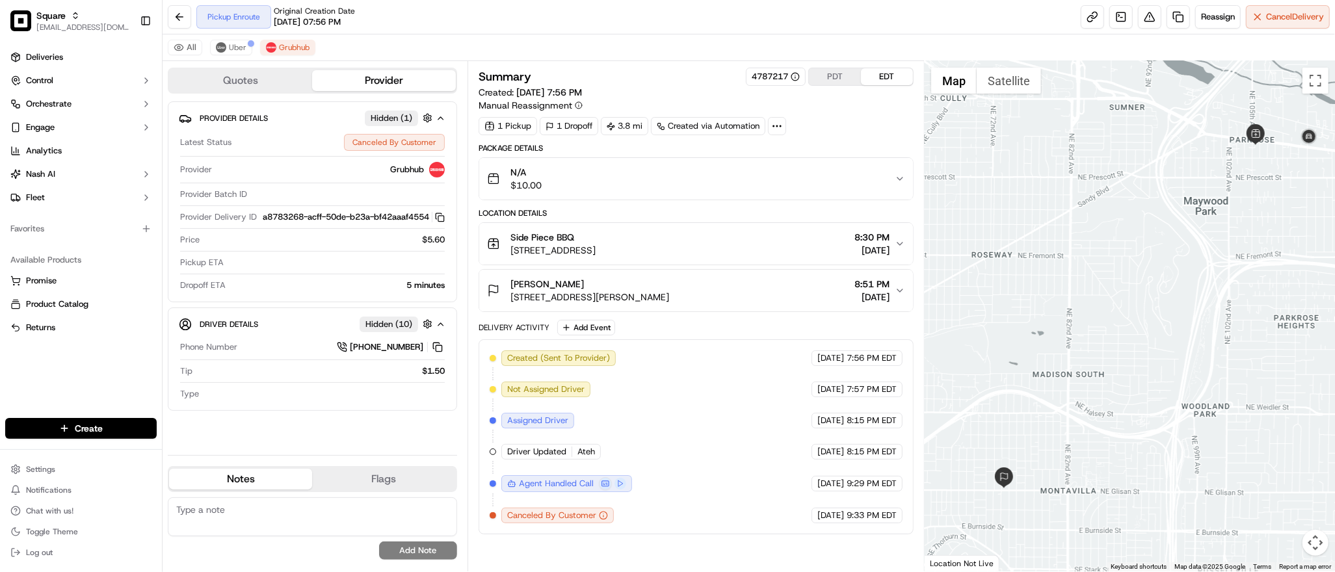
click at [1150, 248] on div at bounding box center [1130, 316] width 410 height 510
click at [231, 51] on span "Uber" at bounding box center [238, 47] width 18 height 10
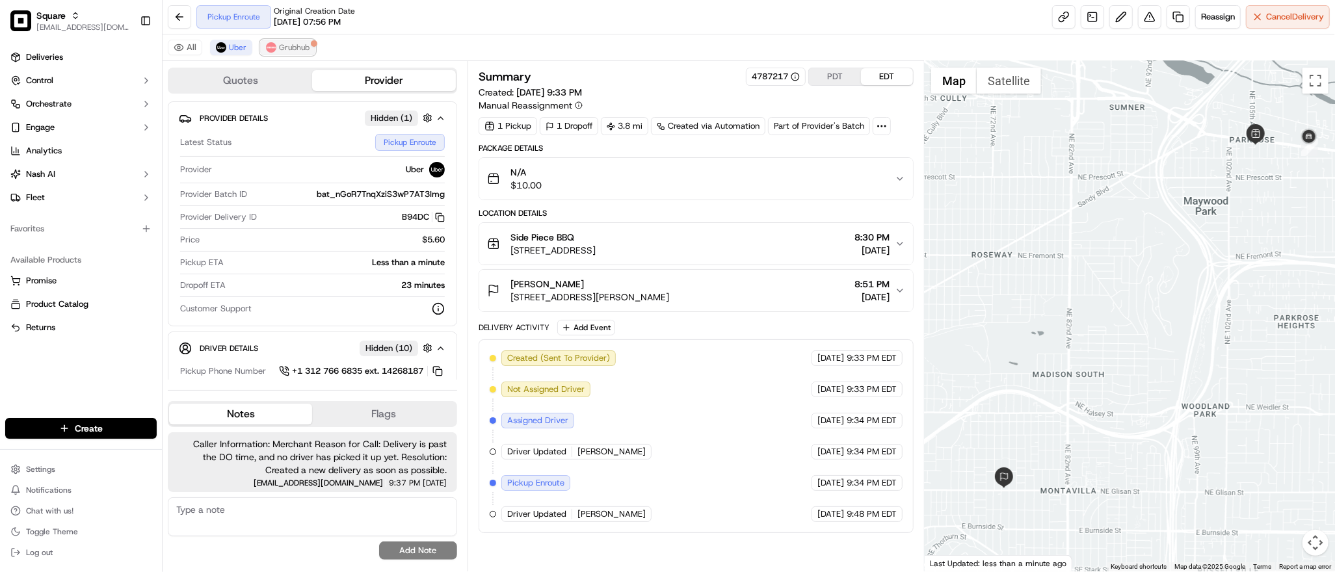
click at [279, 49] on span "Grubhub" at bounding box center [294, 47] width 31 height 10
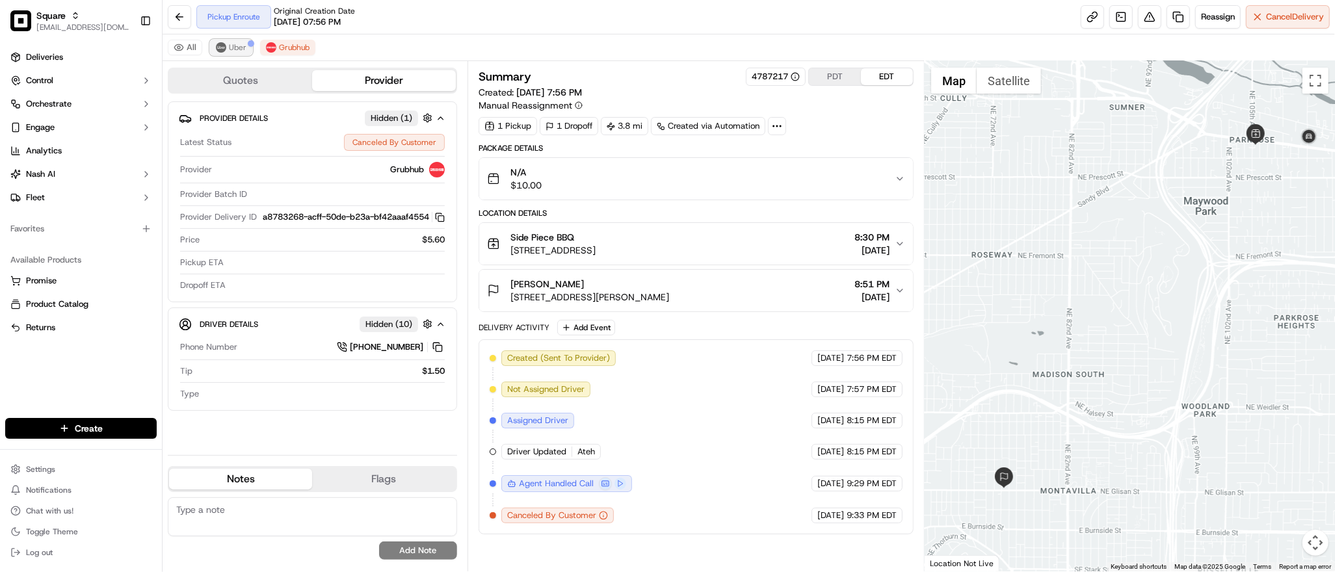
click at [246, 48] on button "Uber" at bounding box center [231, 48] width 42 height 16
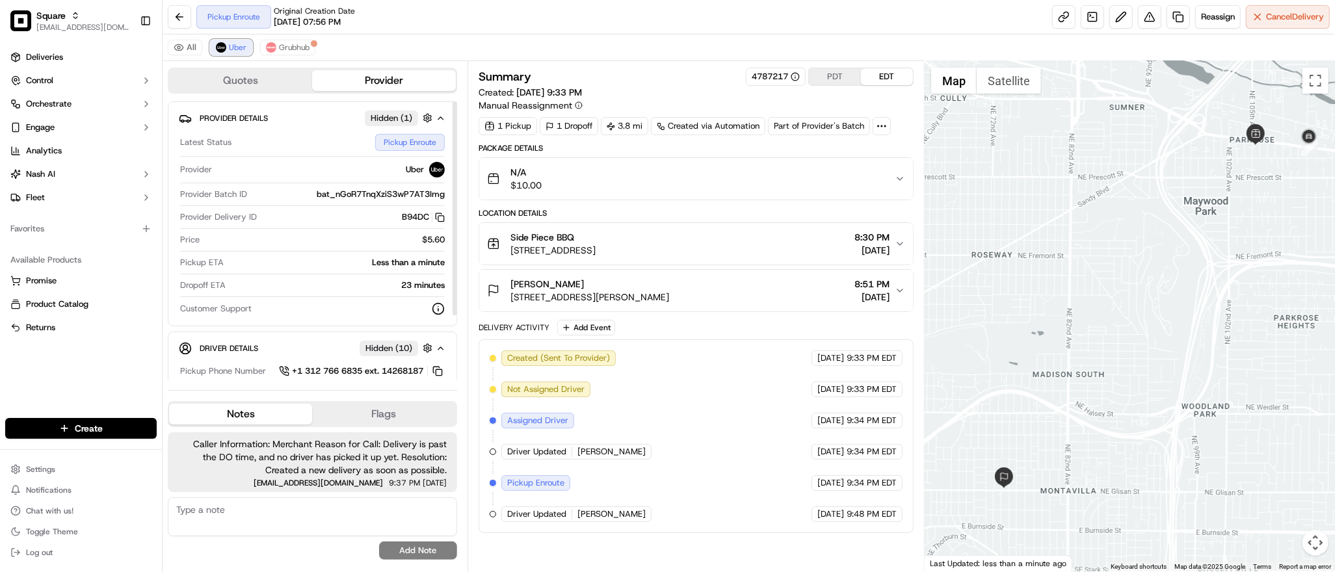
scroll to position [84, 0]
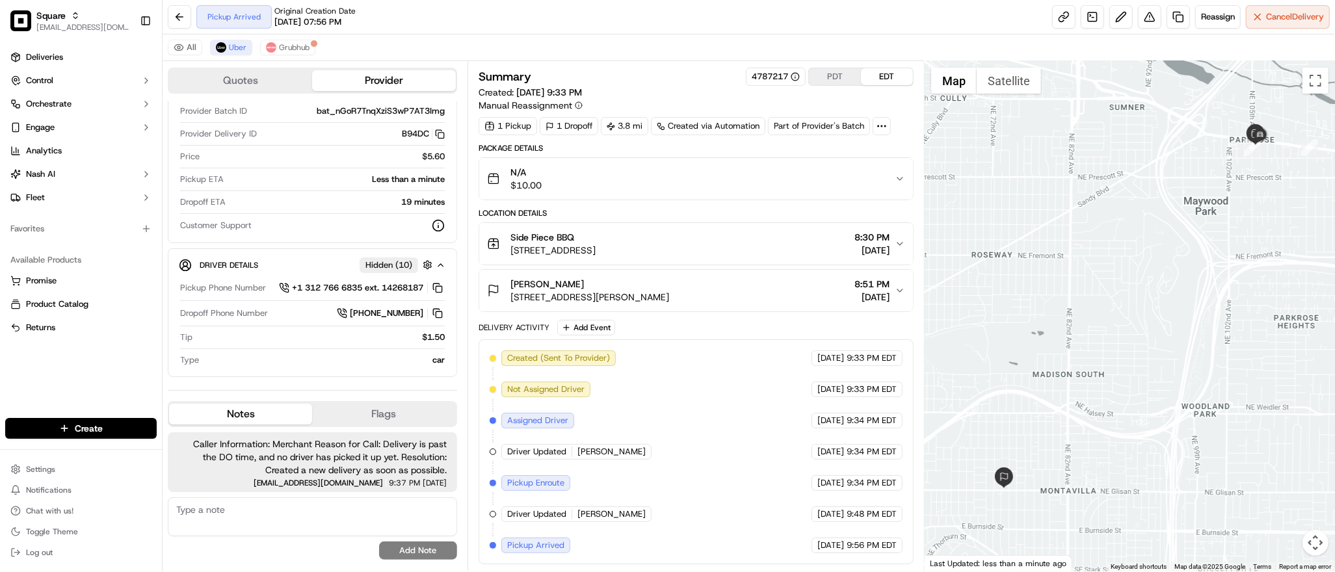
click at [1145, 274] on div at bounding box center [1130, 316] width 410 height 510
click at [1140, 243] on div at bounding box center [1130, 316] width 410 height 510
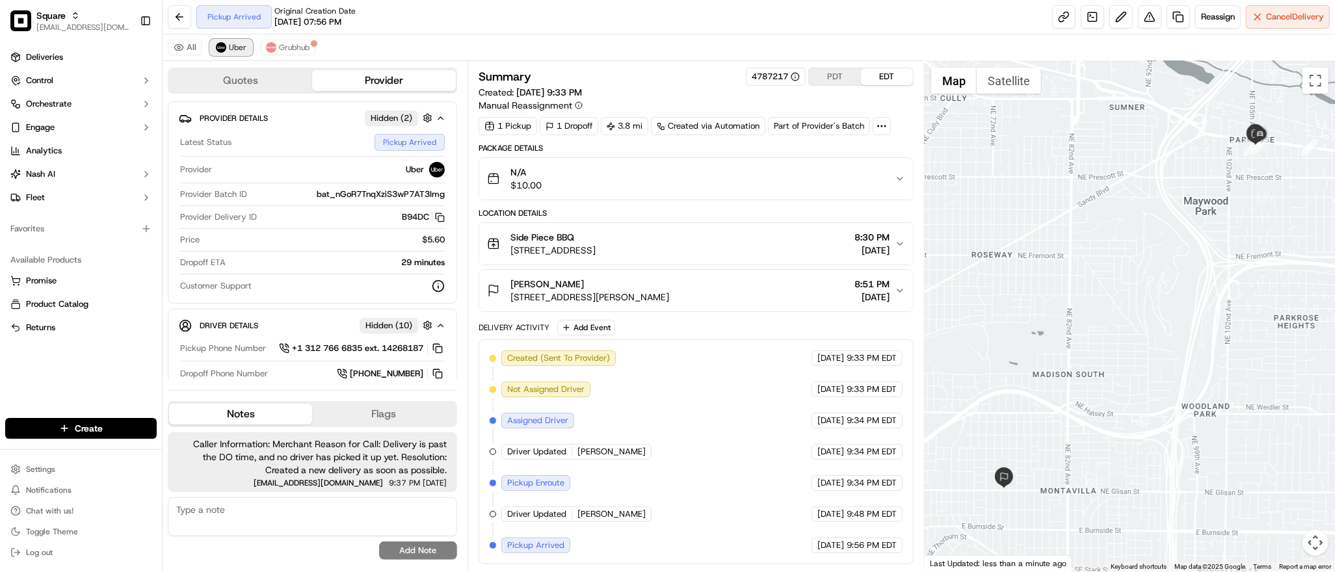
click at [237, 47] on span "Uber" at bounding box center [238, 47] width 18 height 10
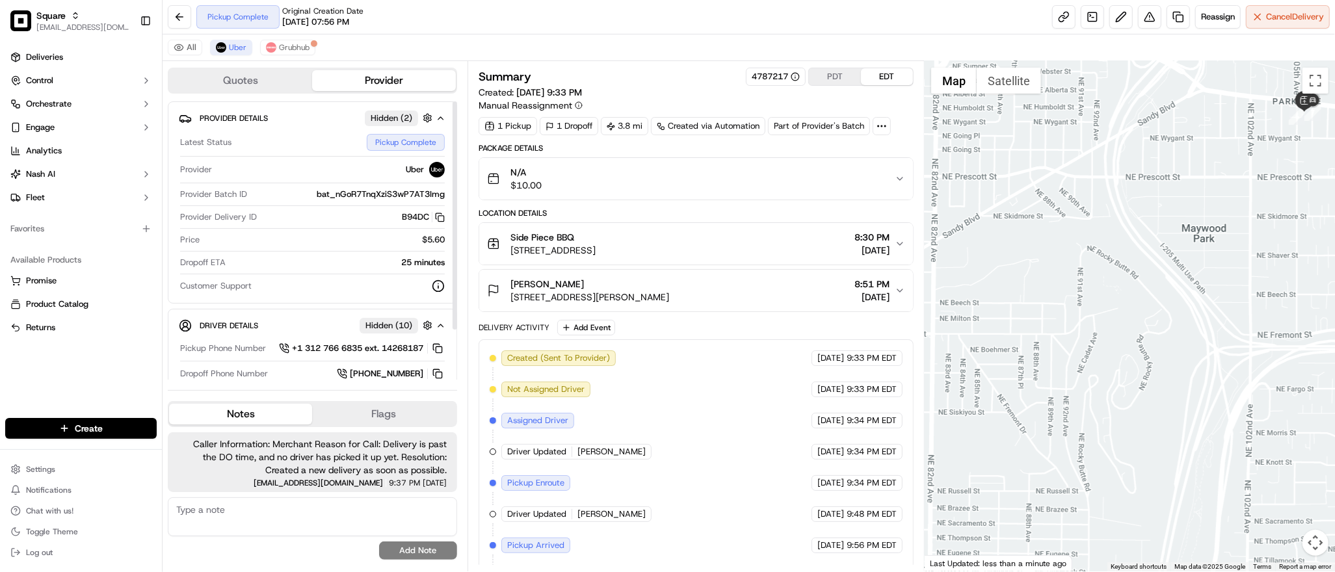
click at [716, 454] on div "Created (Sent To Provider) Uber [DATE] 9:33 PM EDT Not Assigned Driver Uber [DA…" at bounding box center [696, 467] width 413 height 234
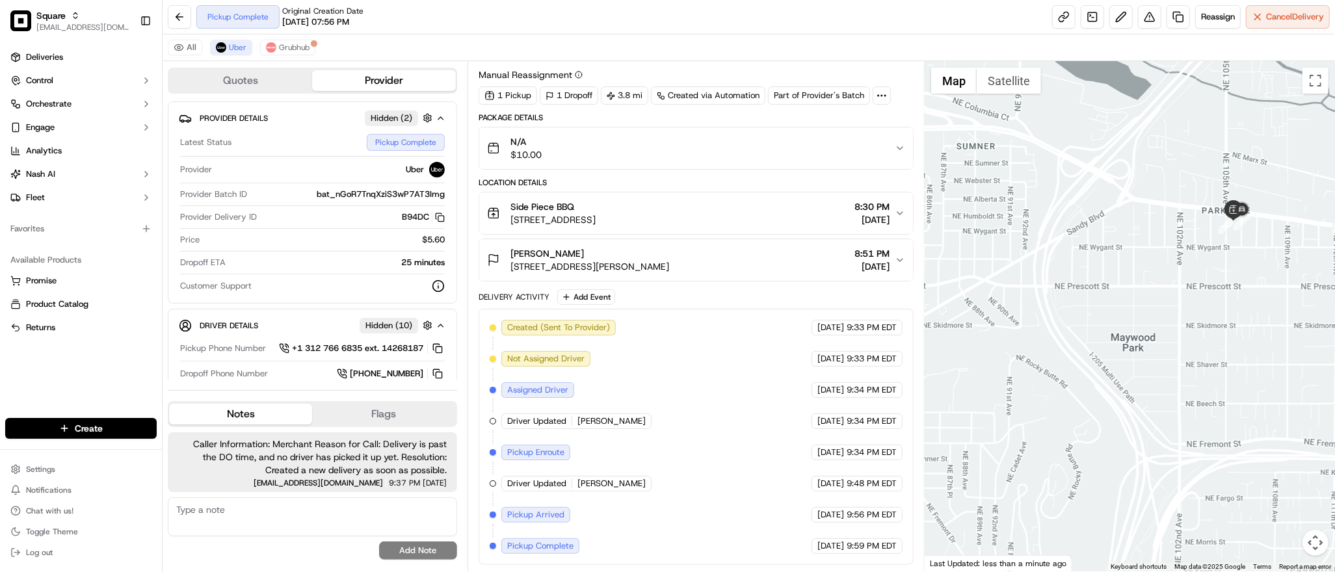
drag, startPoint x: 1127, startPoint y: 228, endPoint x: 1036, endPoint y: 391, distance: 186.5
click at [1036, 391] on div at bounding box center [1130, 316] width 410 height 510
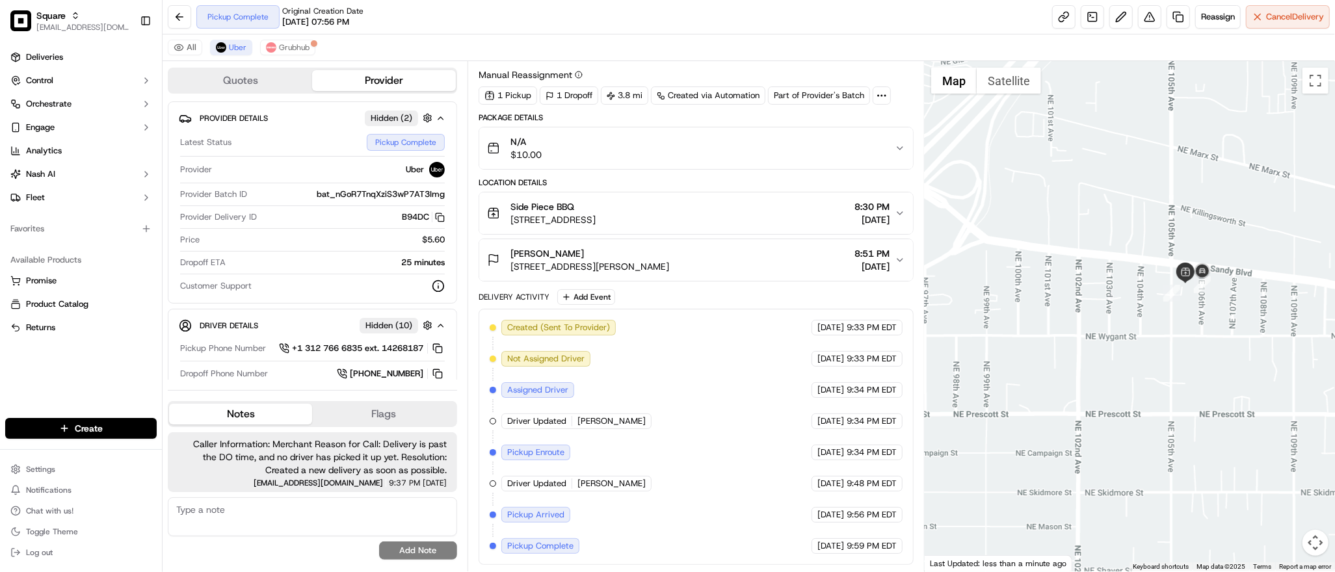
drag, startPoint x: 1252, startPoint y: 274, endPoint x: 1174, endPoint y: 363, distance: 119.3
click at [1174, 363] on div at bounding box center [1130, 316] width 410 height 510
click at [1114, 153] on div at bounding box center [1130, 316] width 410 height 510
click at [289, 57] on div "All [PERSON_NAME]" at bounding box center [749, 47] width 1172 height 27
click at [287, 46] on span "Grubhub" at bounding box center [294, 47] width 31 height 10
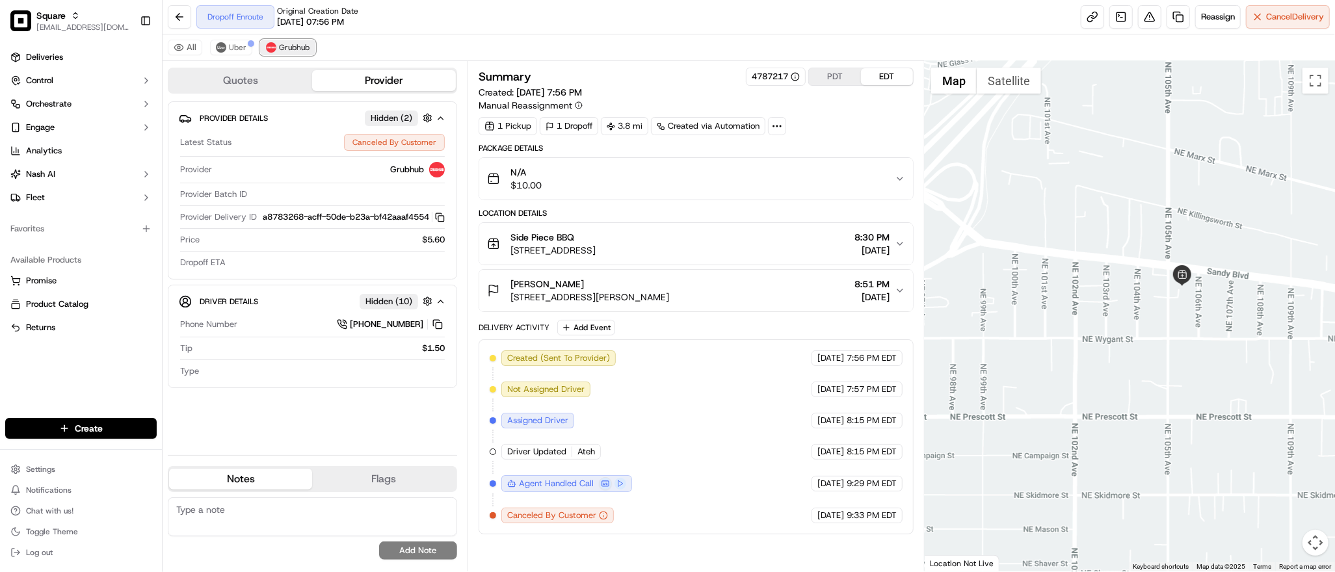
scroll to position [0, 0]
click at [226, 47] on button "Uber" at bounding box center [231, 48] width 42 height 16
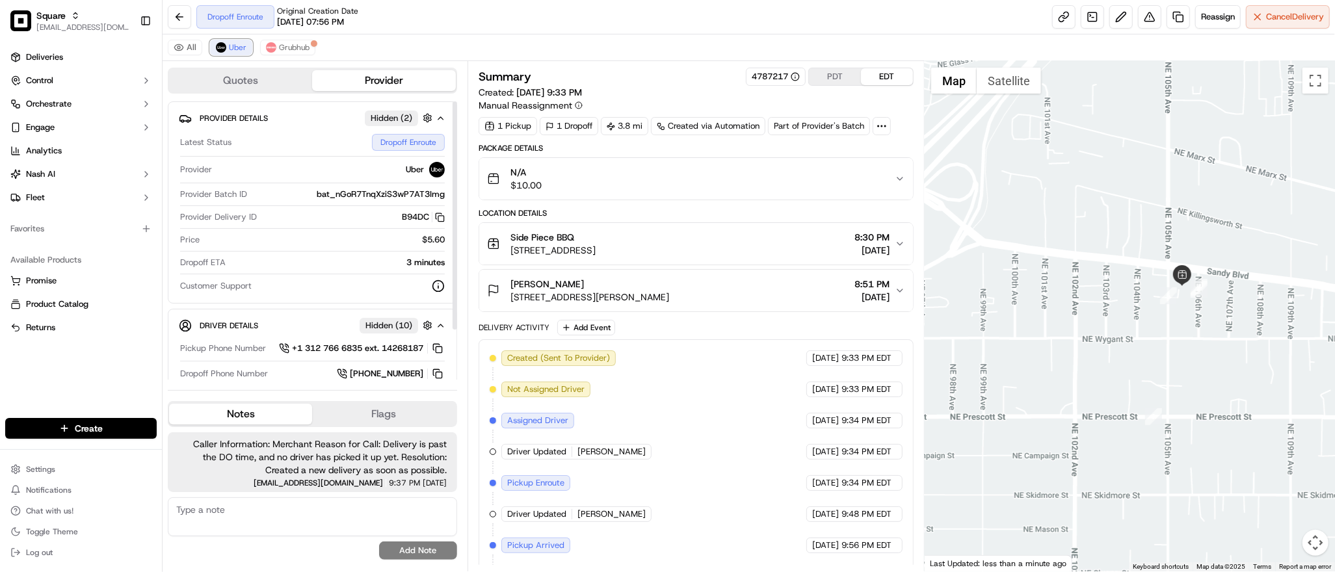
scroll to position [63, 0]
